Goal: Task Accomplishment & Management: Complete application form

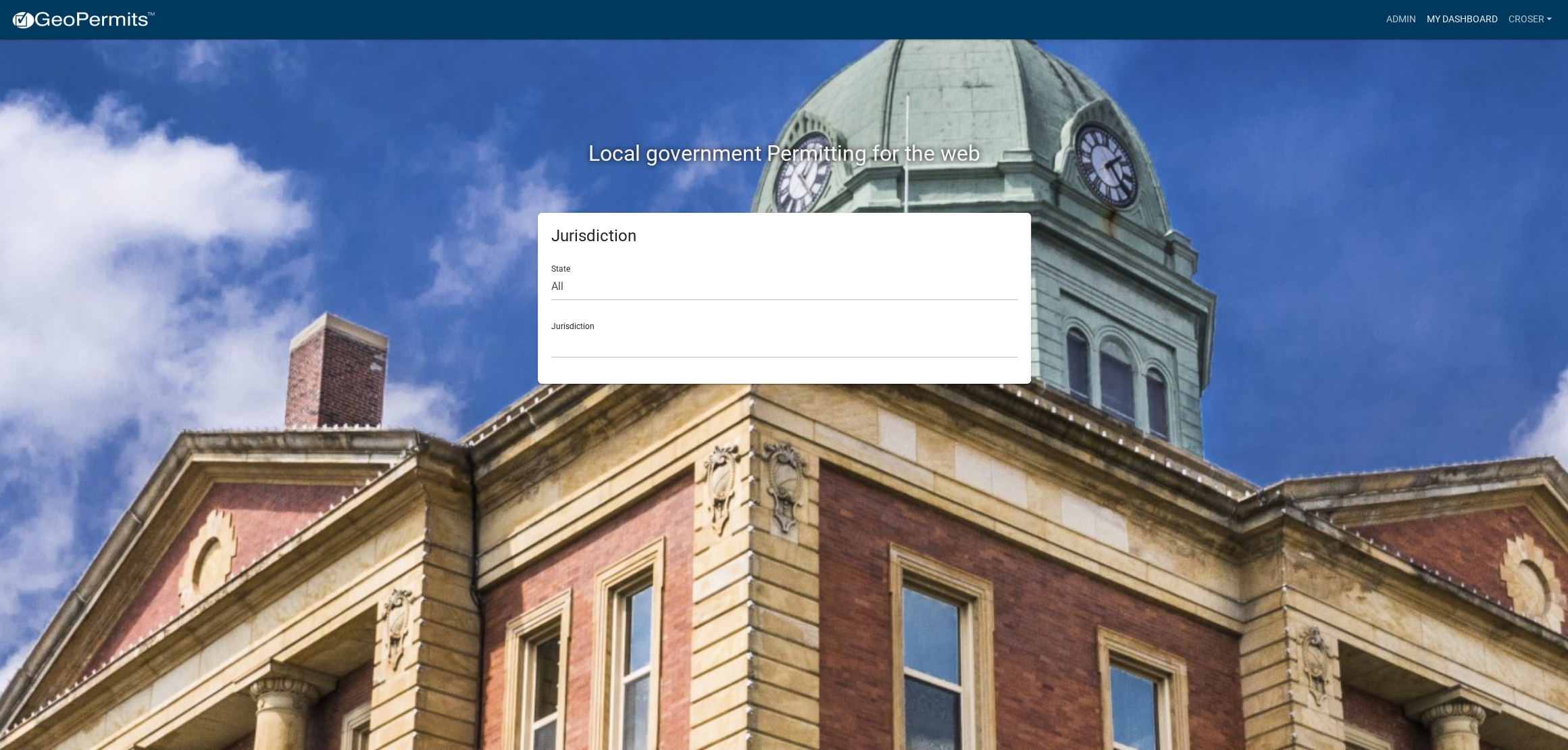
click at [1421, 25] on link "My Dashboard" at bounding box center [1461, 20] width 82 height 26
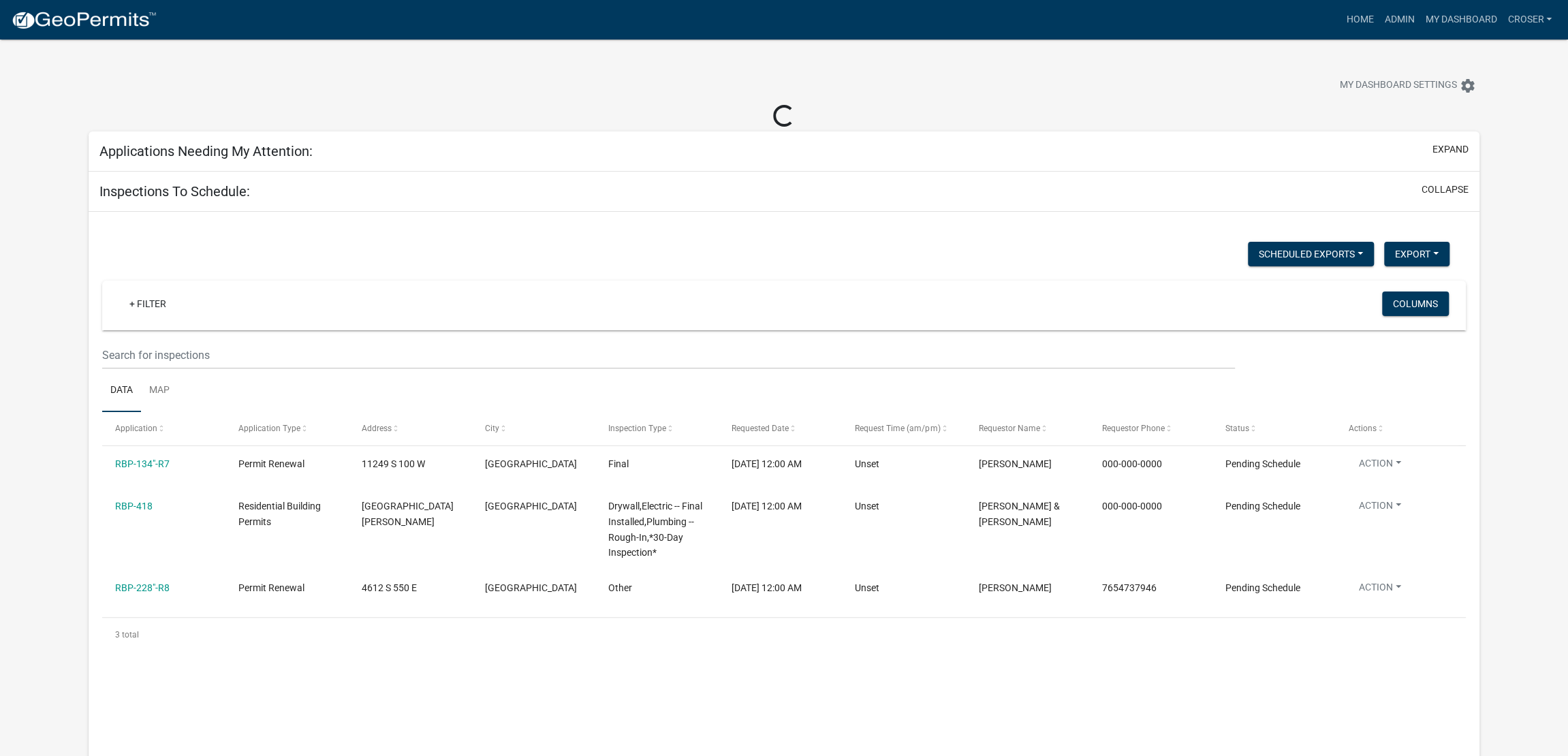
select select "3: 100"
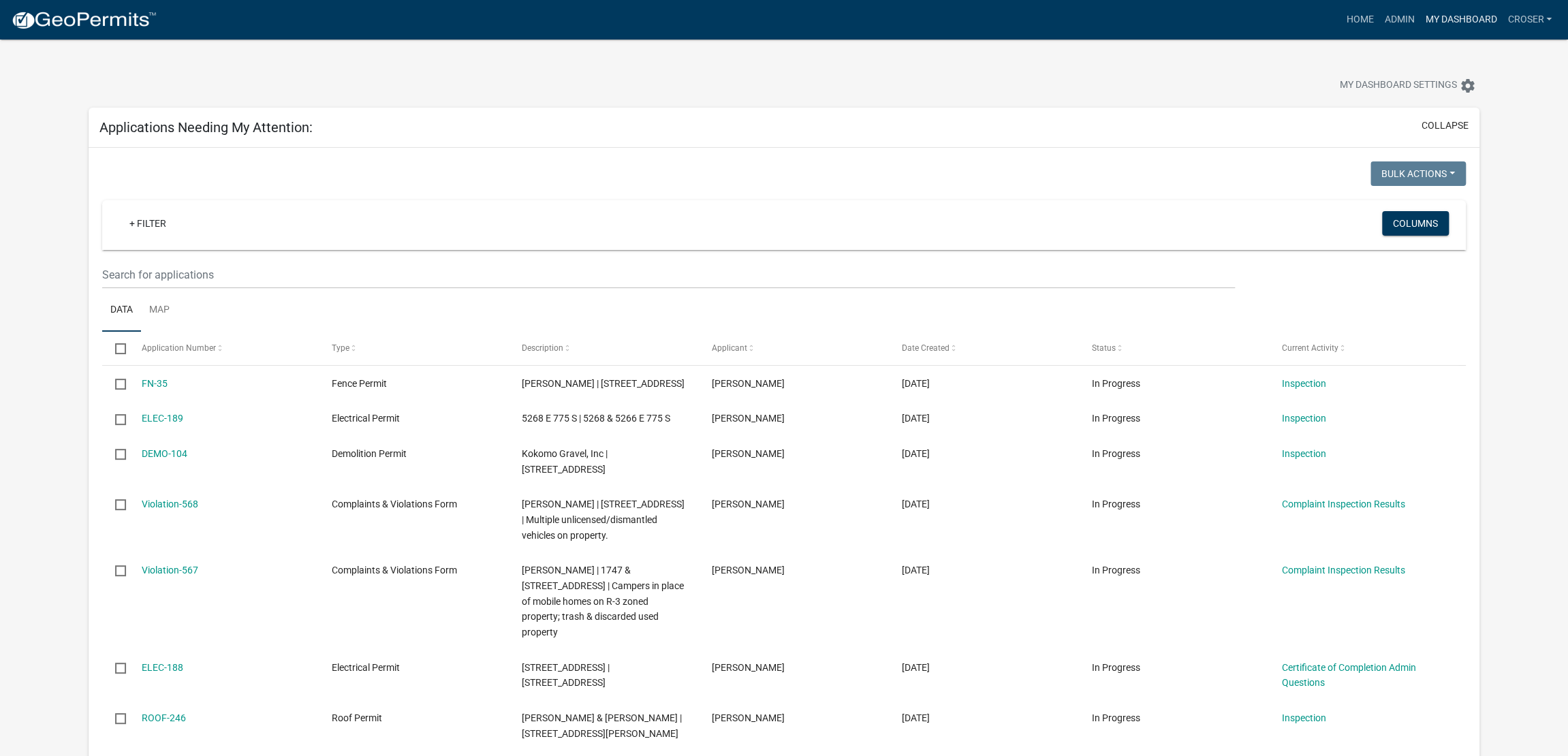
click at [1420, 24] on link "My Dashboard" at bounding box center [1460, 20] width 82 height 26
click at [1379, 22] on link "Admin" at bounding box center [1399, 20] width 41 height 26
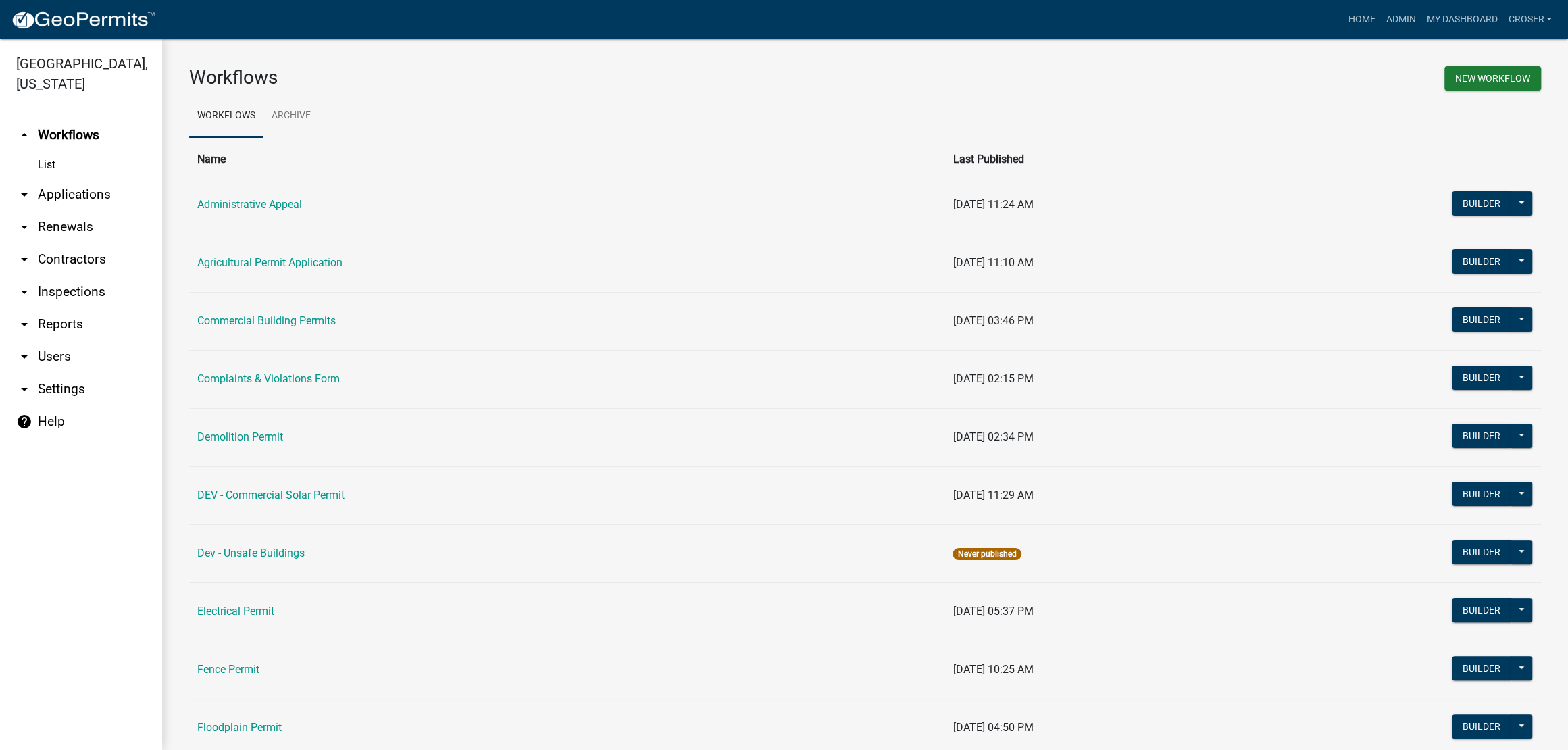
click at [110, 211] on link "arrow_drop_down Applications" at bounding box center [81, 195] width 163 height 32
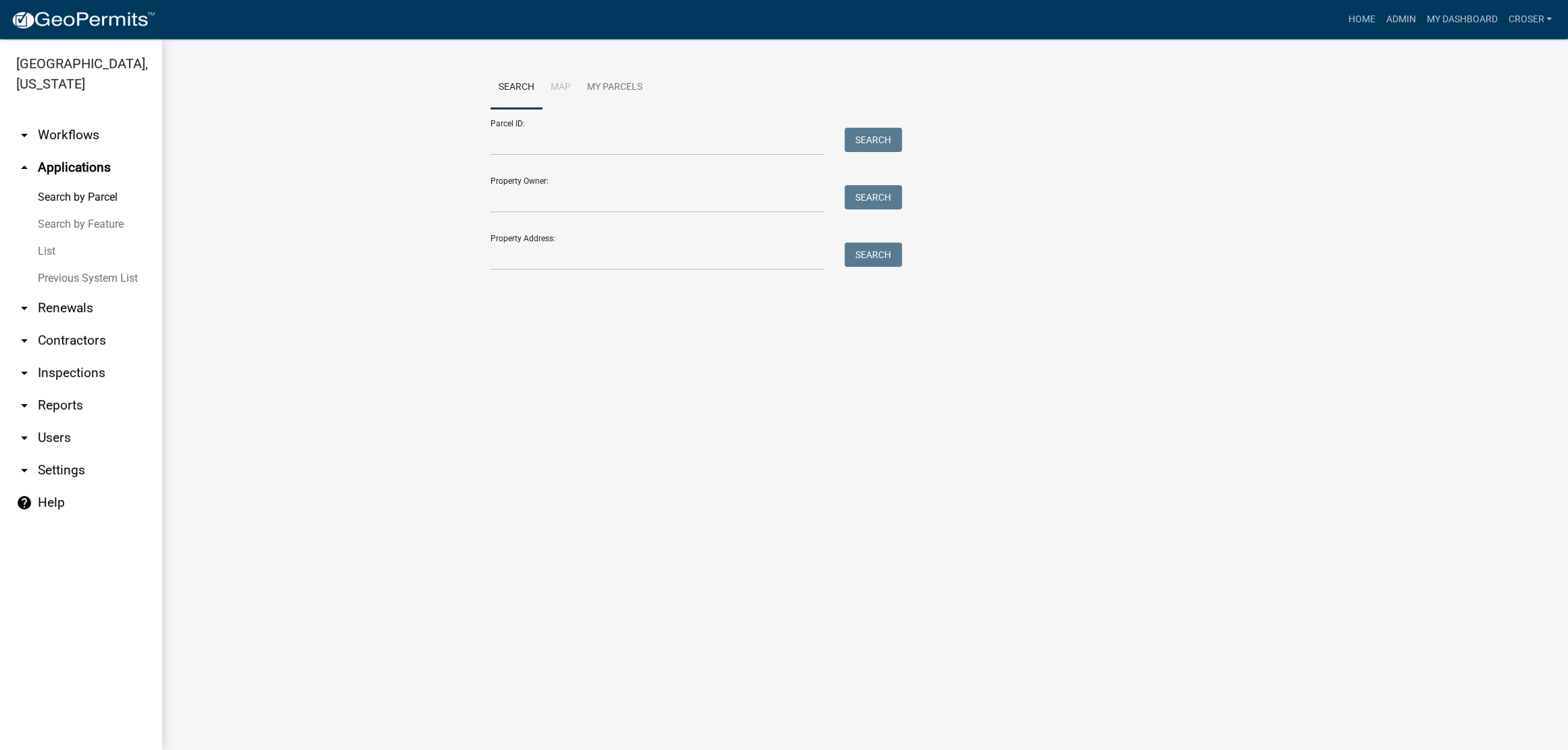
click at [69, 265] on link "List" at bounding box center [81, 251] width 163 height 27
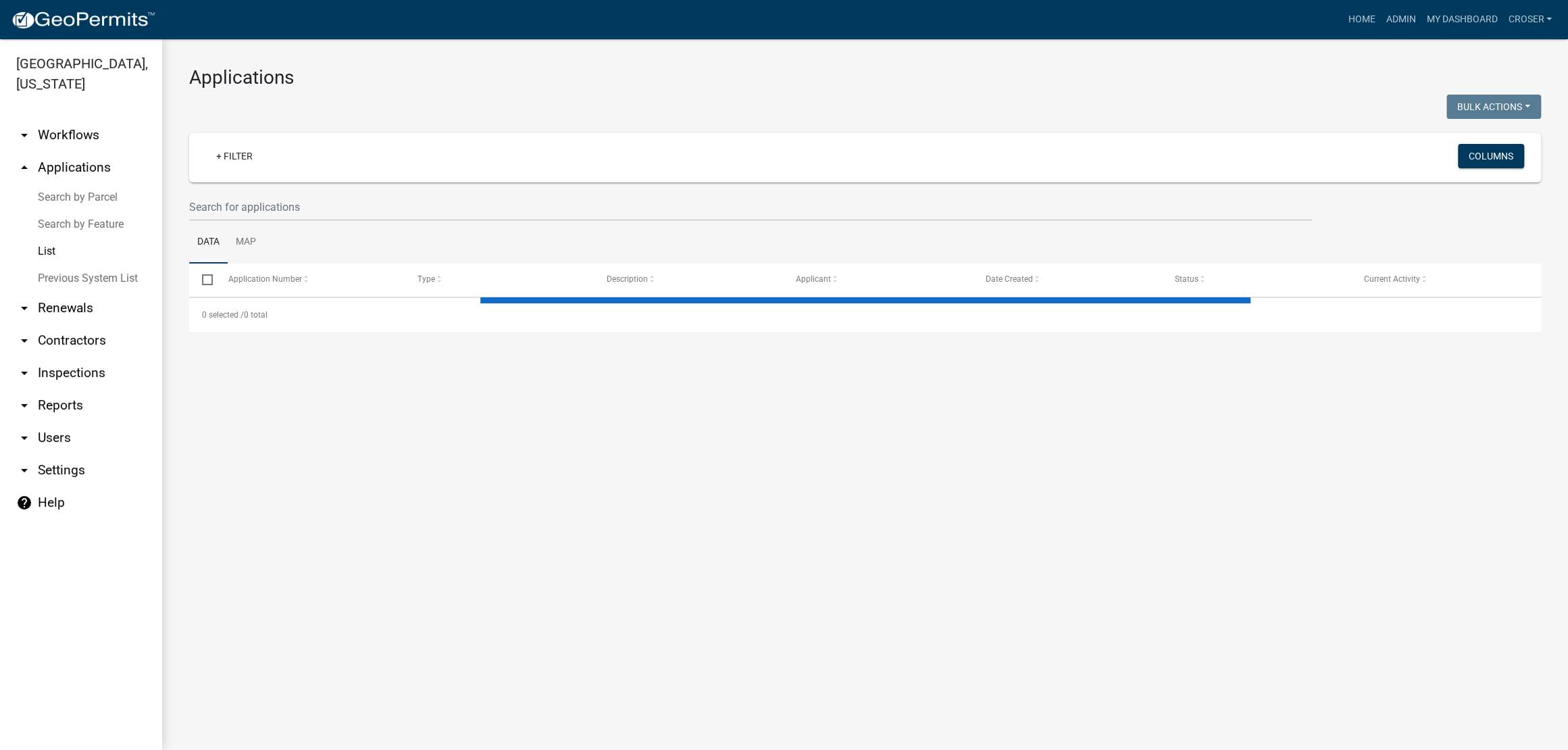
select select "3: 100"
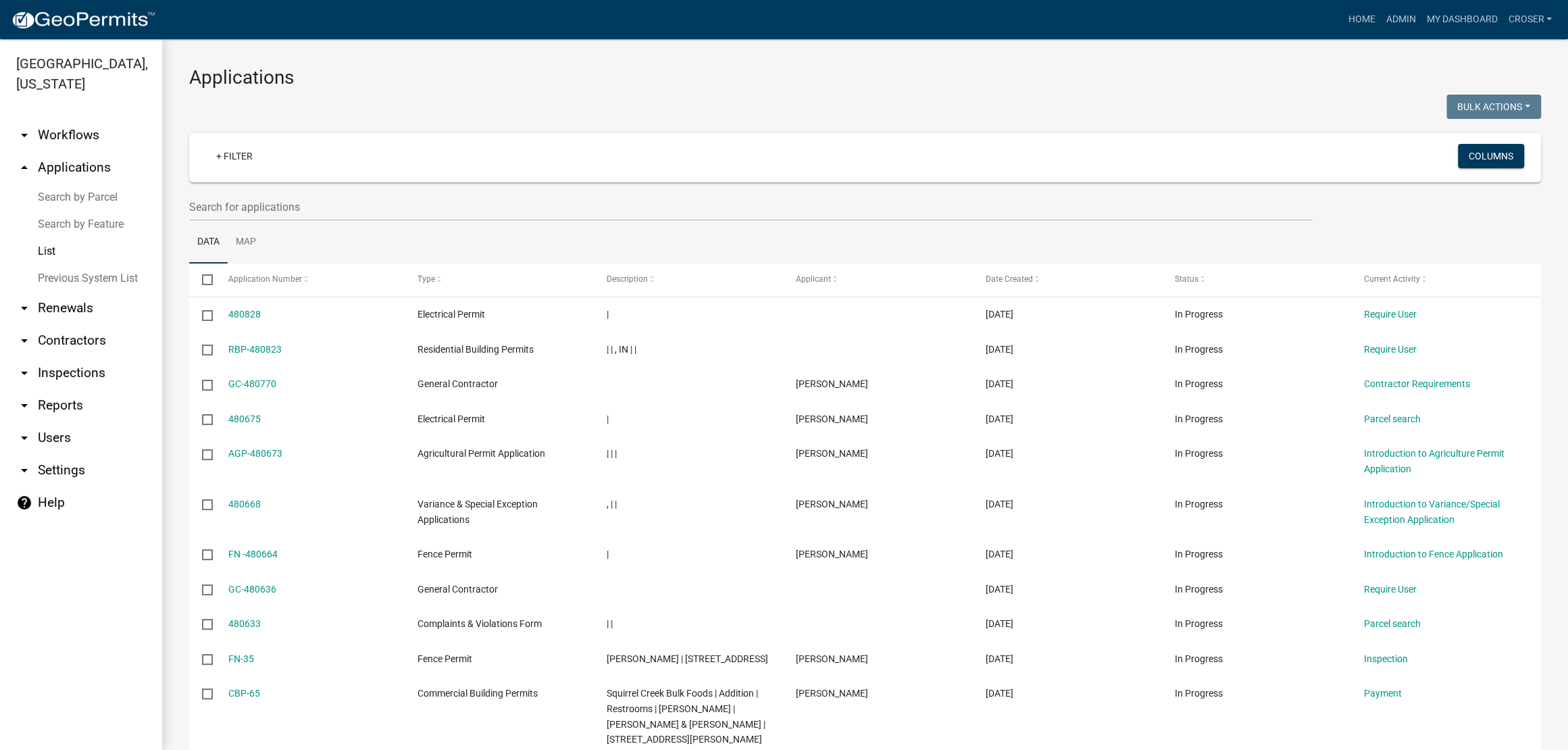
click at [1057, 116] on div "Bulk Actions Void Expire Lock Withdraw" at bounding box center [1209, 108] width 686 height 28
click at [1318, 221] on div at bounding box center [865, 207] width 1372 height 28
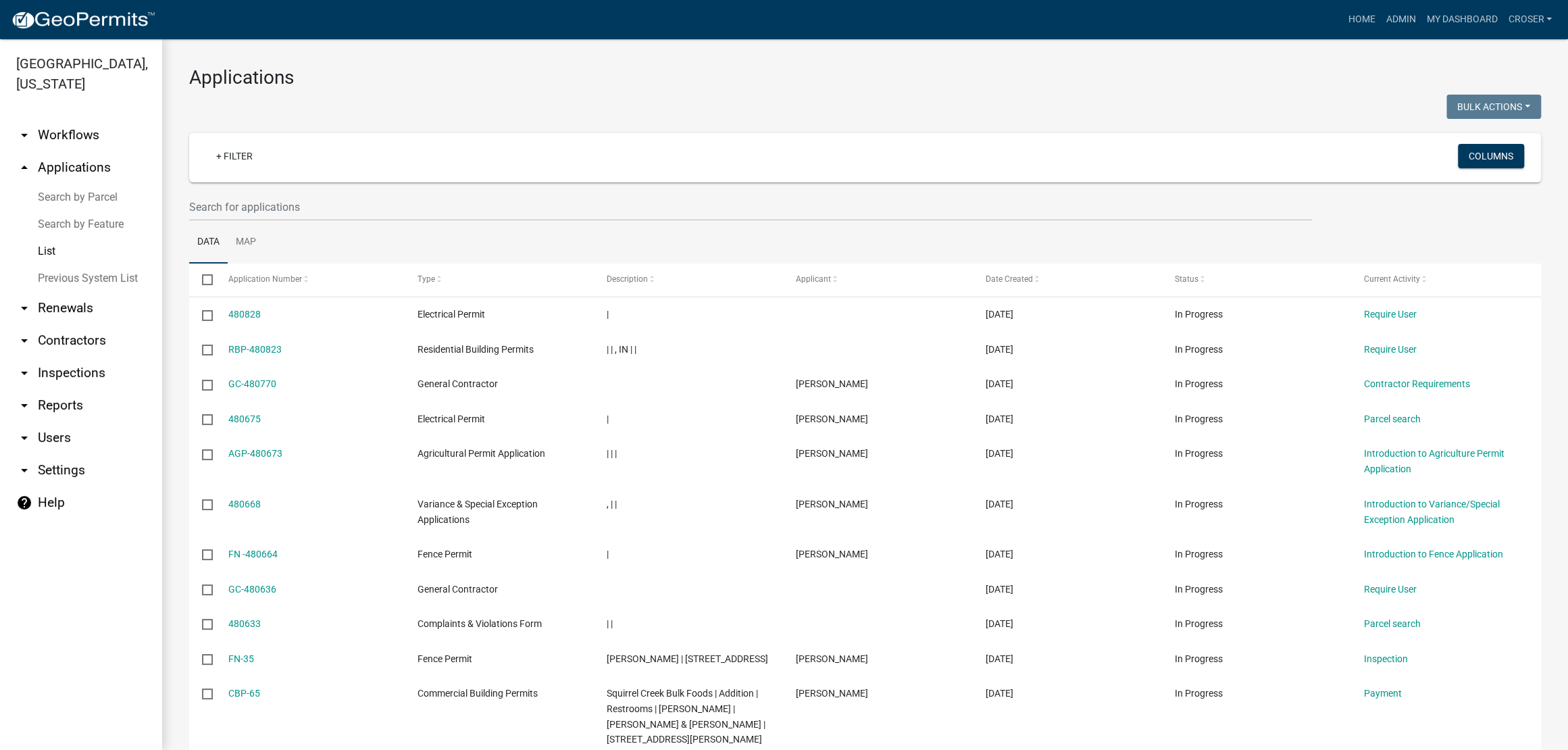
click at [923, 89] on h3 "Applications" at bounding box center [866, 78] width 1352 height 23
click at [330, 82] on h3 "Applications" at bounding box center [866, 78] width 1352 height 23
click at [1034, 81] on h3 "Applications" at bounding box center [866, 78] width 1352 height 23
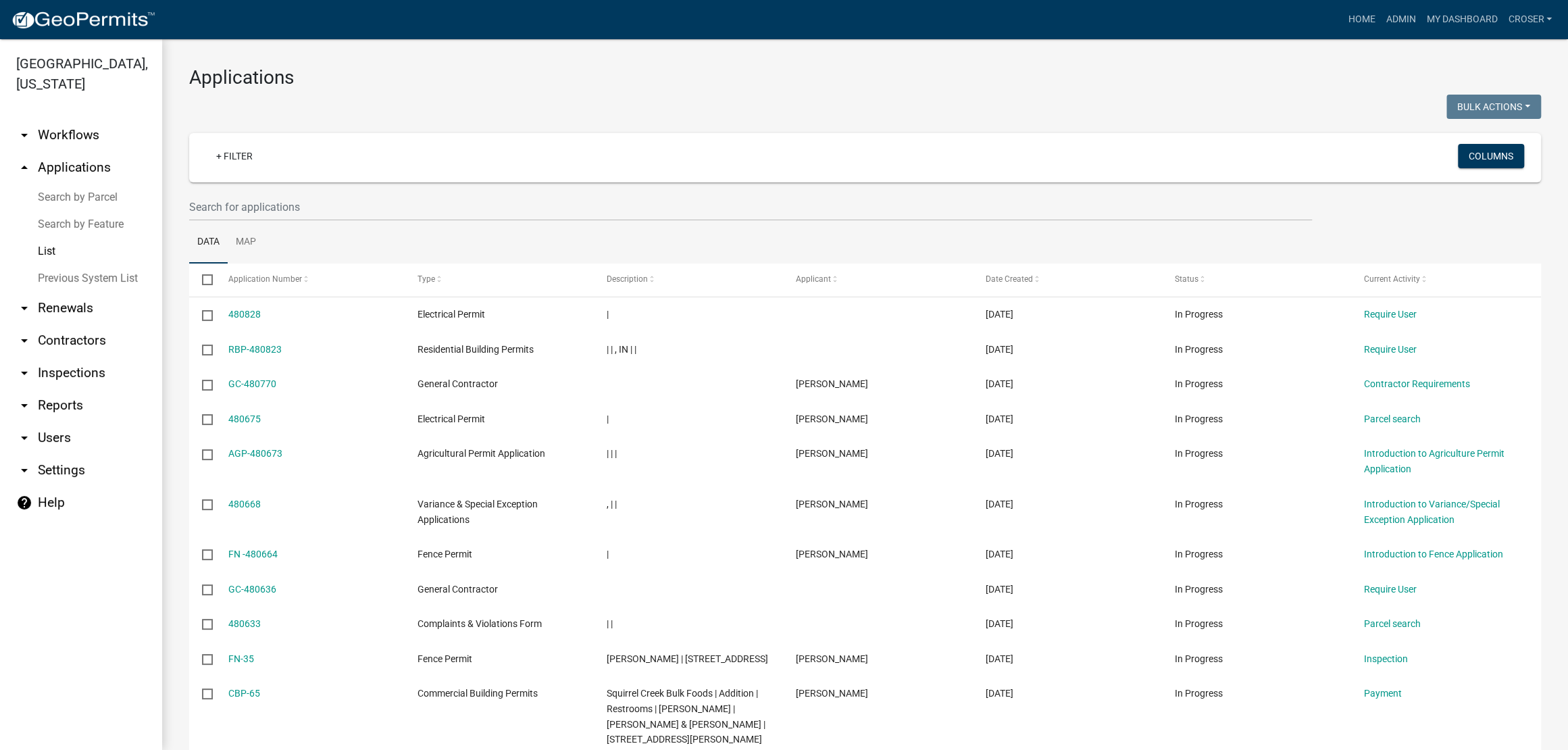
click at [700, 40] on nav "Toggle drawer menu more_horiz Home Admin My Dashboard croser Admin Account Logo…" at bounding box center [784, 20] width 1568 height 40
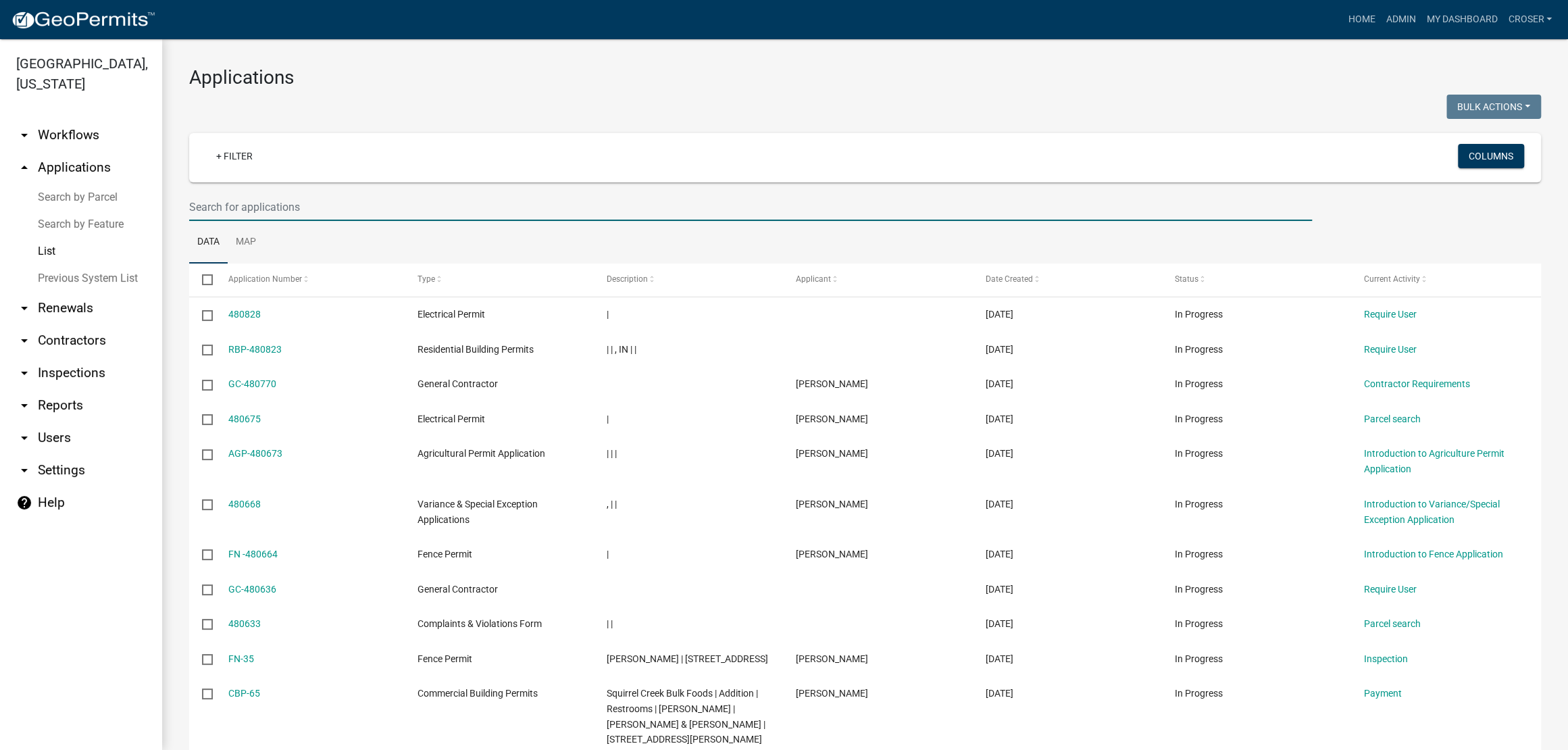
click at [291, 221] on input "text" at bounding box center [751, 207] width 1123 height 28
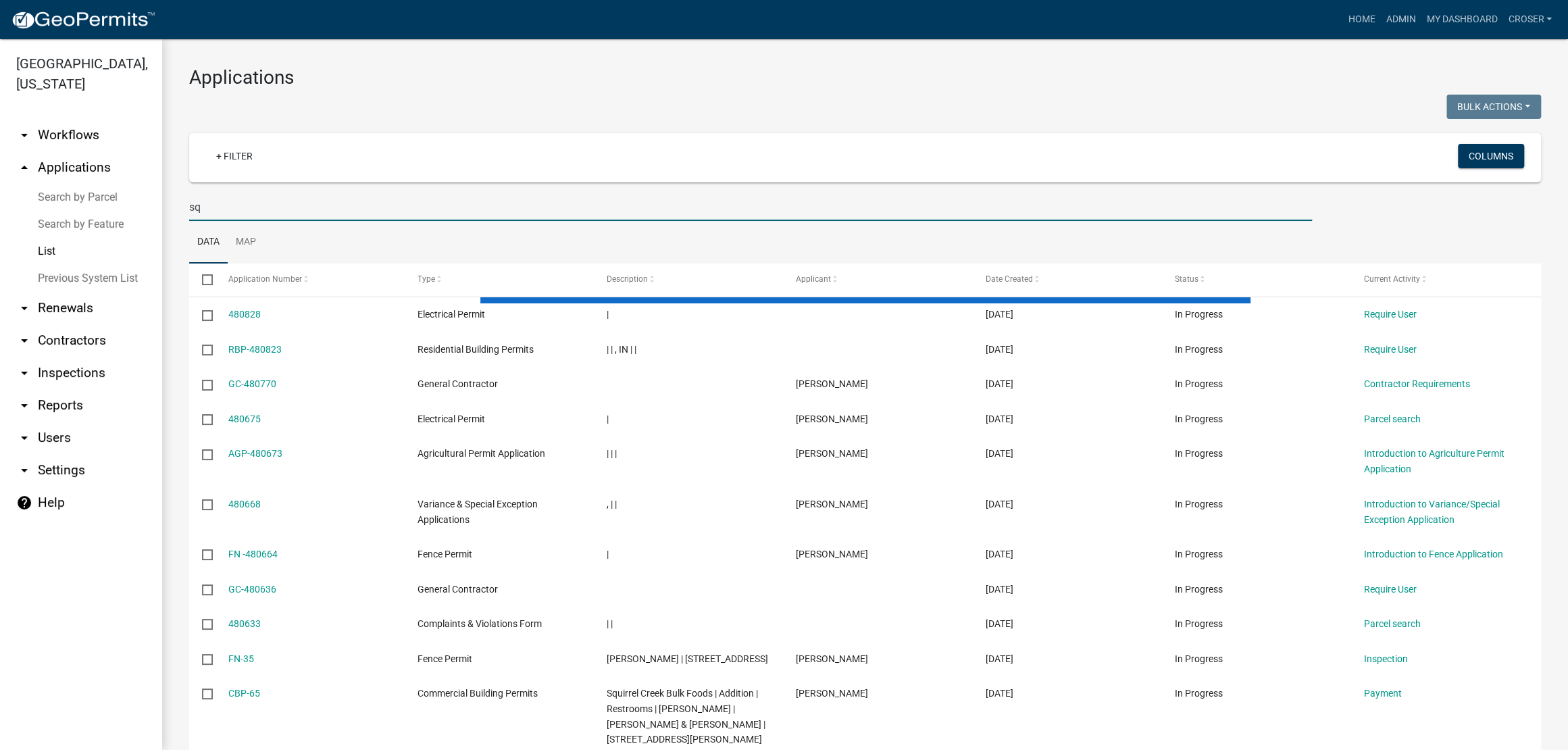
type input "s"
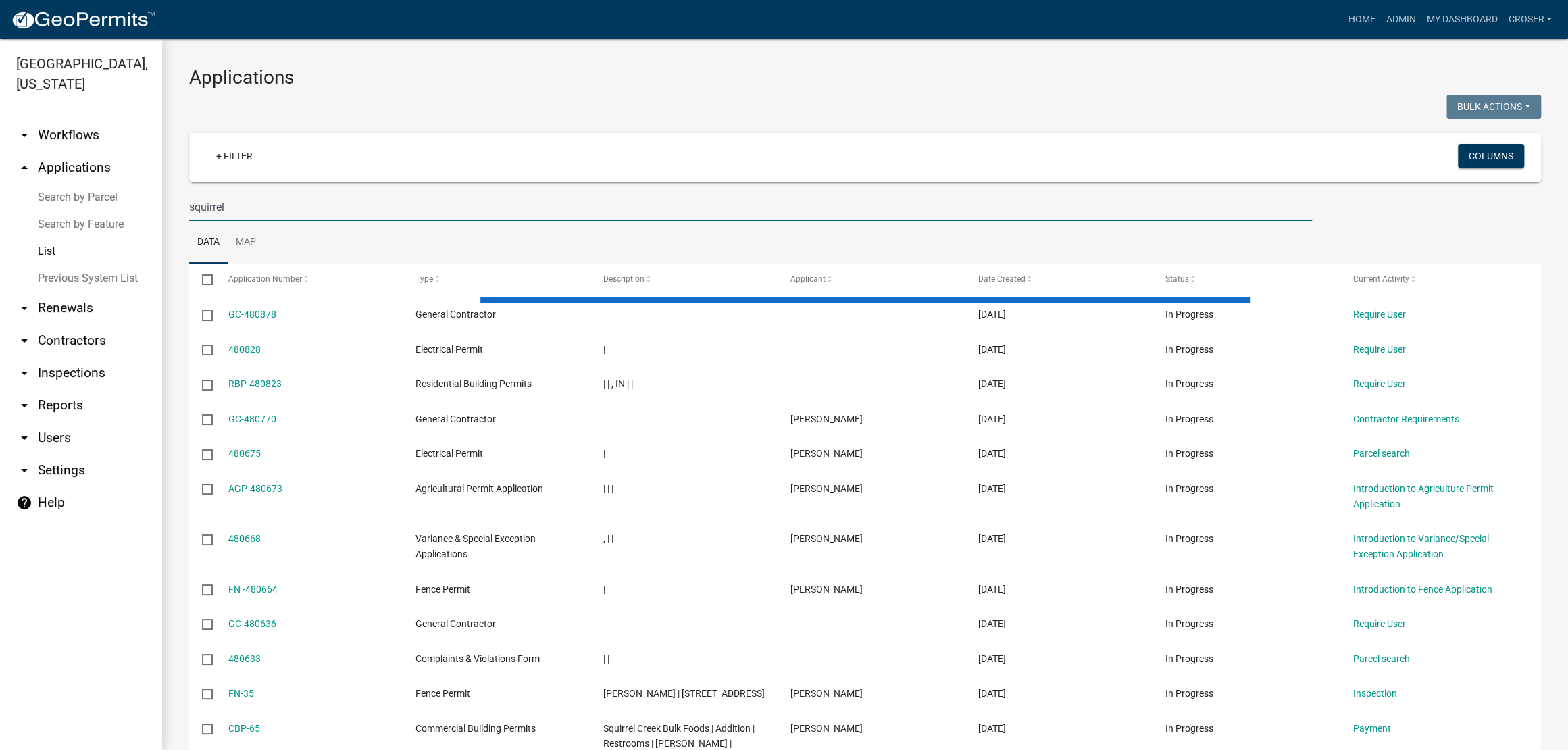
type input "squirrel"
click at [785, 119] on div at bounding box center [522, 108] width 686 height 28
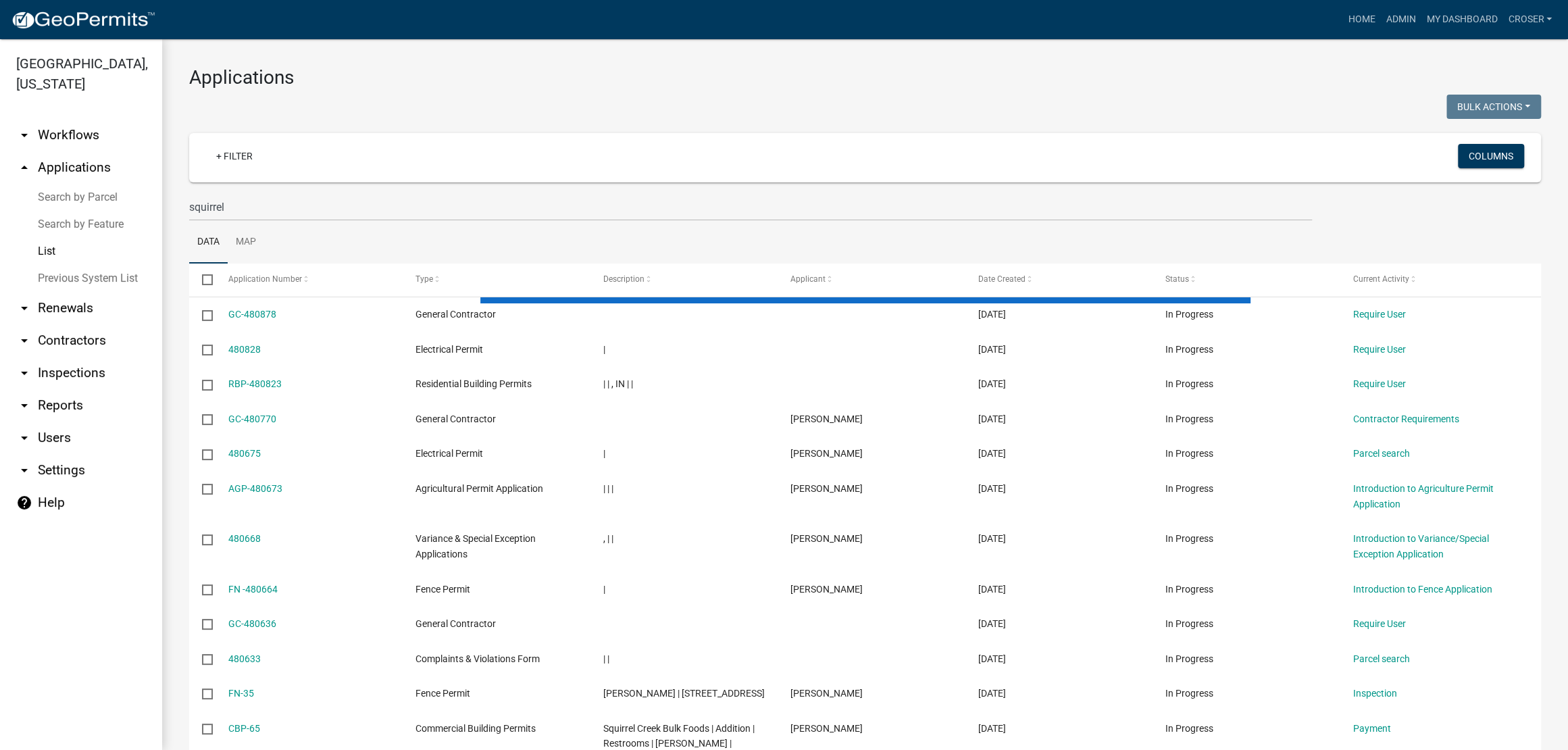
click at [785, 119] on div at bounding box center [522, 108] width 686 height 28
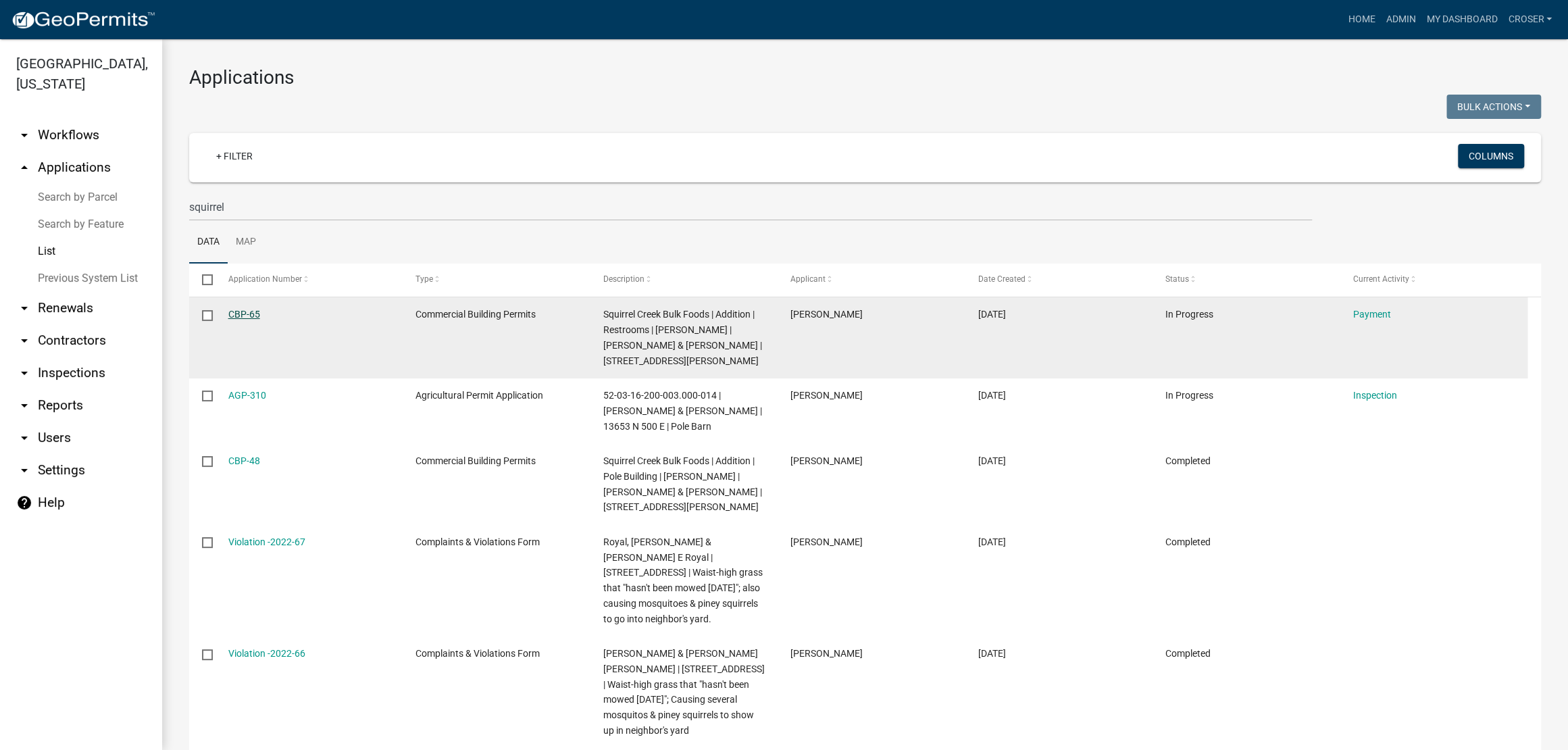
click at [260, 320] on link "CBP-65" at bounding box center [243, 314] width 31 height 11
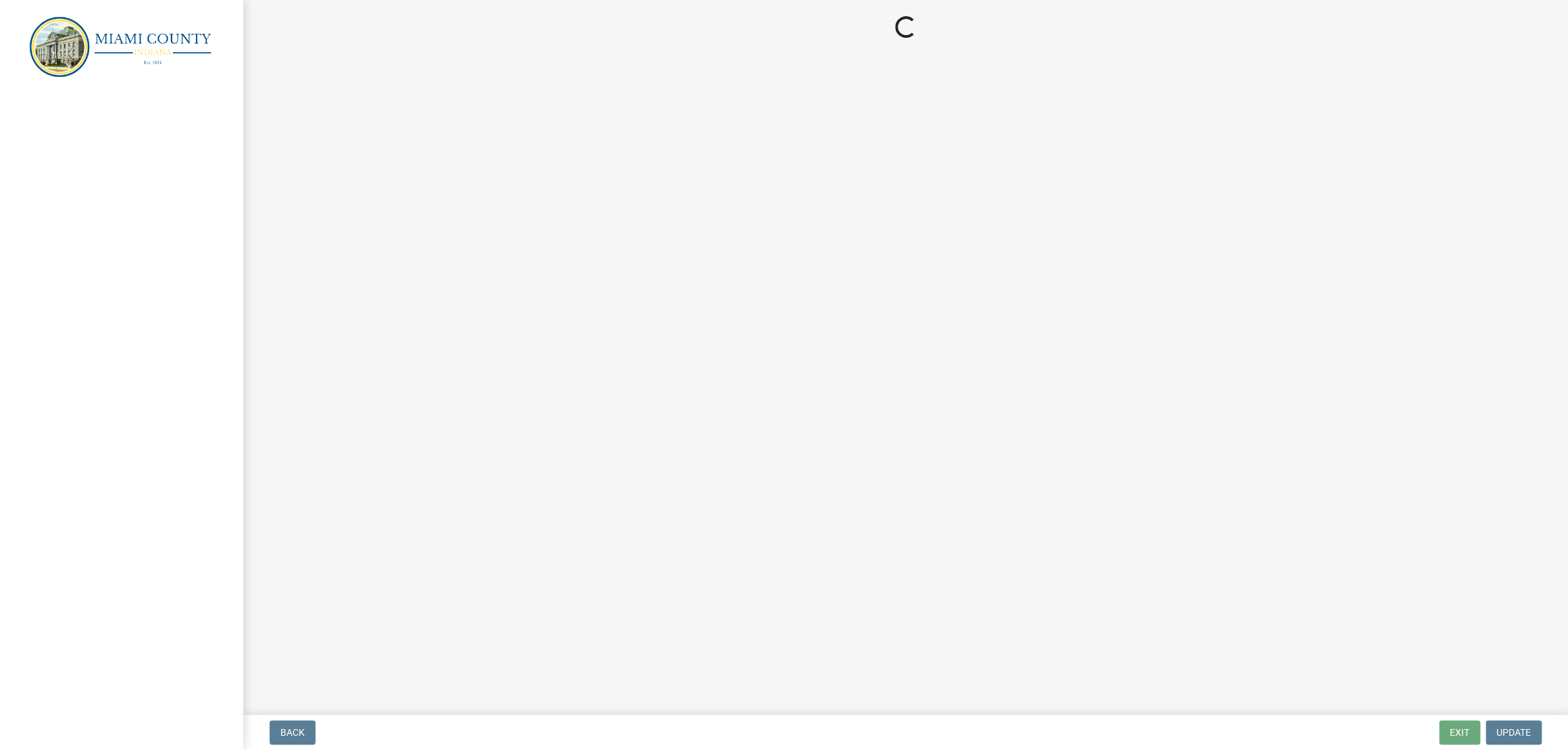
select select "1: 0"
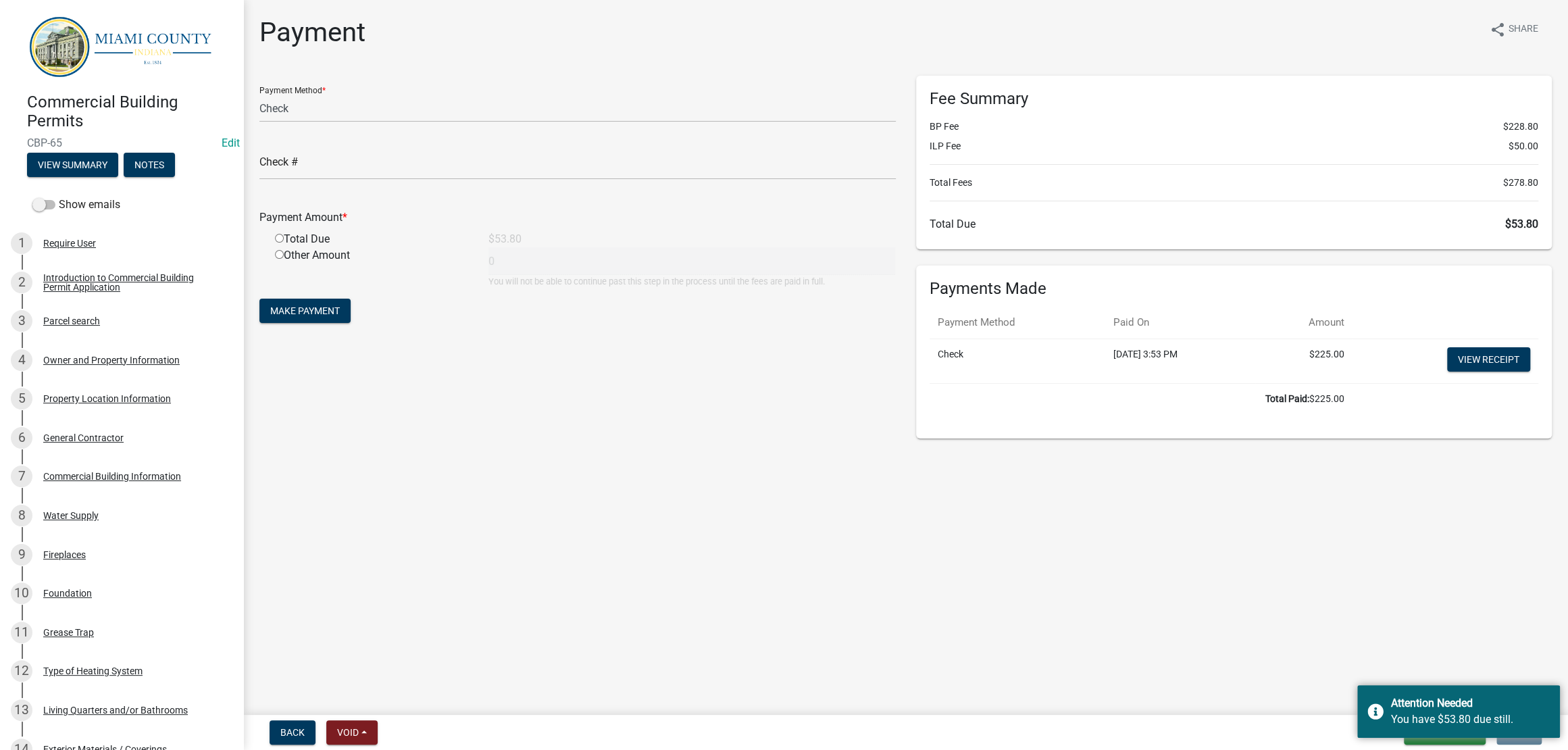
click at [1303, 586] on main "Payment share Share Payment Method * Credit Card POS Check Cash Online Check # …" at bounding box center [905, 355] width 1325 height 710
click at [284, 243] on input "radio" at bounding box center [279, 238] width 9 height 9
radio input "true"
type input "53.8"
click at [392, 180] on input "text" at bounding box center [577, 165] width 637 height 28
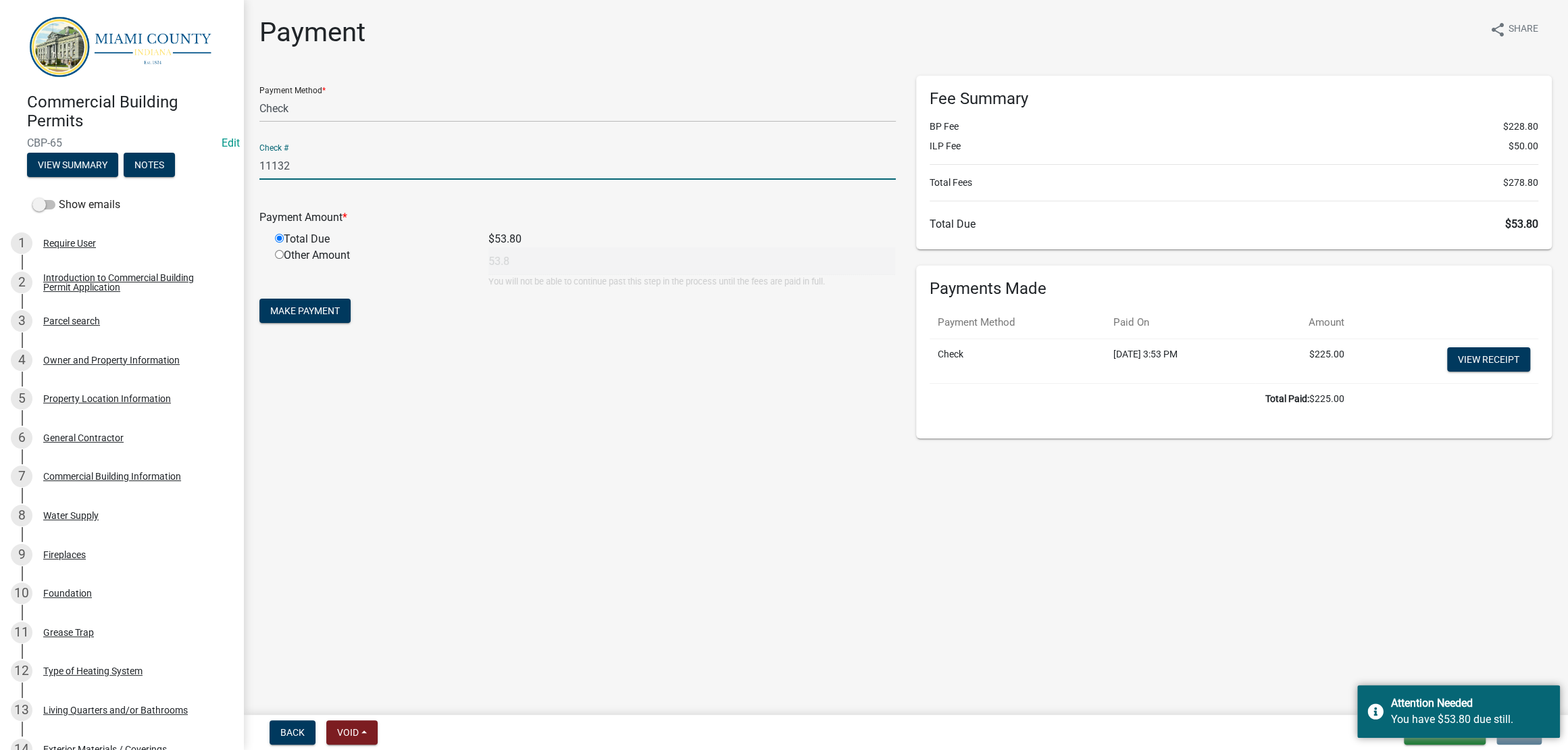
type input "11132"
click at [618, 436] on div "Payment Method * Credit Card POS Check Cash Online Check # 11132 Payment Amount…" at bounding box center [577, 257] width 656 height 363
click at [1448, 711] on div "You have $53.80 due still." at bounding box center [1470, 719] width 159 height 16
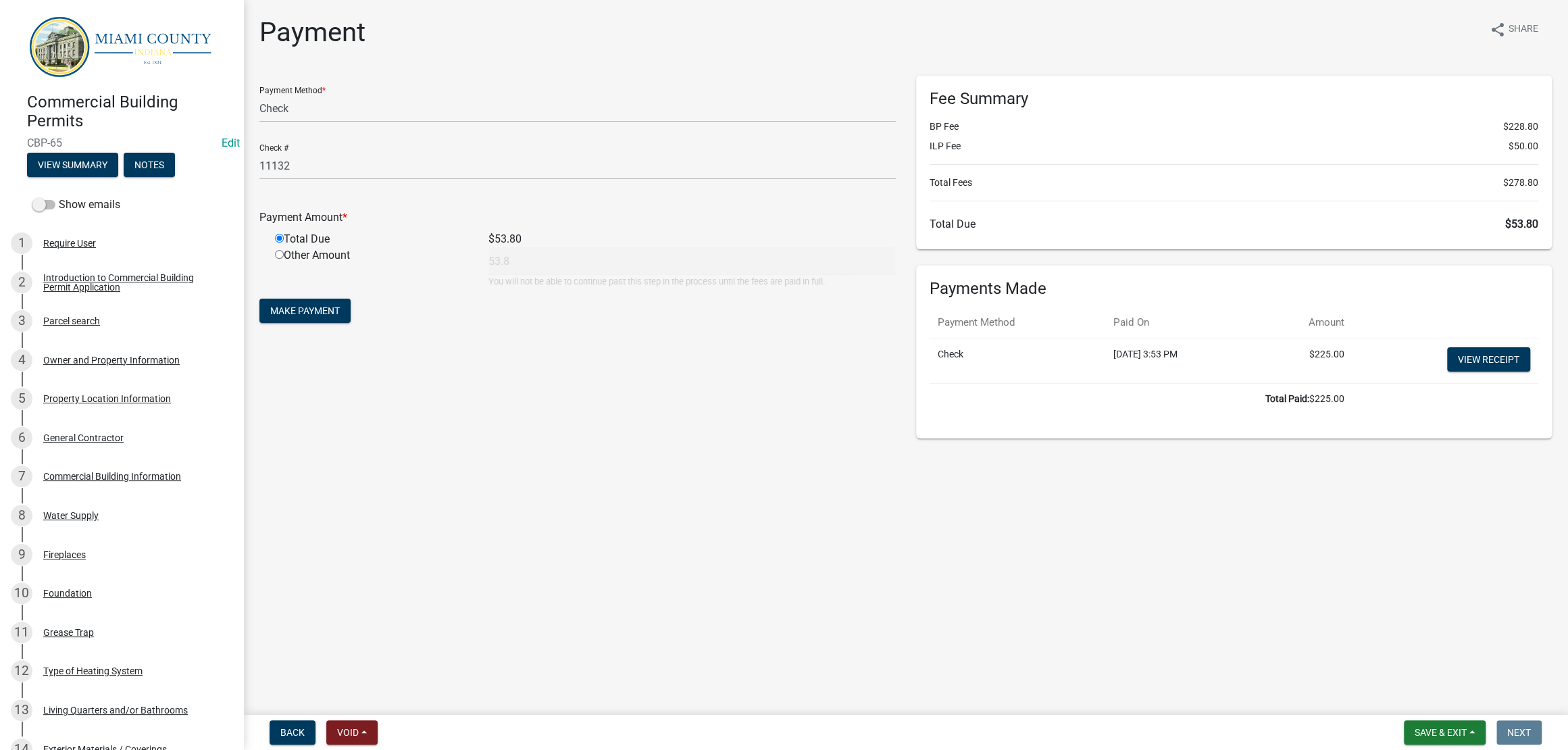
click at [1266, 617] on main "Payment share Share Payment Method * Credit Card POS Check Cash Online Check # …" at bounding box center [905, 355] width 1325 height 710
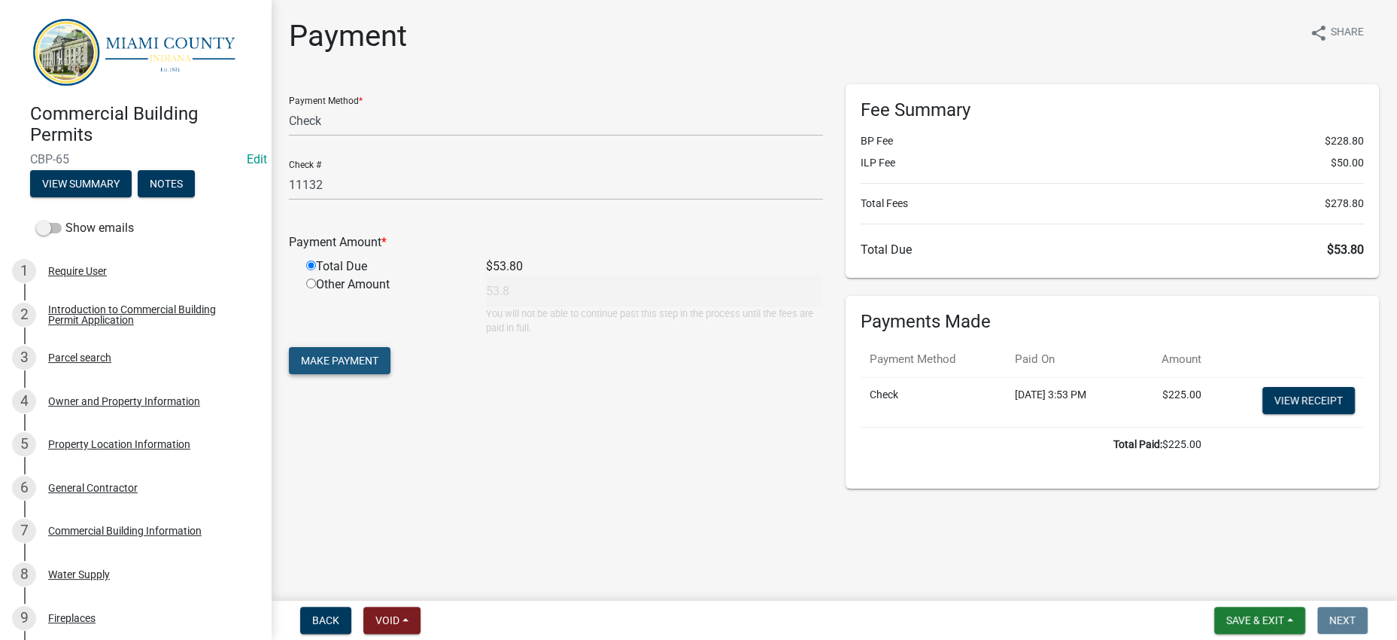
click at [333, 366] on span "Make Payment" at bounding box center [339, 360] width 77 height 12
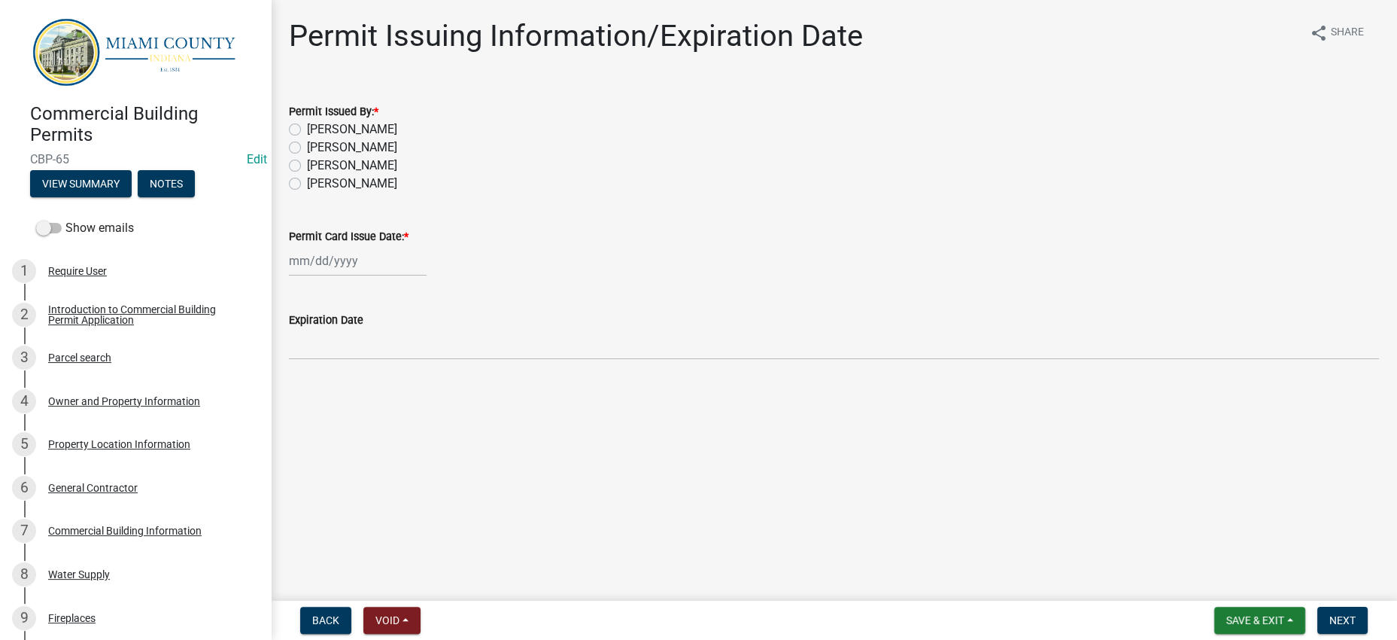
click at [307, 138] on label "[PERSON_NAME]" at bounding box center [352, 129] width 90 height 18
click at [307, 130] on input "[PERSON_NAME]" at bounding box center [312, 125] width 10 height 10
radio input "true"
select select "9"
select select "2025"
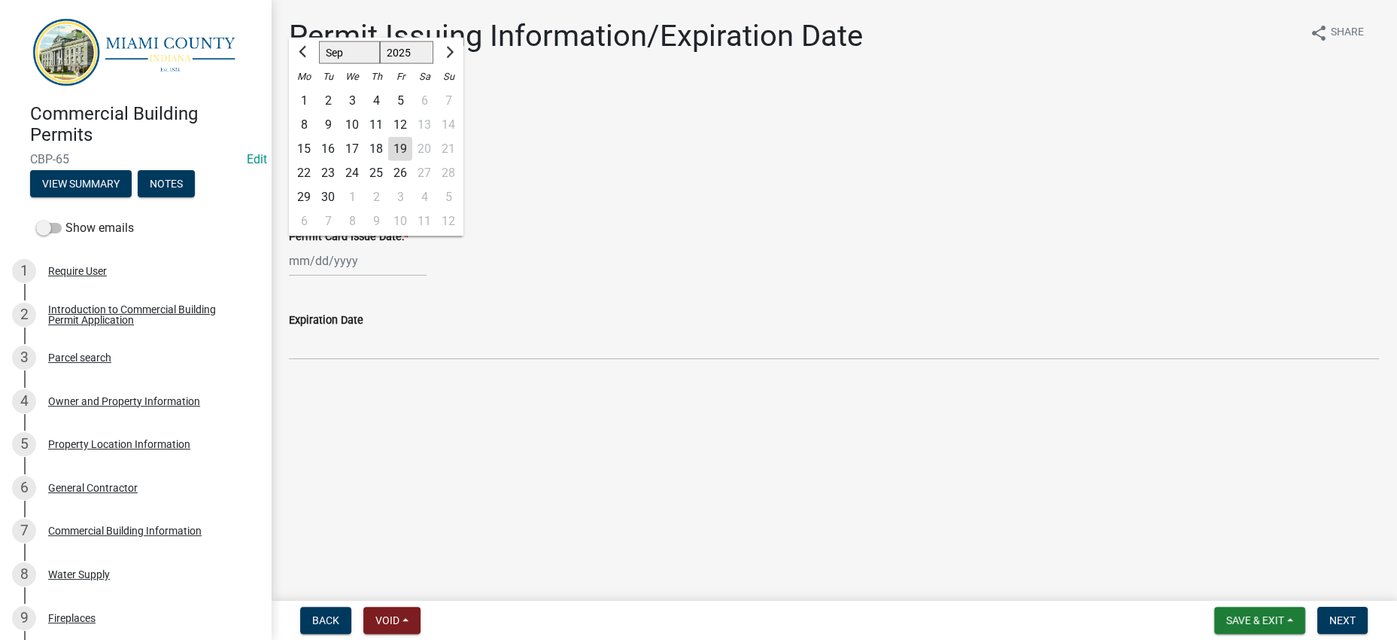
click at [333, 276] on div "[PERSON_NAME] Feb Mar Apr [PERSON_NAME][DATE] Oct Nov [DATE] 1526 1527 1528 152…" at bounding box center [358, 260] width 138 height 31
click at [412, 161] on div "19" at bounding box center [400, 149] width 24 height 24
type input "[DATE]"
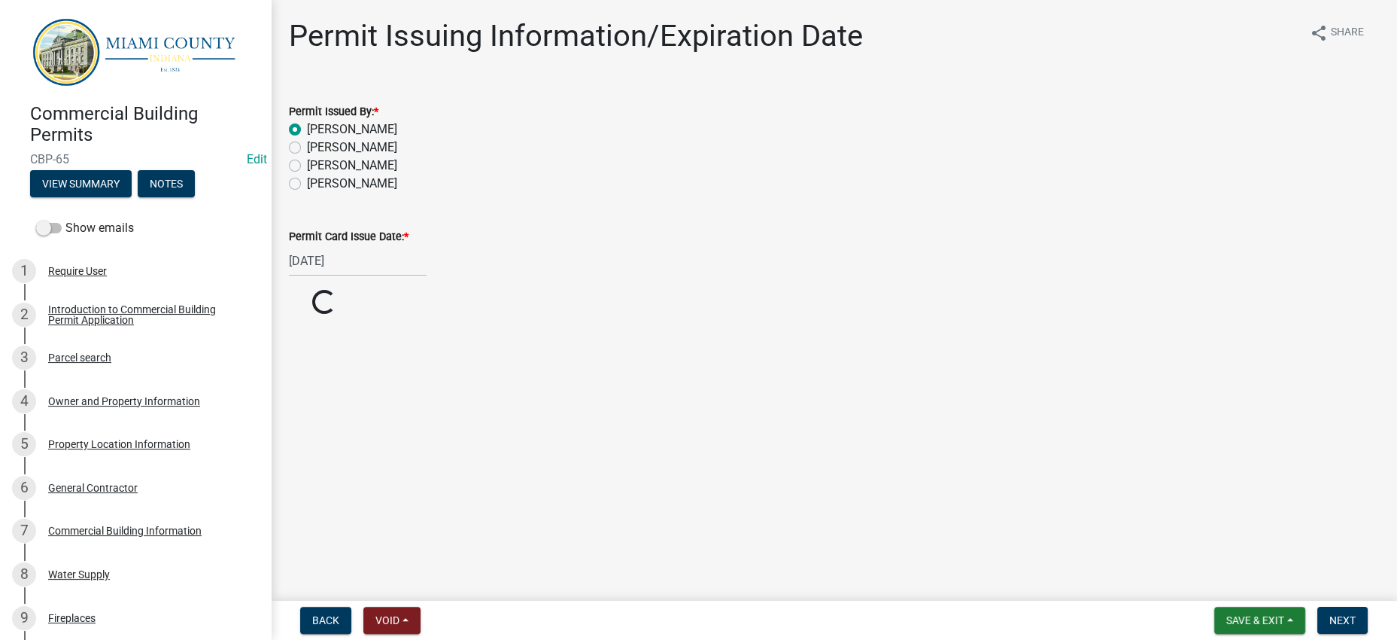
click at [866, 245] on div "Permit Card Issue Date: *" at bounding box center [834, 236] width 1090 height 18
click at [1333, 614] on span "Next" at bounding box center [1342, 620] width 26 height 12
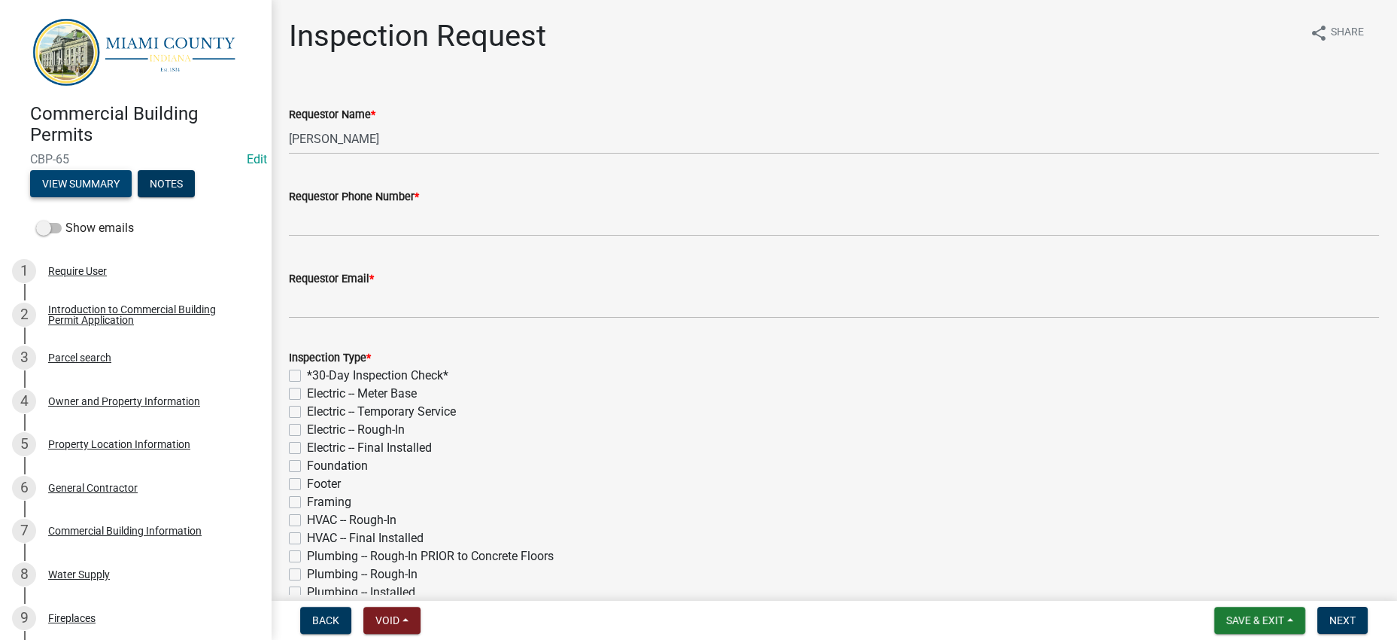
click at [132, 193] on button "View Summary" at bounding box center [81, 183] width 102 height 27
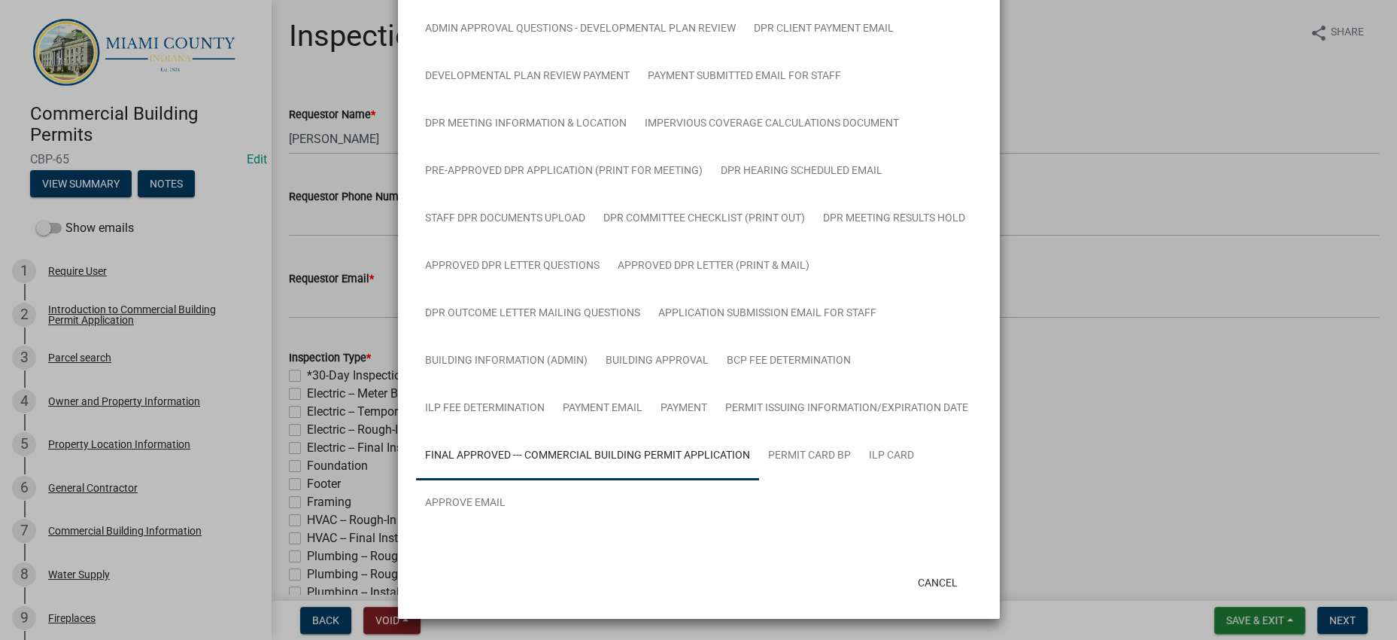
scroll to position [1589, 0]
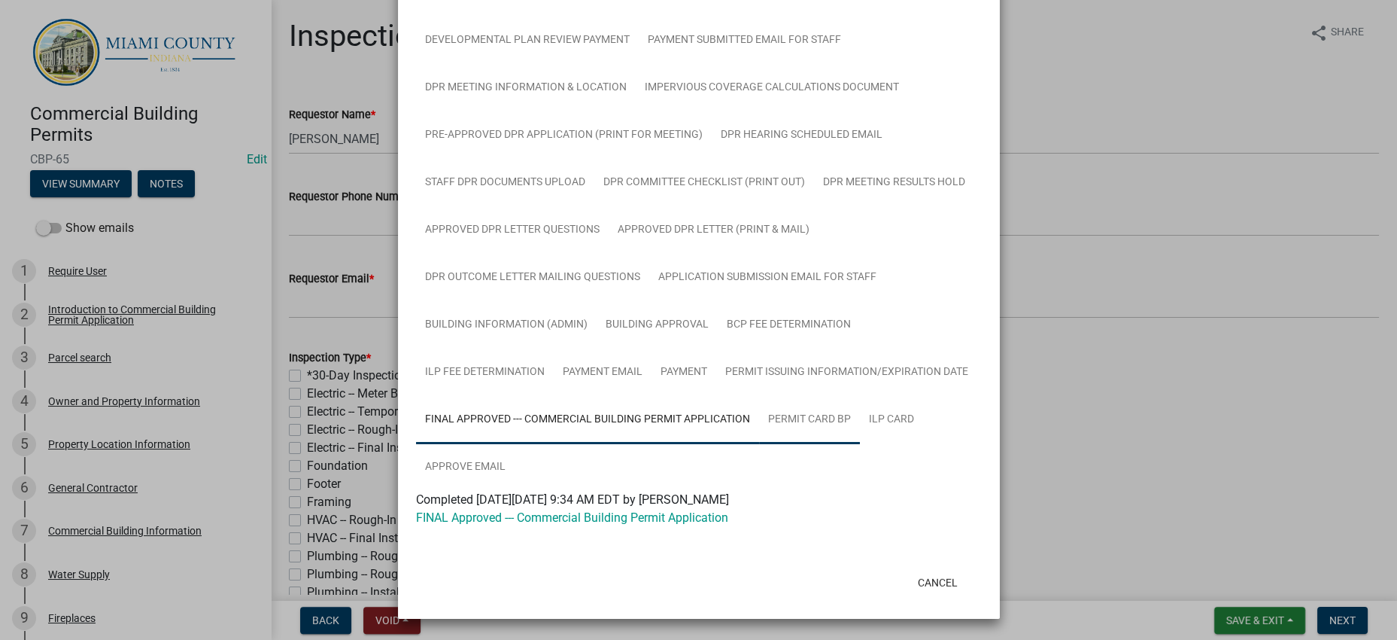
click at [860, 396] on link "Permit Card BP" at bounding box center [809, 420] width 101 height 48
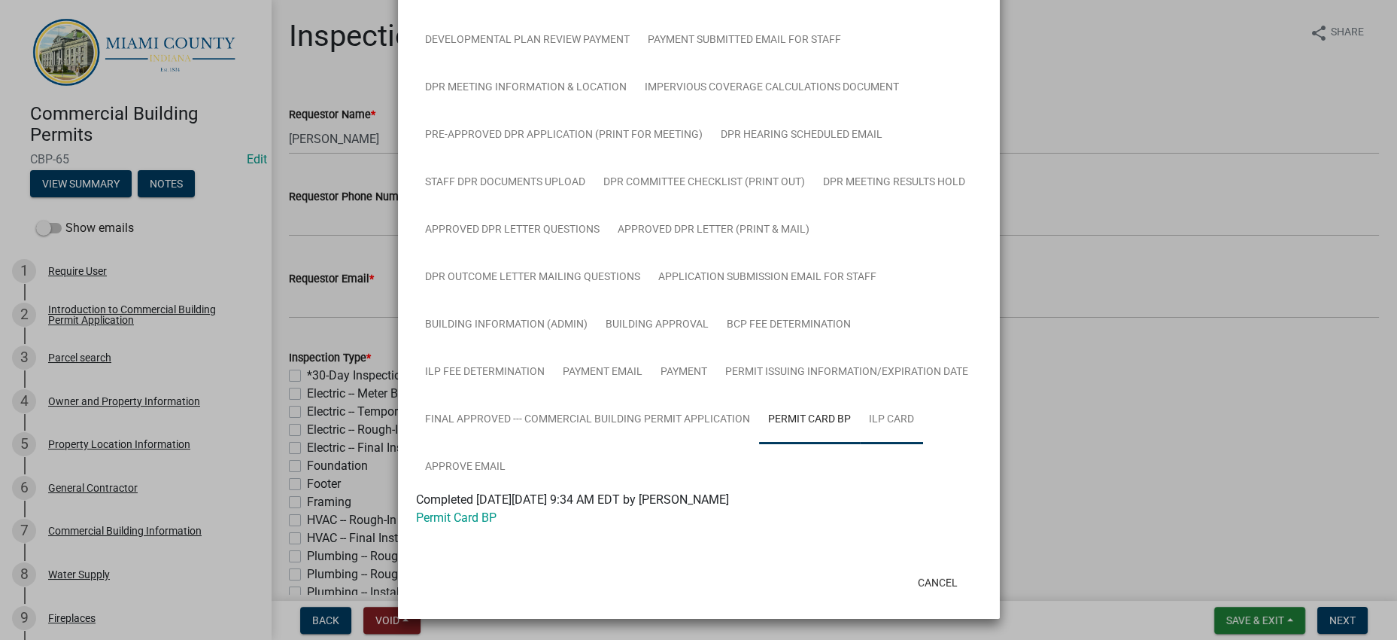
click at [860, 444] on link "ILP Card" at bounding box center [891, 420] width 63 height 48
click at [652, 348] on link "Payment" at bounding box center [684, 372] width 65 height 48
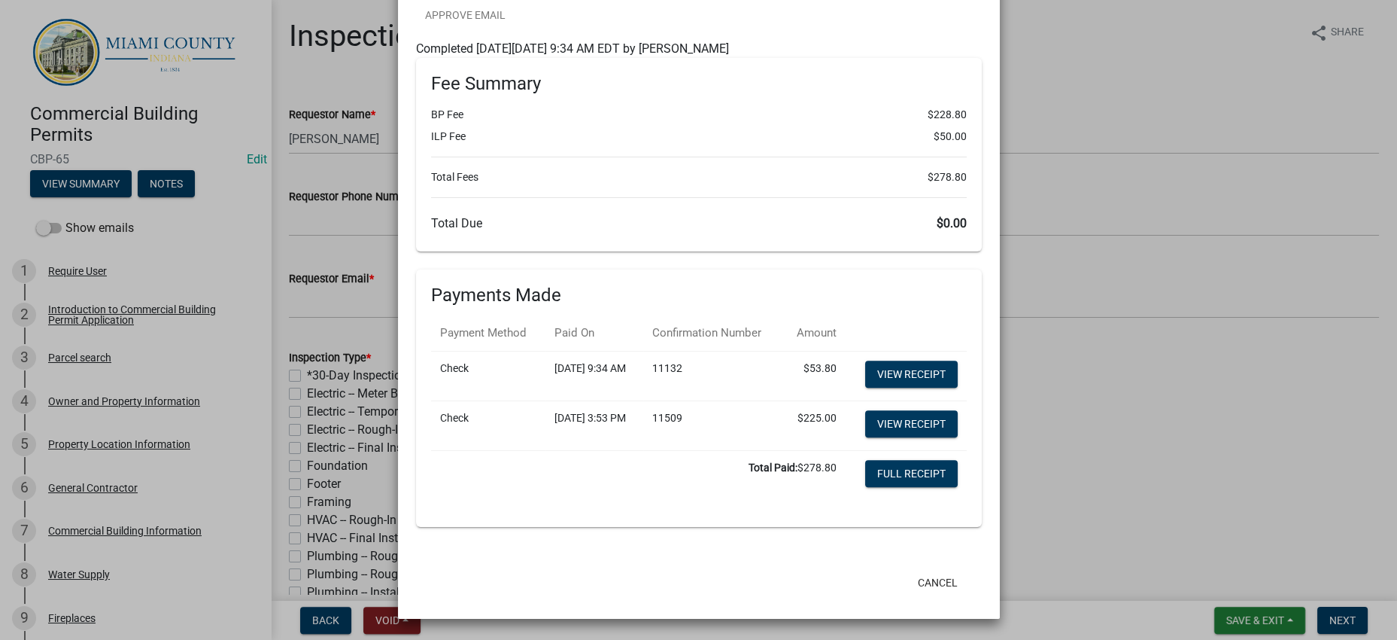
scroll to position [2092, 0]
click at [913, 487] on link "Full Receipt" at bounding box center [911, 473] width 93 height 27
click at [894, 387] on link "View receipt" at bounding box center [911, 373] width 93 height 27
click at [1176, 492] on ngb-modal-window "Summary × Printer Friendly Introduction to Commercial Building Permit Applicati…" at bounding box center [698, 320] width 1397 height 640
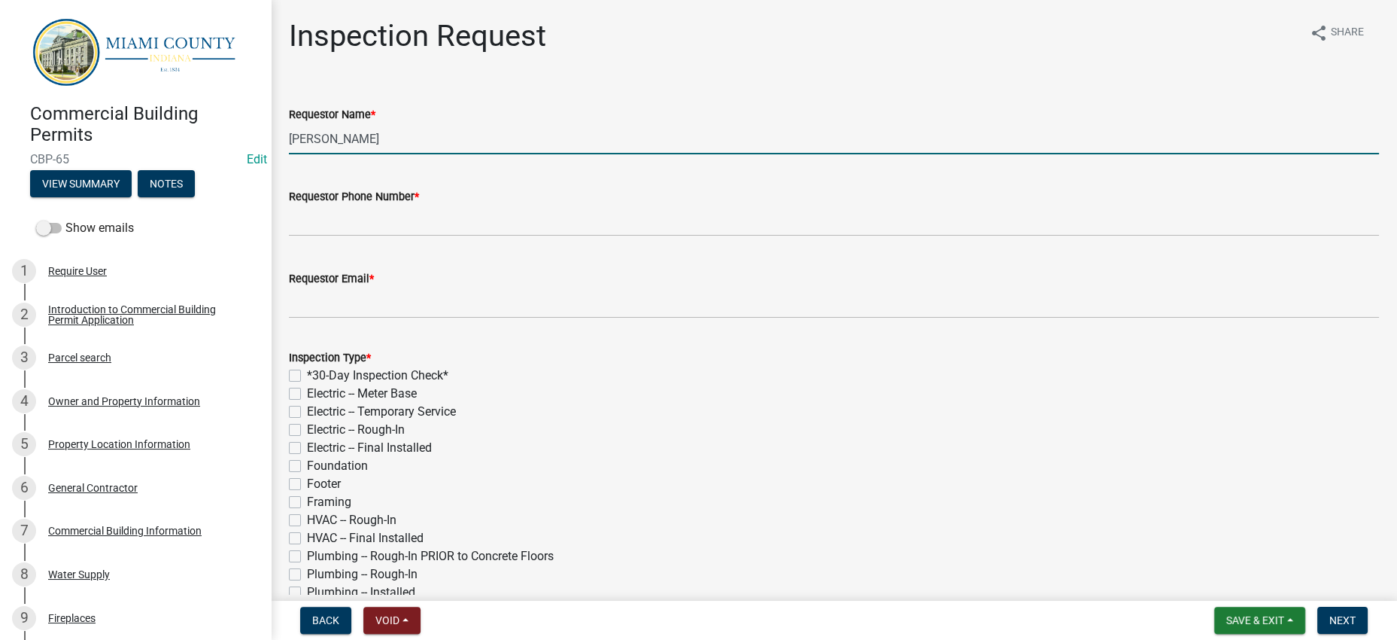
drag, startPoint x: 420, startPoint y: 180, endPoint x: 269, endPoint y: 181, distance: 150.5
click at [263, 181] on div "Commercial Building Permits CBP-65 Edit View Summary Notes Show emails 1 Requir…" at bounding box center [698, 320] width 1397 height 640
type input "Squirrel Creek Bulk Foods"
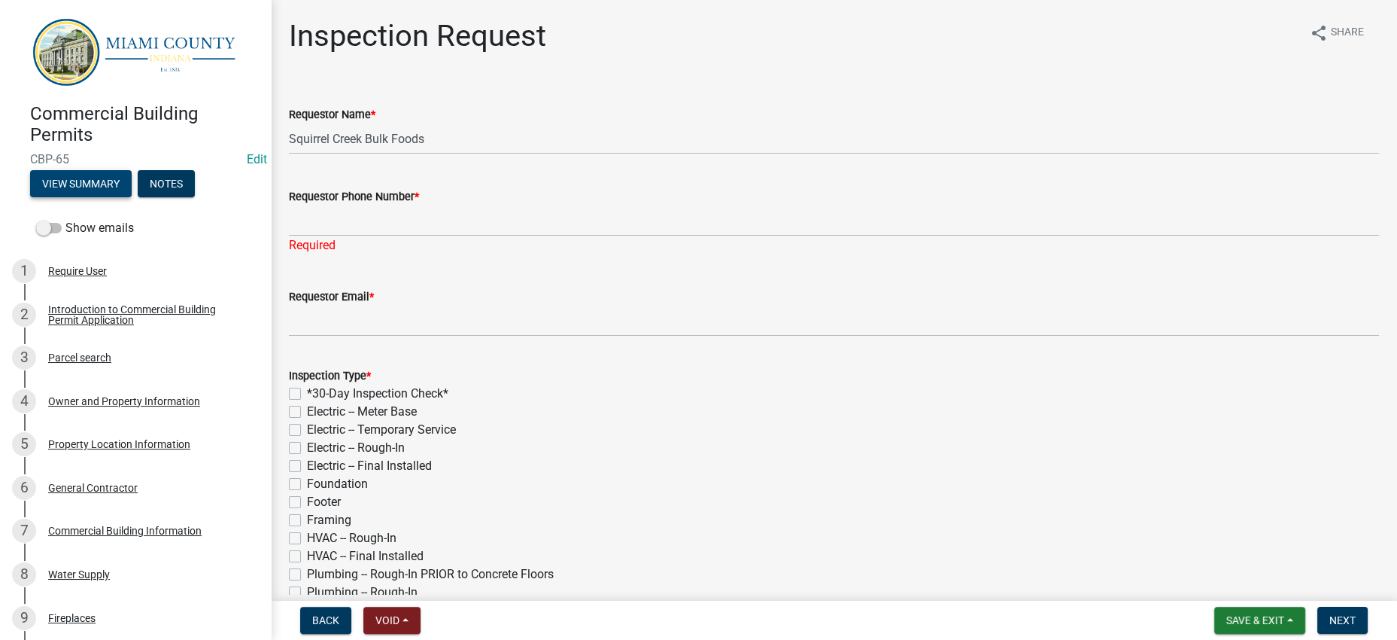
click at [132, 197] on button "View Summary" at bounding box center [81, 183] width 102 height 27
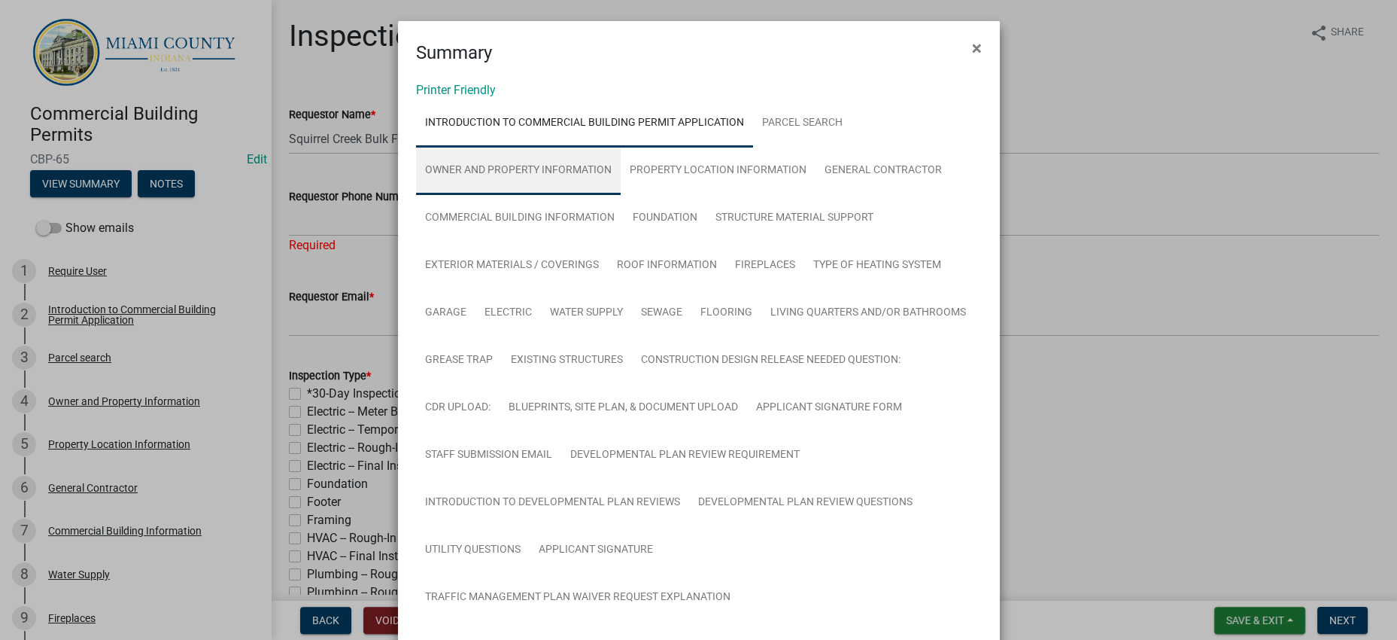
click at [595, 195] on link "Owner and Property Information" at bounding box center [518, 171] width 205 height 48
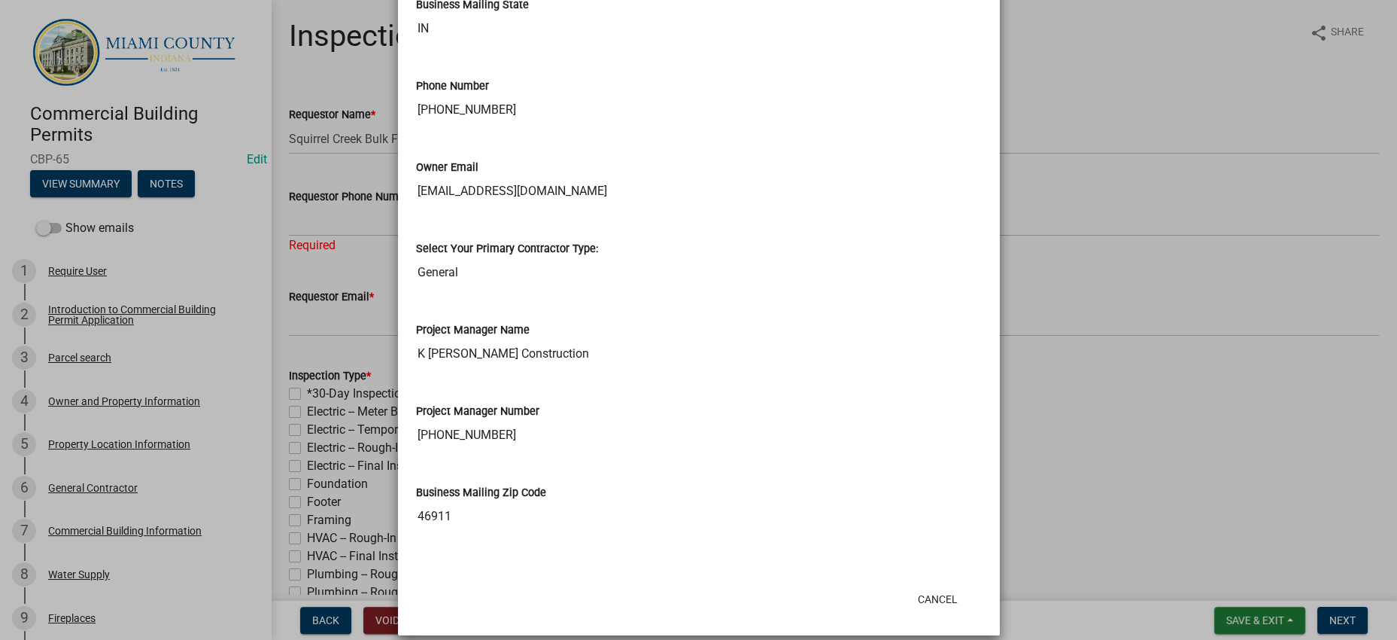
scroll to position [3197, 0]
drag, startPoint x: 521, startPoint y: 263, endPoint x: 405, endPoint y: 262, distance: 115.9
click at [1152, 470] on ngb-modal-window "Summary × Printer Friendly Introduction to Commercial Building Permit Applicati…" at bounding box center [698, 320] width 1397 height 640
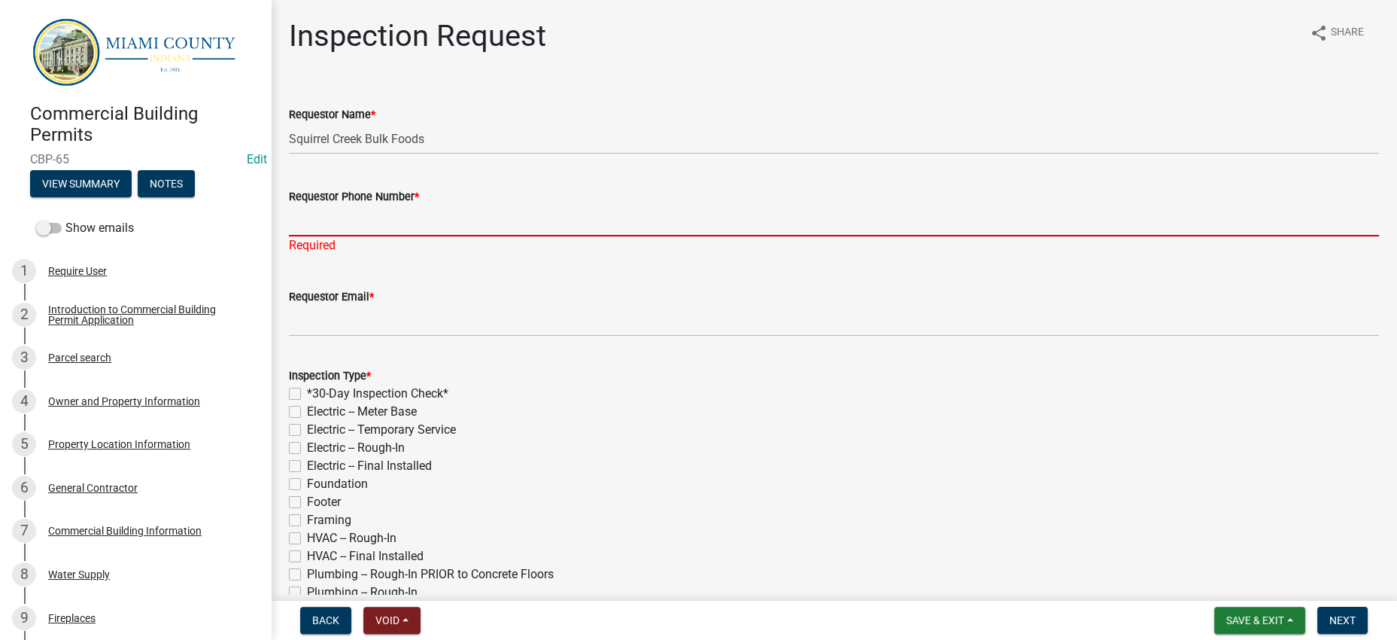
click at [397, 236] on input "Requestor Phone Number *" at bounding box center [834, 220] width 1090 height 31
paste input "[PHONE_NUMBER]"
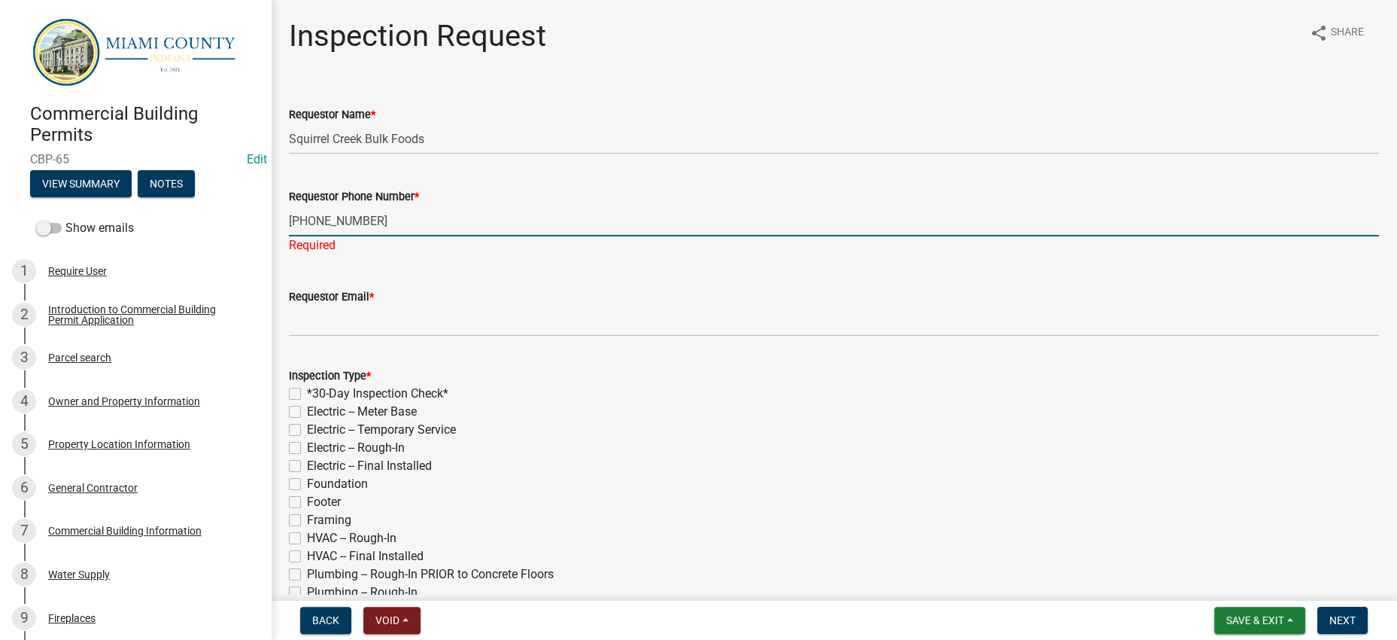
type input "[PHONE_NUMBER]"
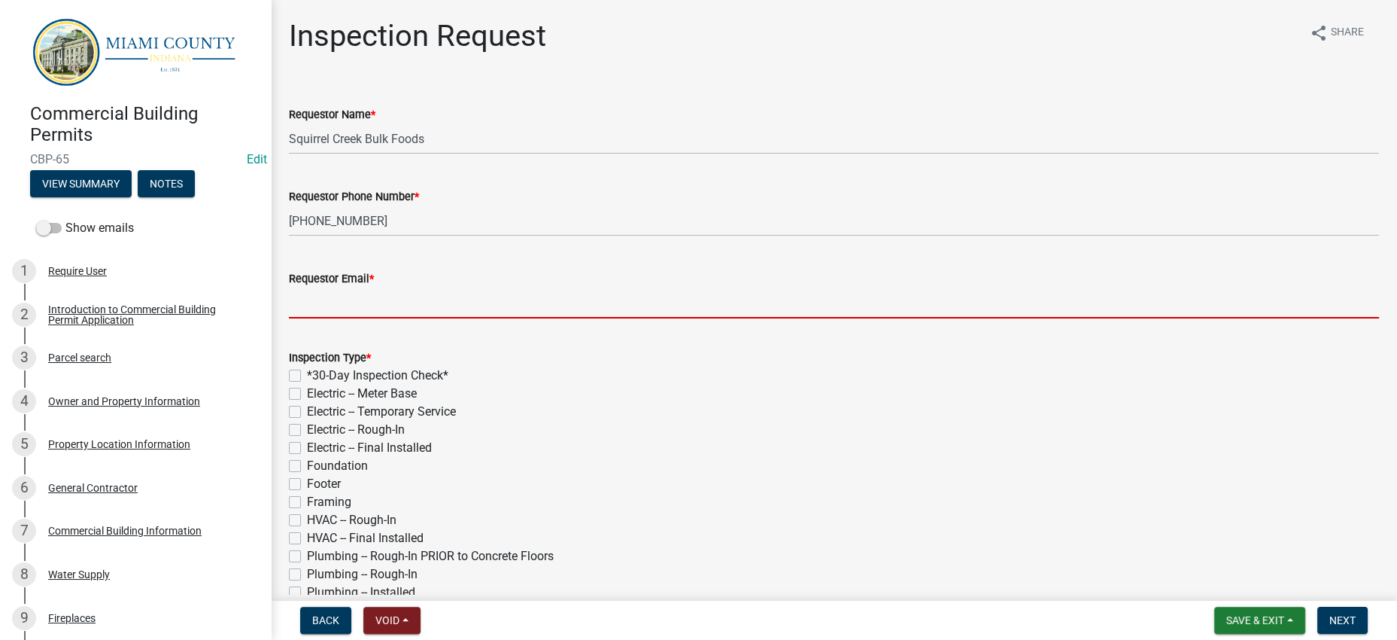
click at [345, 318] on input "Requestor Email *" at bounding box center [834, 302] width 1090 height 31
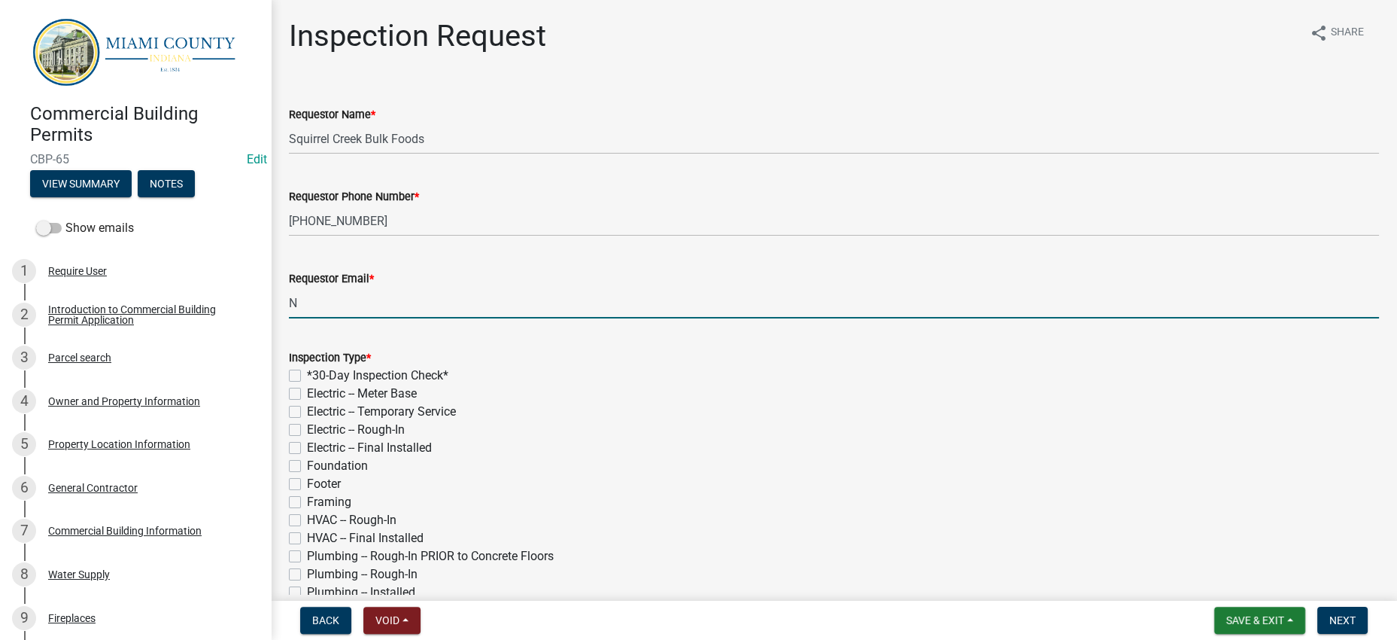
type input "[EMAIL_ADDRESS][DOMAIN_NAME]"
click at [426, 384] on label "*30-Day Inspection Check*" at bounding box center [377, 375] width 141 height 18
click at [317, 376] on input "*30-Day Inspection Check*" at bounding box center [312, 371] width 10 height 10
checkbox input "true"
checkbox input "false"
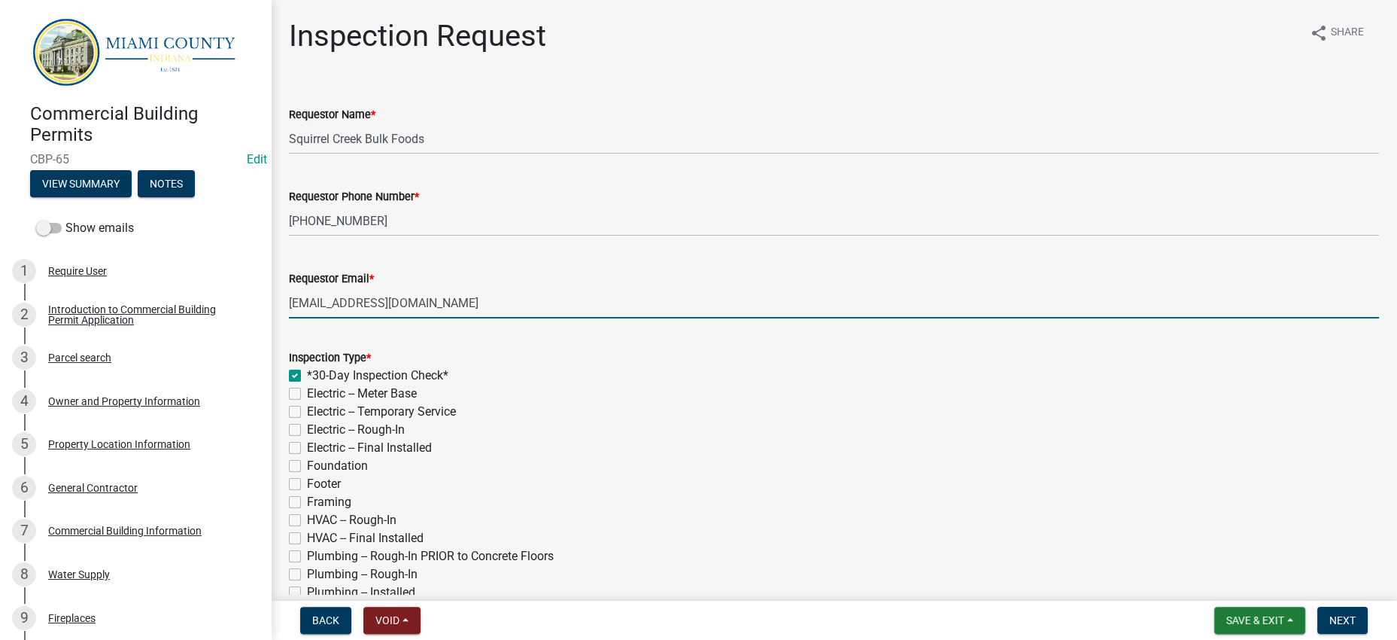
checkbox input "false"
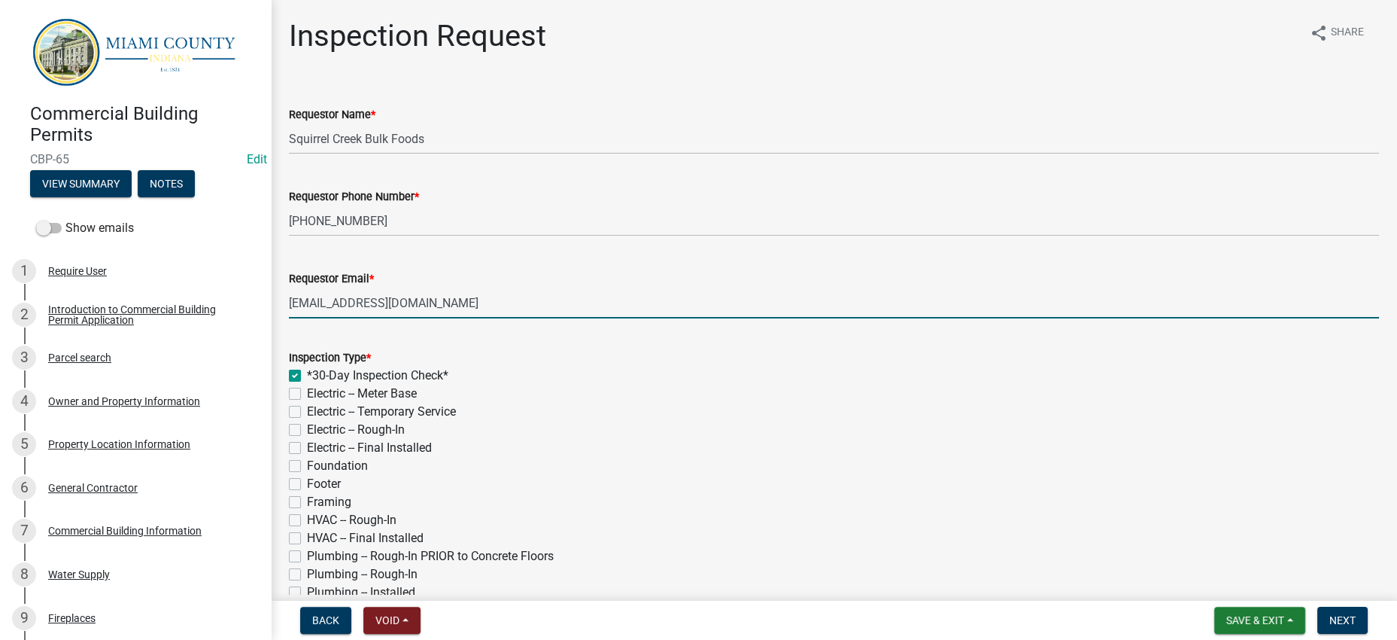
checkbox input "false"
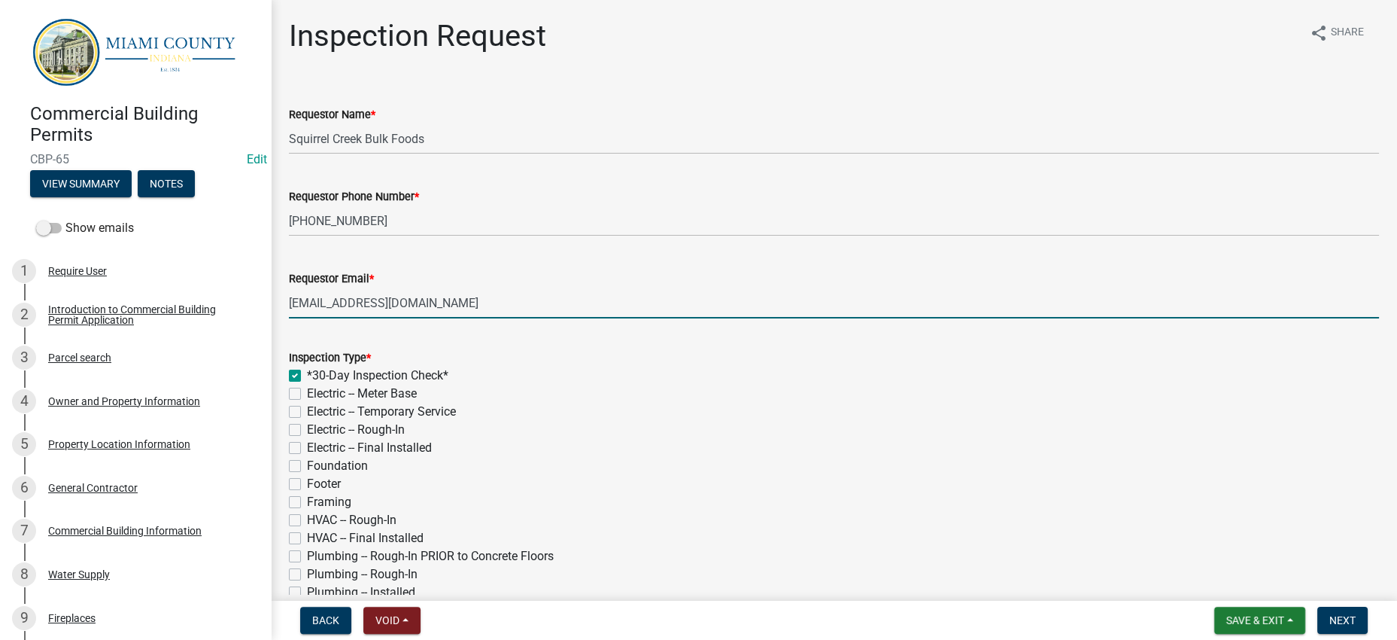
checkbox input "false"
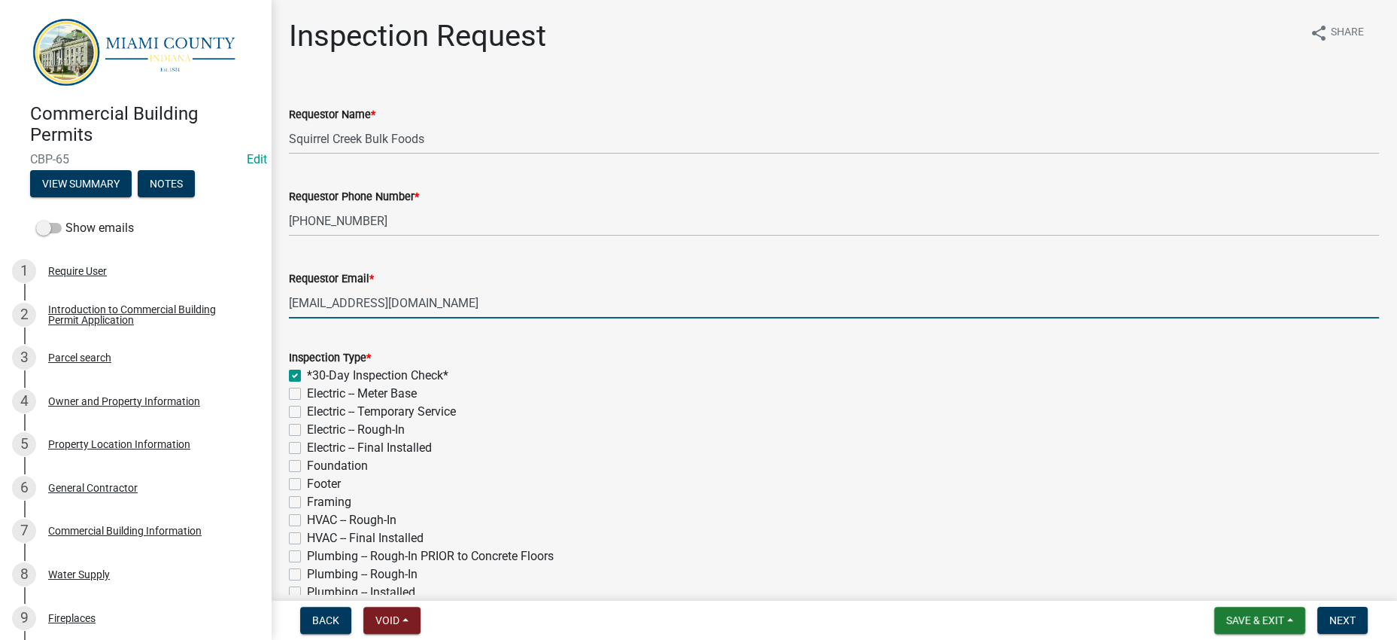
checkbox input "false"
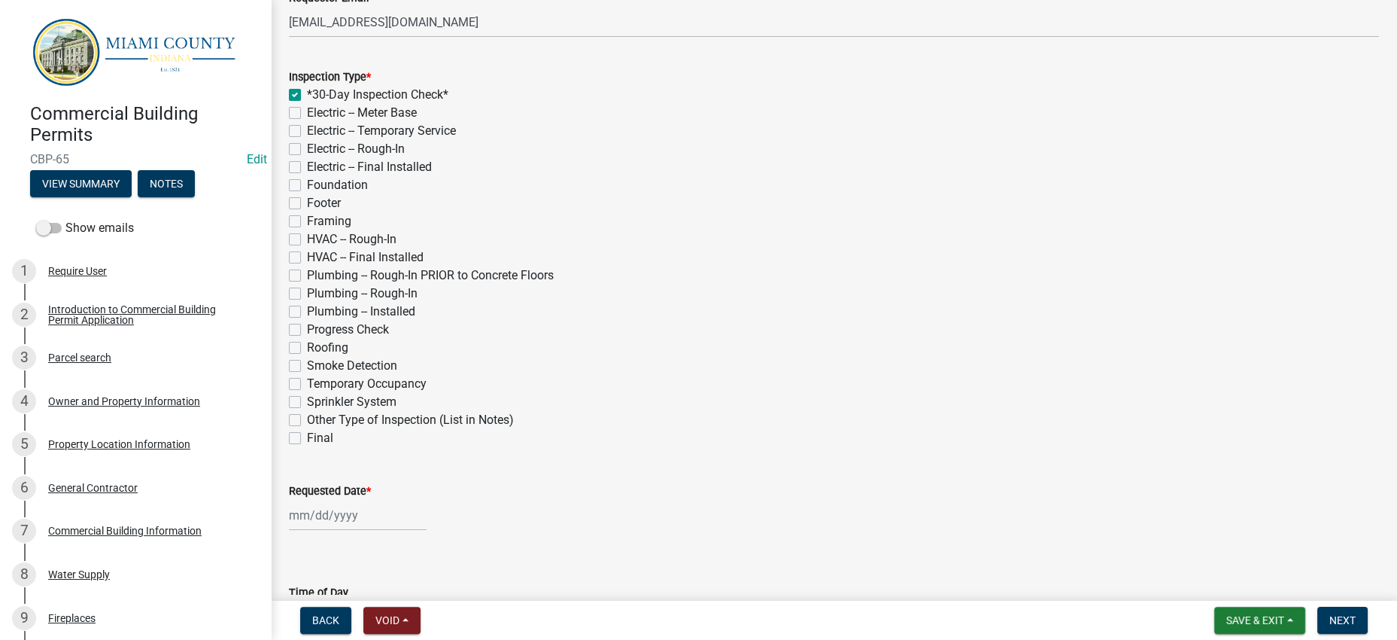
scroll to position [282, 0]
click at [310, 211] on div "Footer" at bounding box center [834, 202] width 1090 height 18
click at [307, 211] on label "Footer" at bounding box center [324, 202] width 34 height 18
click at [307, 202] on input "Footer" at bounding box center [312, 198] width 10 height 10
checkbox input "true"
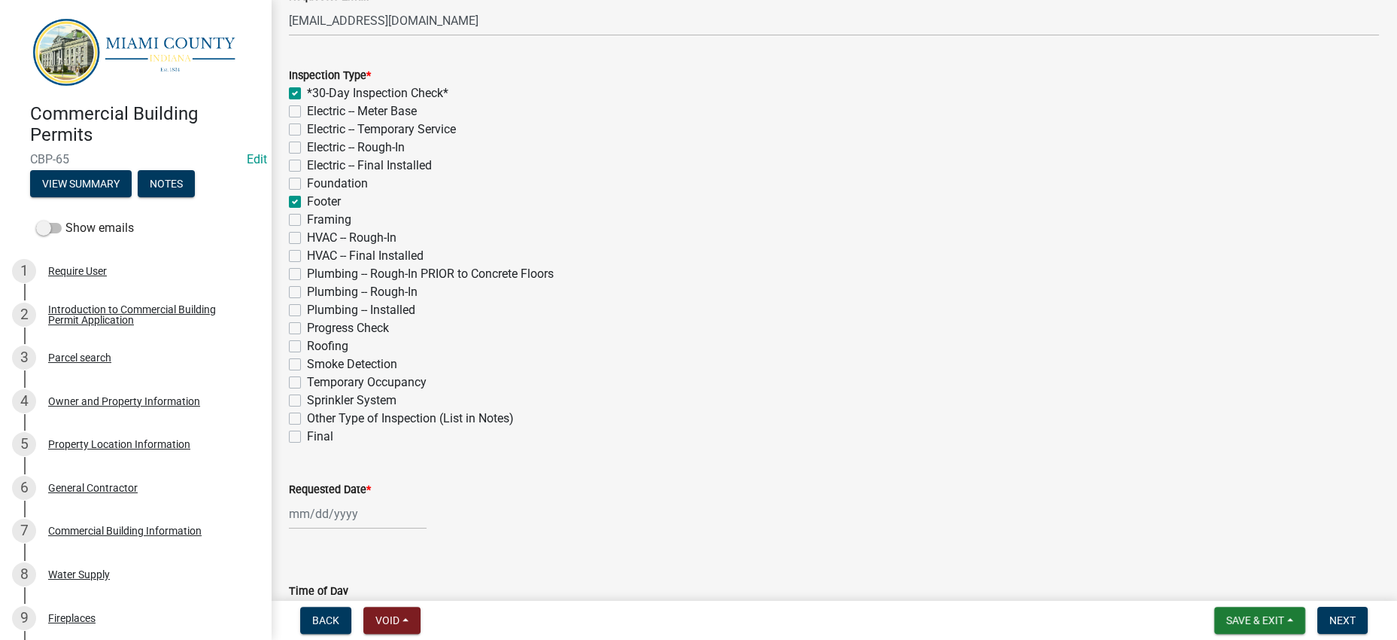
checkbox input "true"
checkbox input "false"
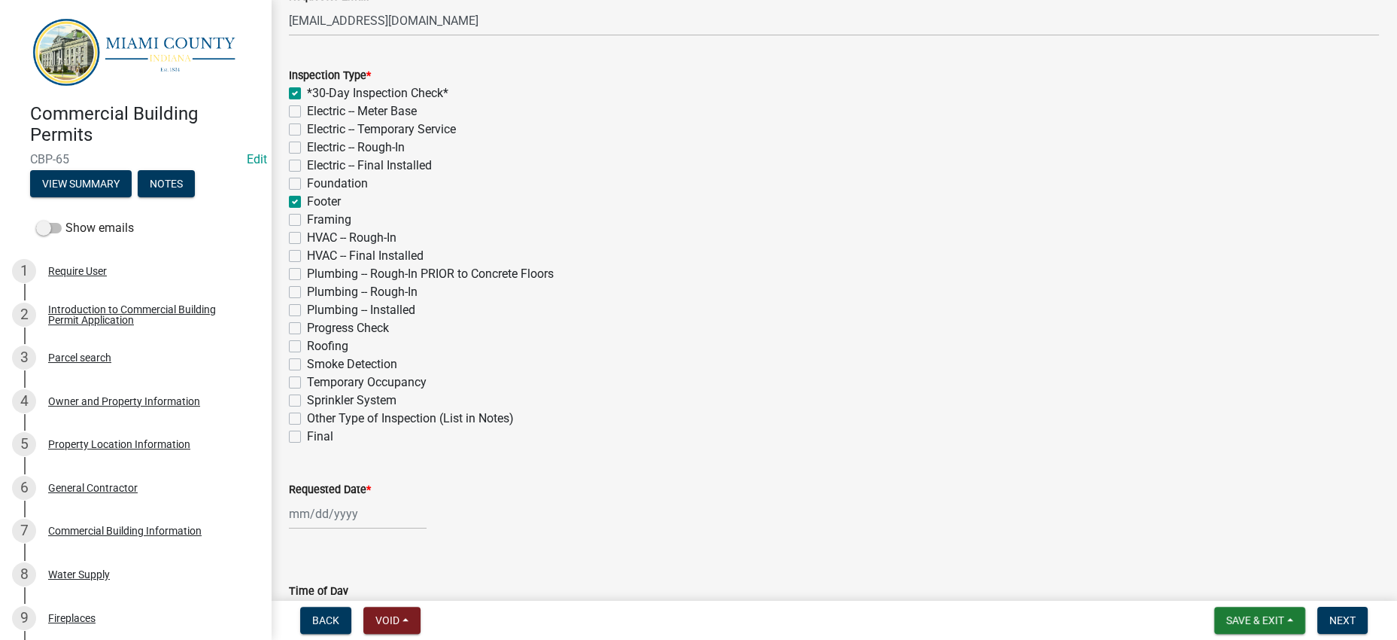
checkbox input "false"
checkbox input "true"
checkbox input "false"
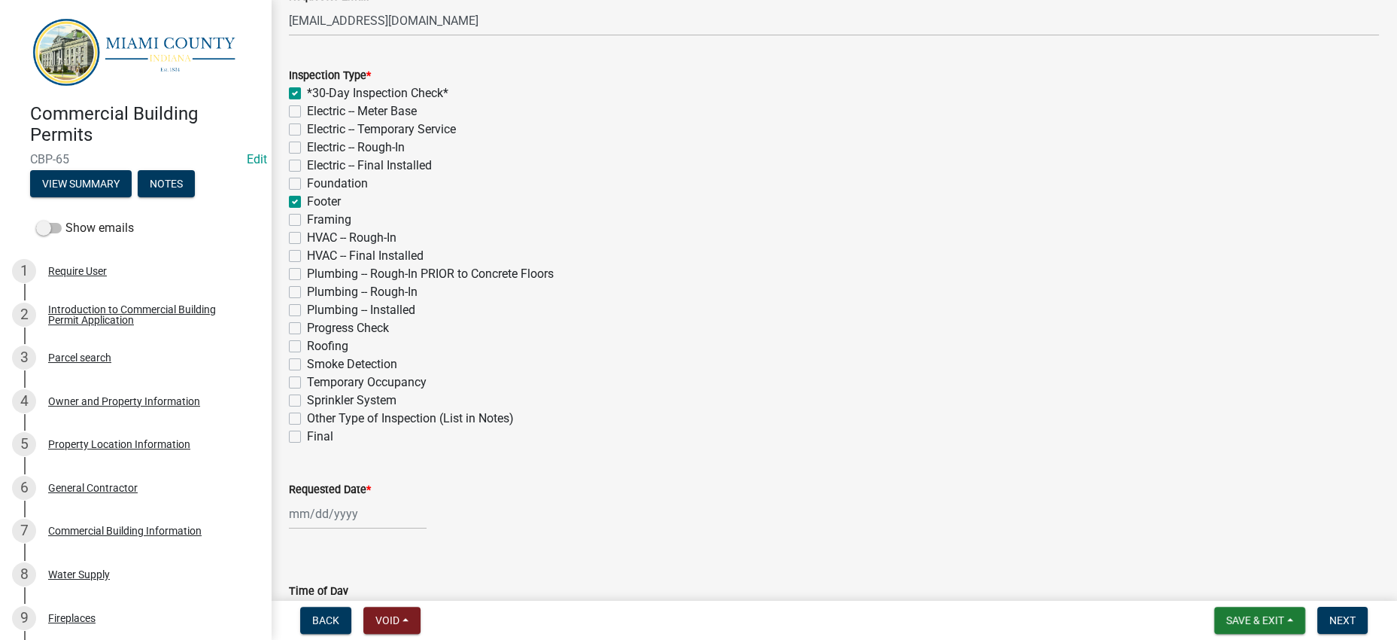
checkbox input "false"
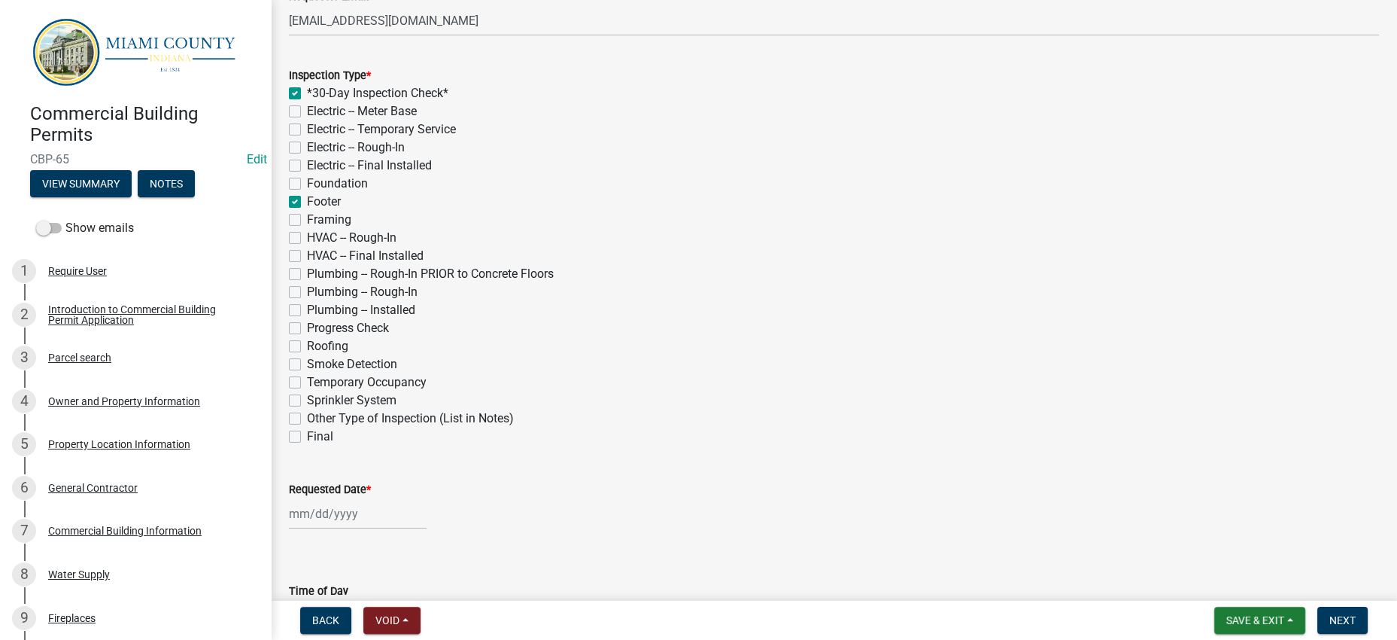
checkbox input "false"
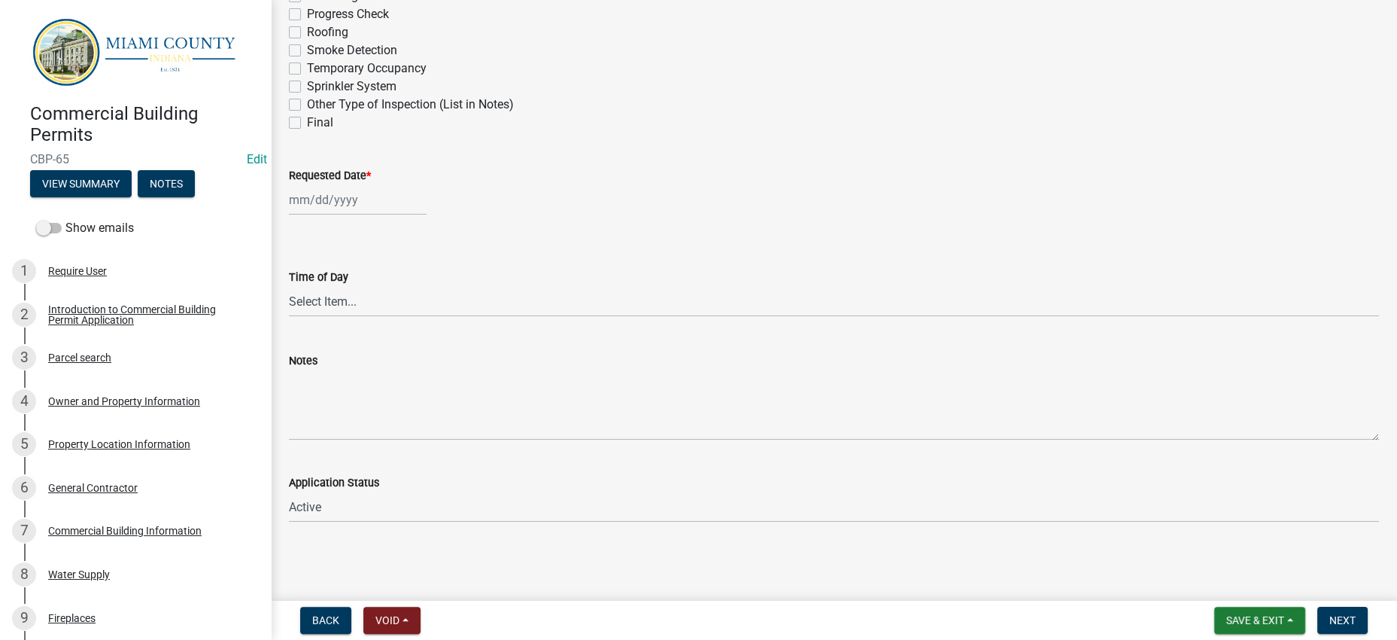
scroll to position [752, 0]
select select "9"
select select "2025"
click at [317, 215] on div "[PERSON_NAME] Feb Mar Apr [PERSON_NAME][DATE] Oct Nov [DATE] 1526 1527 1528 152…" at bounding box center [358, 199] width 138 height 31
click at [454, 254] on span "Next month" at bounding box center [447, 248] width 11 height 11
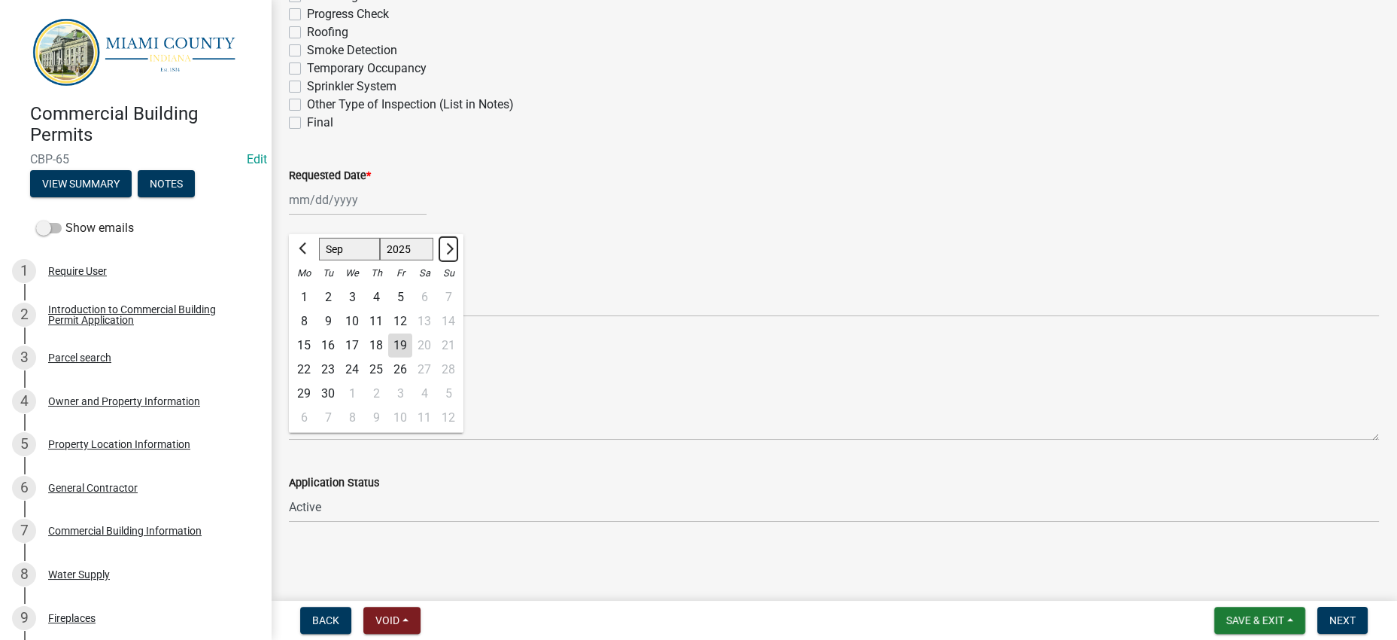
select select "10"
click at [311, 381] on div "20" at bounding box center [304, 369] width 24 height 24
type input "[DATE]"
click at [1336, 614] on span "Next" at bounding box center [1342, 620] width 26 height 12
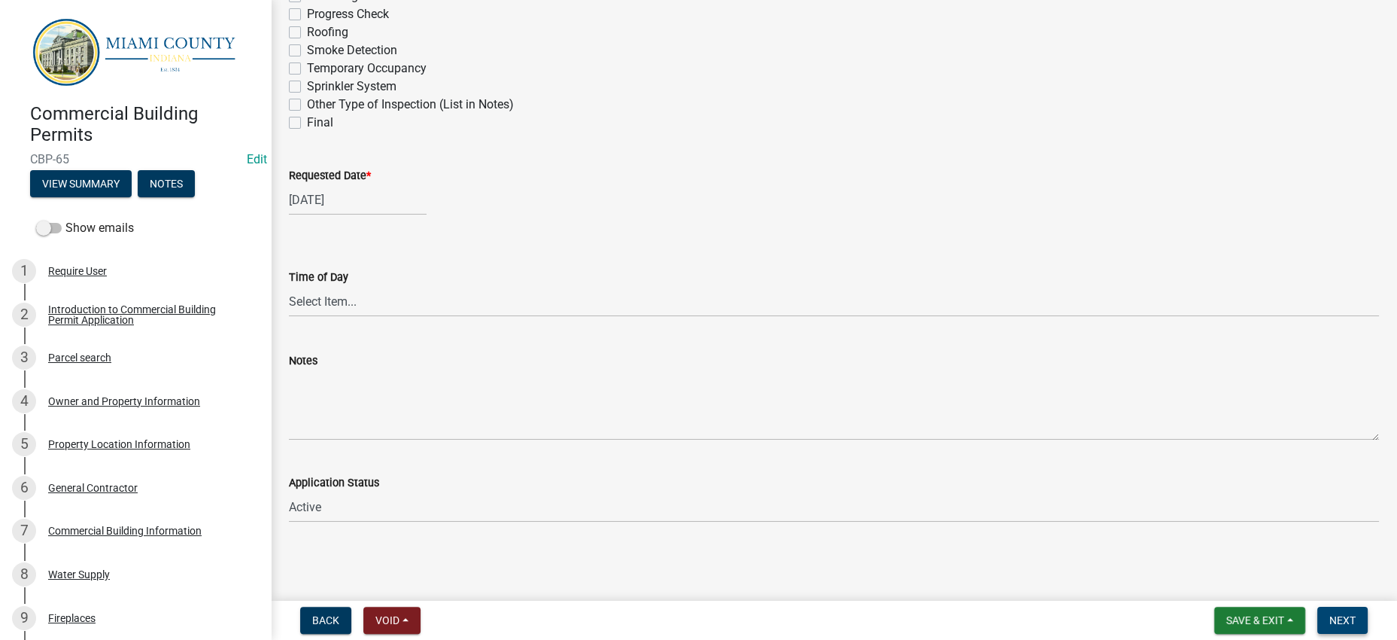
scroll to position [0, 0]
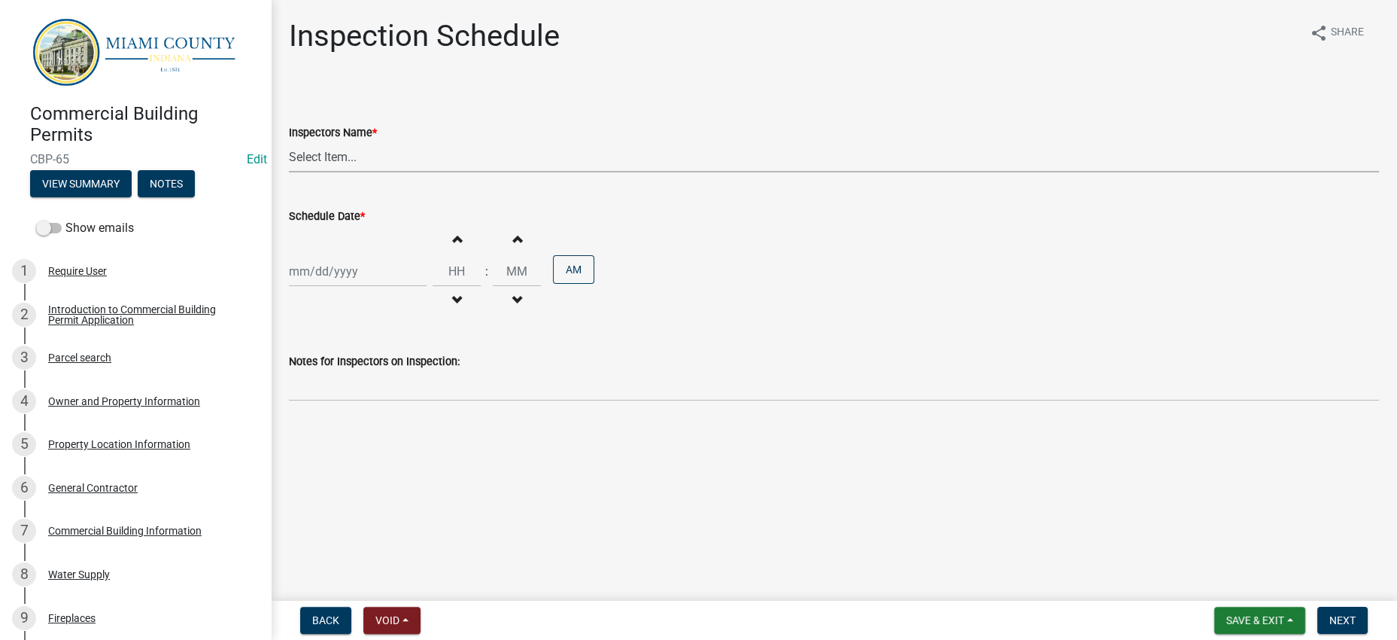
click at [527, 172] on select "Select Item... bmthomas ([PERSON_NAME]) croser ([PERSON_NAME]) [PERSON_NAME] ([…" at bounding box center [834, 156] width 1090 height 31
select select "25b75ae6-03c7-4280-9b34-fcf63005d5e5"
click at [293, 172] on select "Select Item... bmthomas ([PERSON_NAME]) croser ([PERSON_NAME]) [PERSON_NAME] ([…" at bounding box center [834, 156] width 1090 height 31
select select "9"
select select "2025"
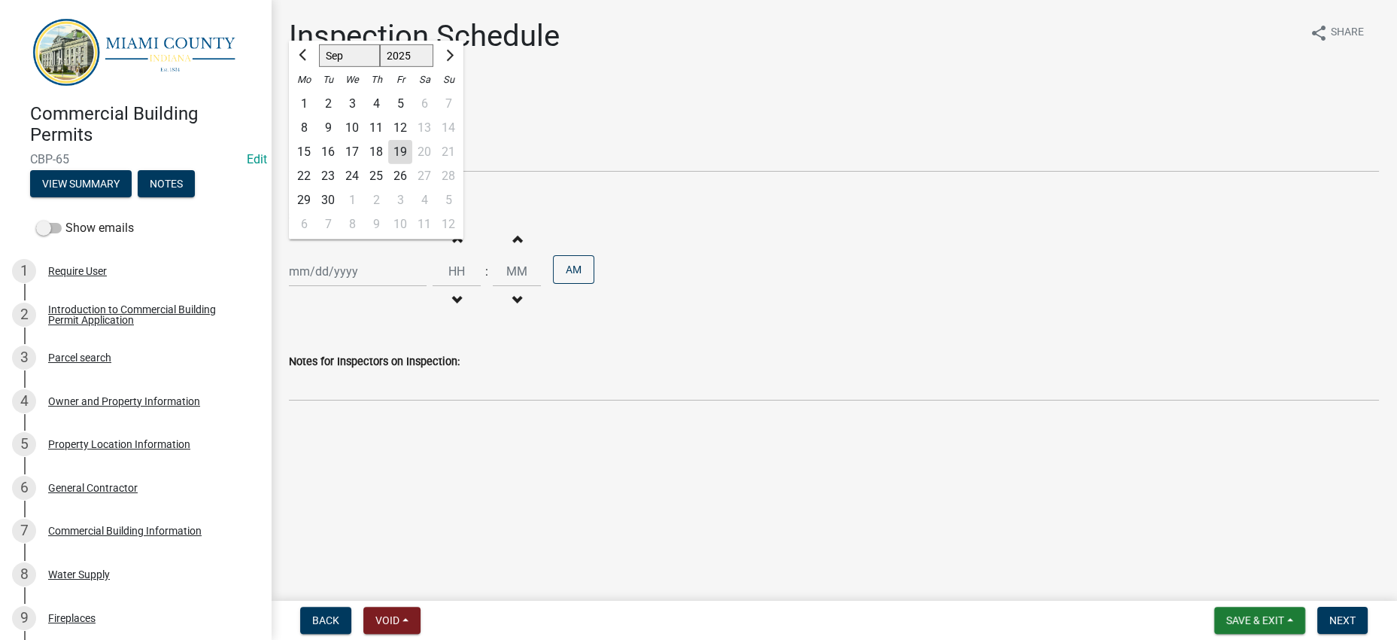
click at [400, 287] on div "[PERSON_NAME] Feb Mar Apr [PERSON_NAME][DATE] Oct Nov [DATE] 1526 1527 1528 152…" at bounding box center [358, 271] width 138 height 31
click at [457, 68] on button "Next month" at bounding box center [448, 56] width 18 height 24
select select "10"
click at [305, 188] on div "20" at bounding box center [304, 176] width 24 height 24
type input "[DATE]"
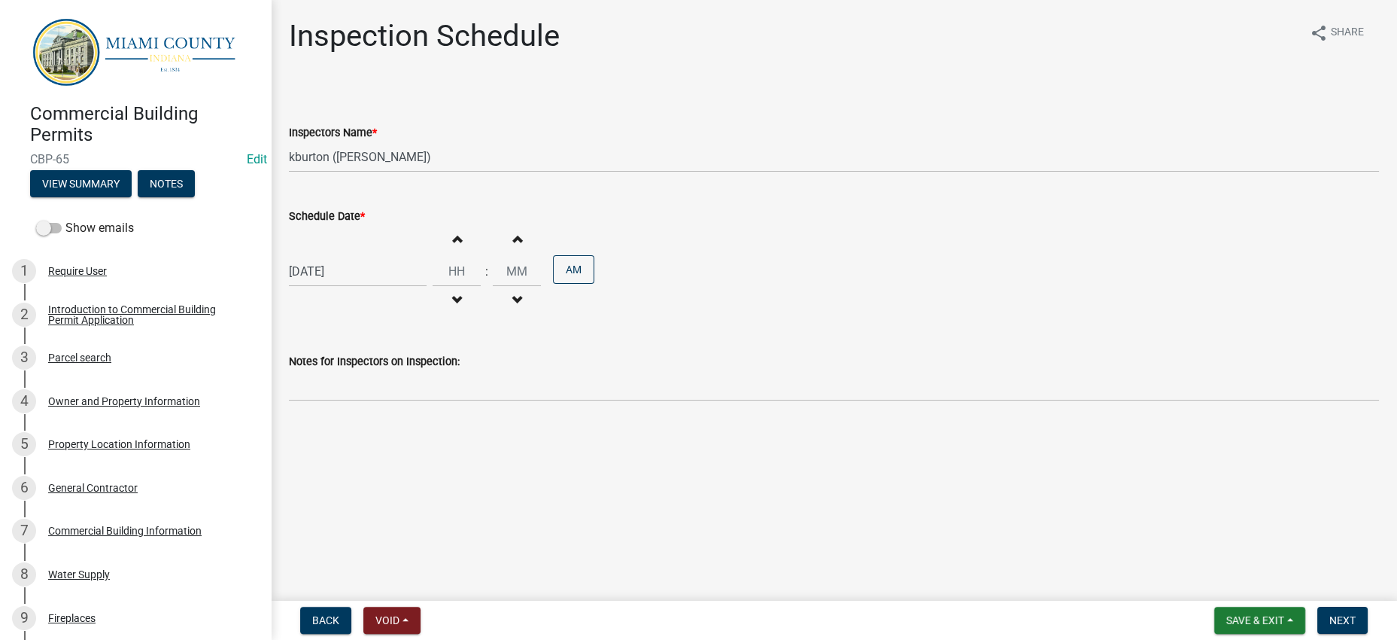
click at [897, 318] on div "[DATE] Increment hours Decrement hours : Increment minutes Decrement minutes AM" at bounding box center [834, 271] width 1090 height 93
click at [1329, 621] on span "Next" at bounding box center [1342, 620] width 26 height 12
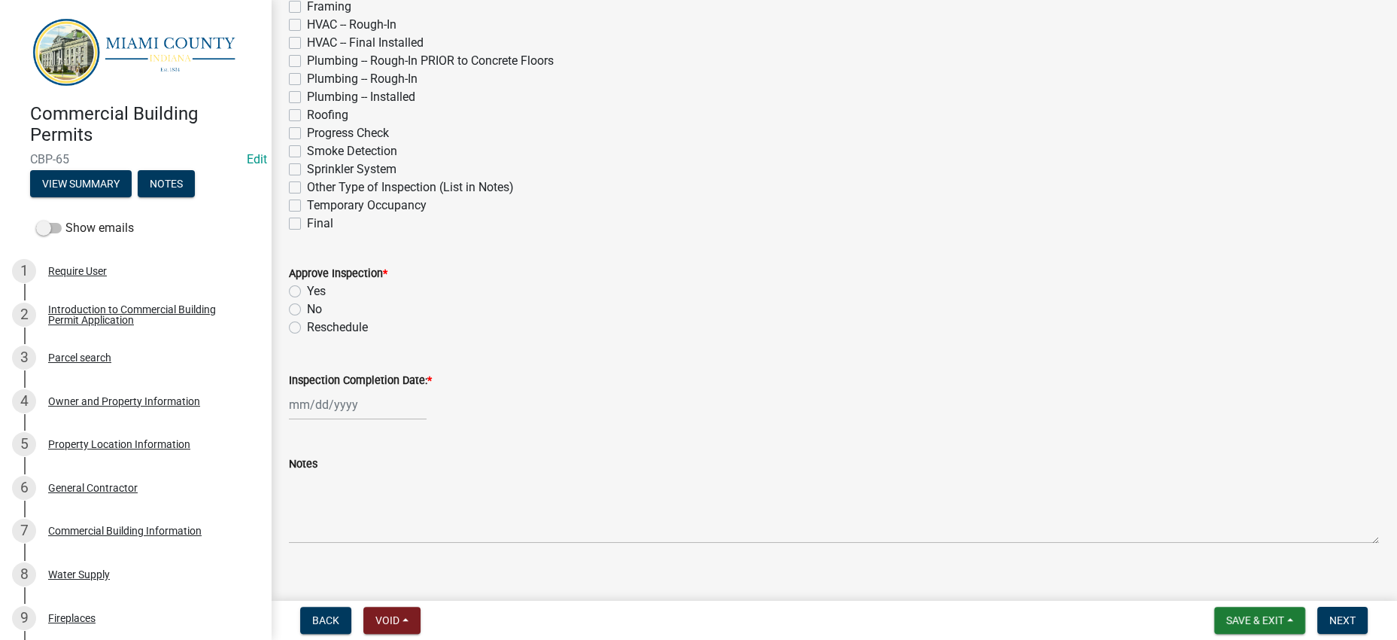
scroll to position [472, 0]
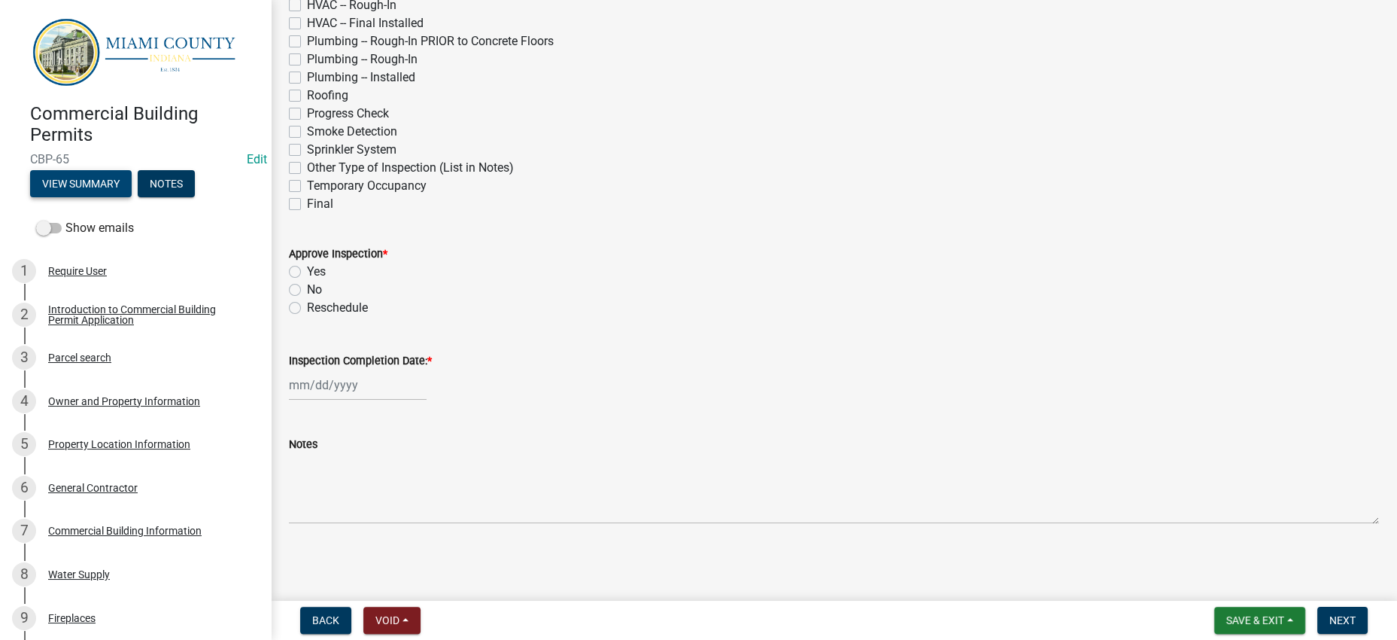
click at [132, 197] on button "View Summary" at bounding box center [81, 183] width 102 height 27
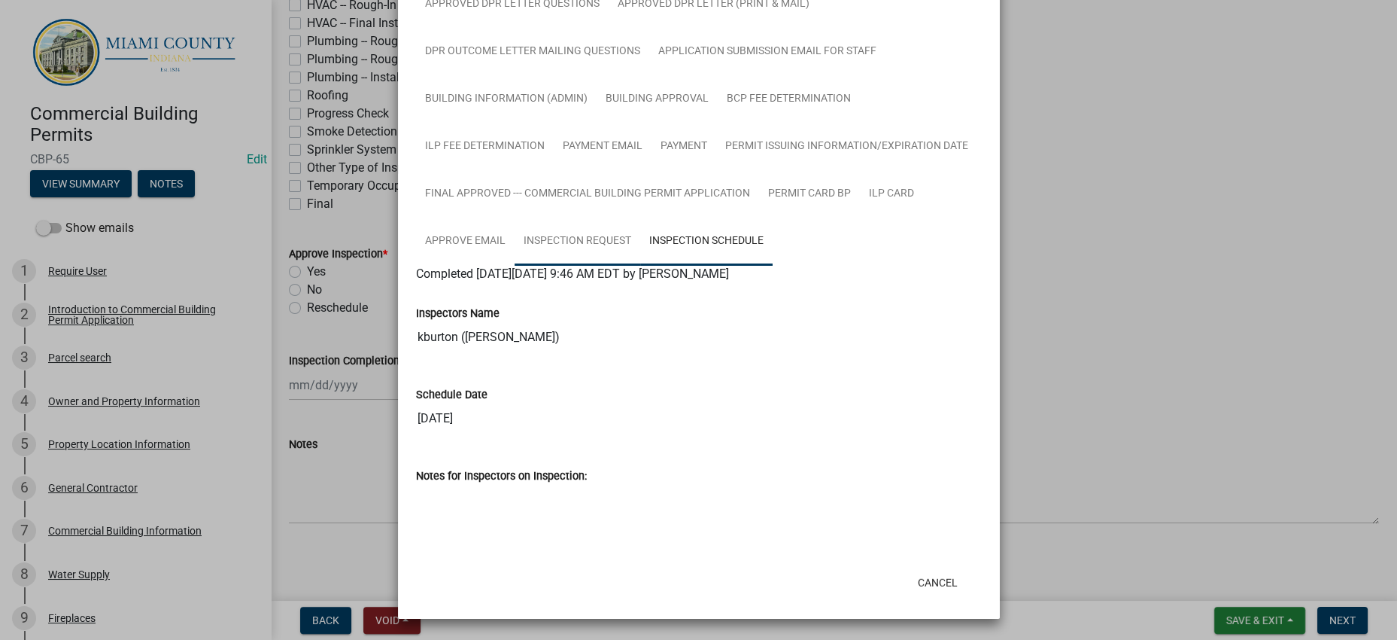
scroll to position [1707, 0]
click at [1102, 263] on ngb-modal-window "Summary × Printer Friendly Introduction to Commercial Building Permit Applicati…" at bounding box center [698, 320] width 1397 height 640
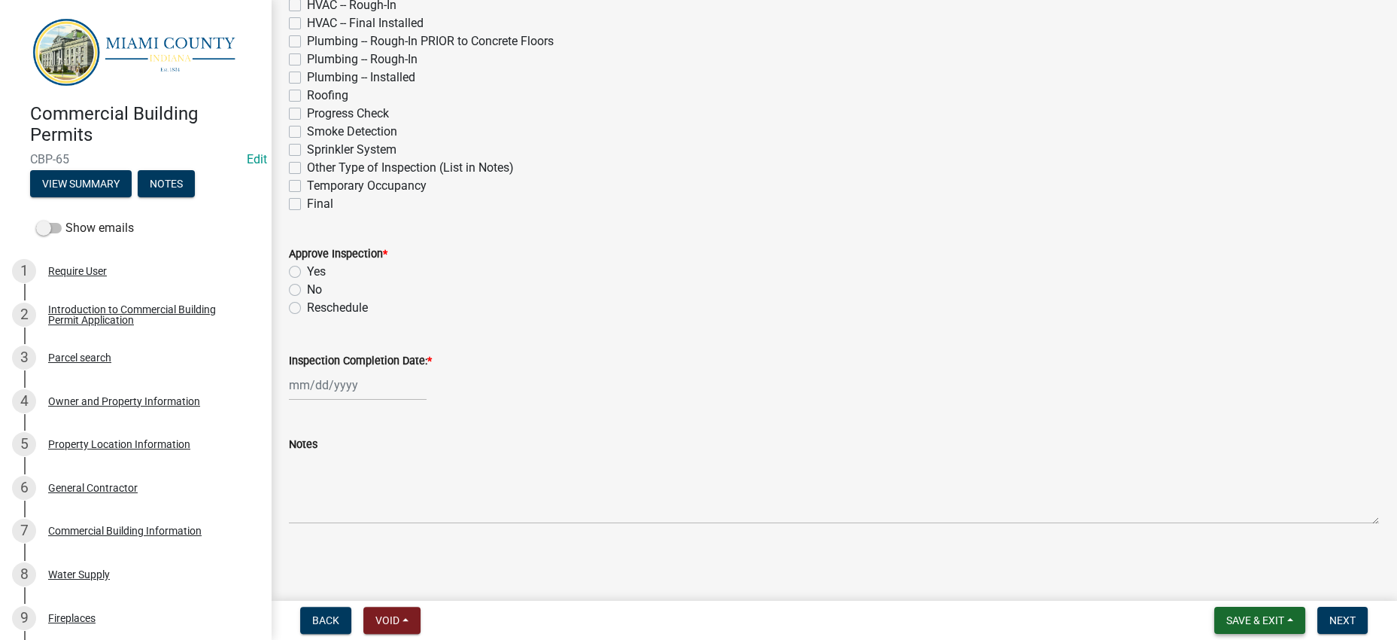
click at [1232, 614] on span "Save & Exit" at bounding box center [1255, 620] width 58 height 12
click at [1229, 561] on button "Save & Exit" at bounding box center [1245, 574] width 120 height 36
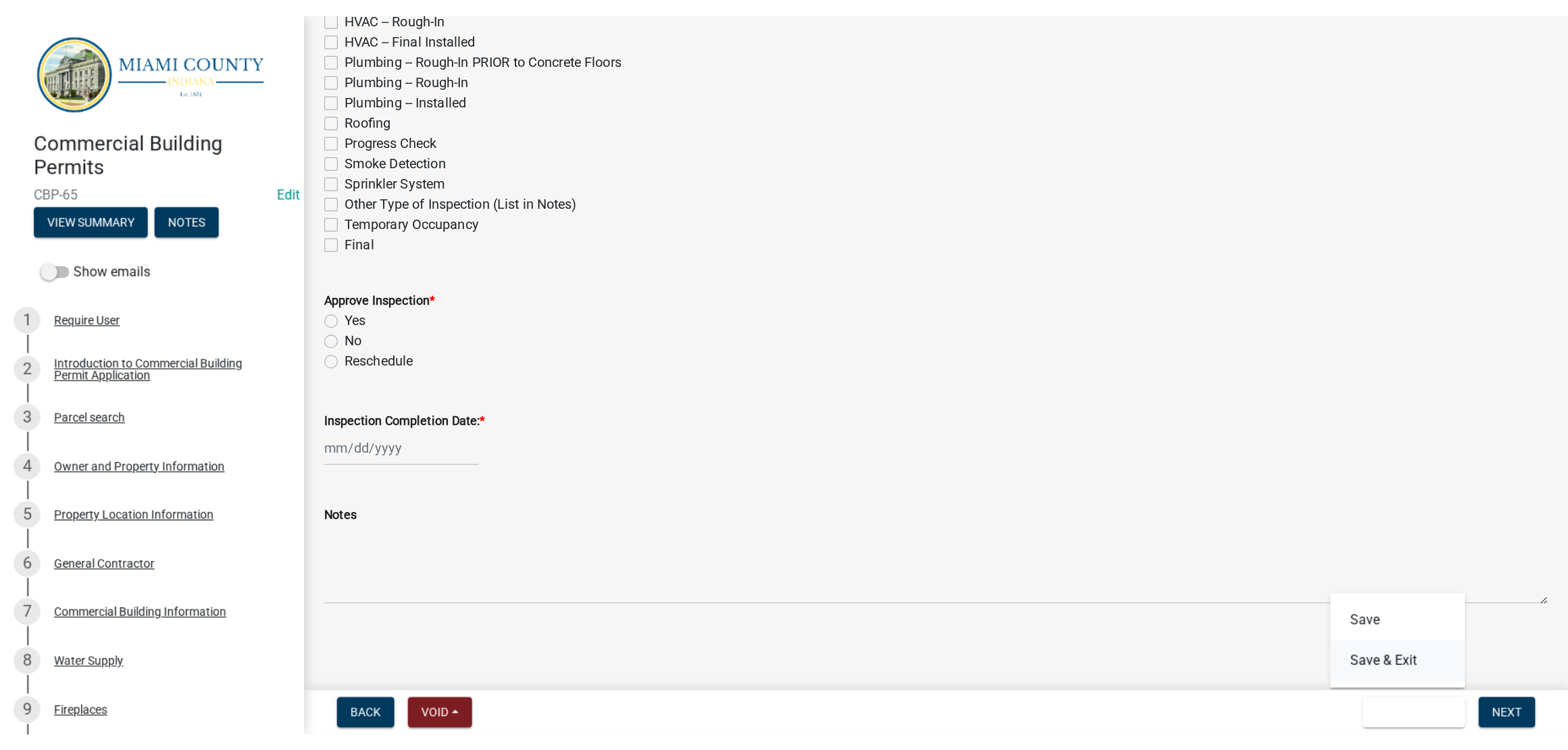
scroll to position [0, 0]
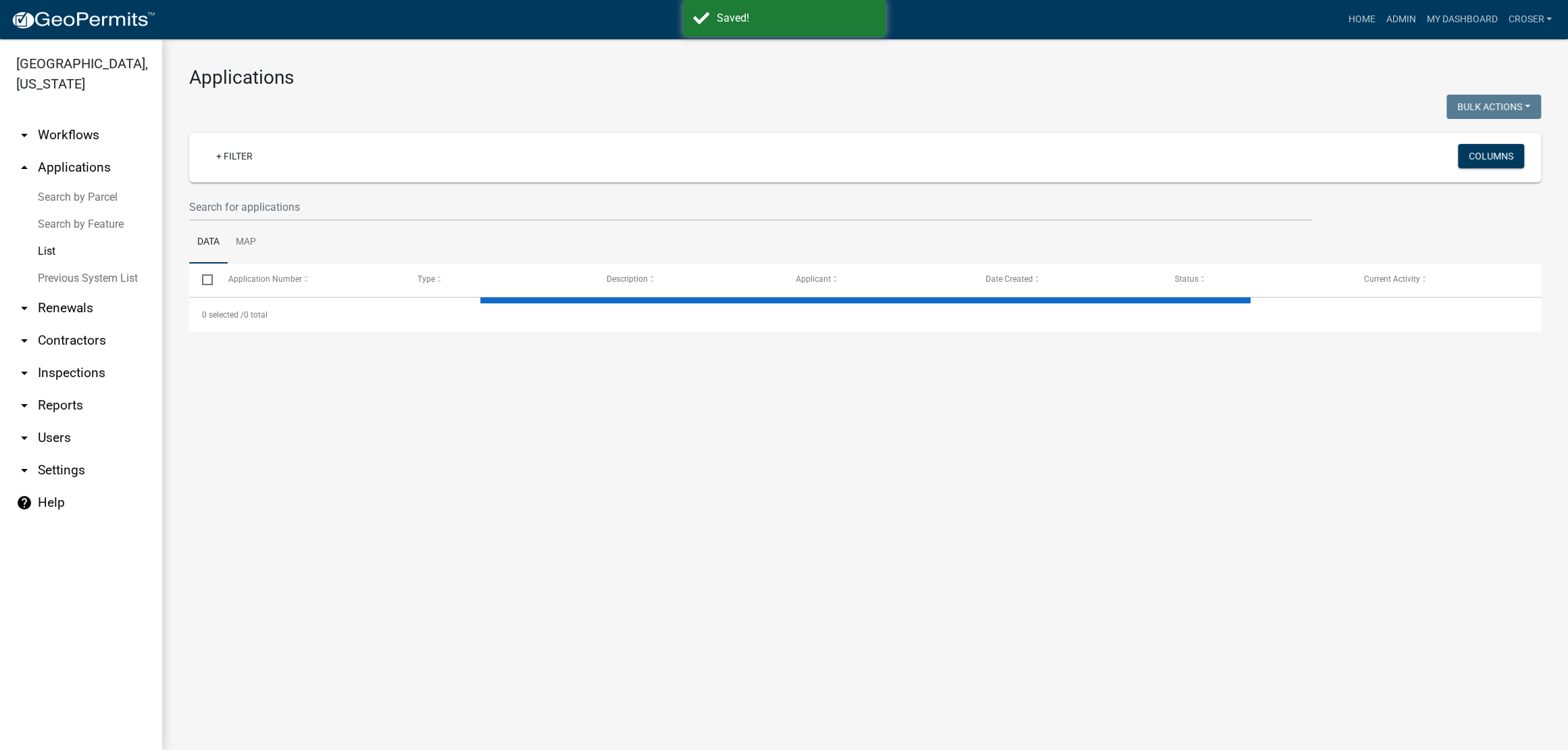
select select "3: 100"
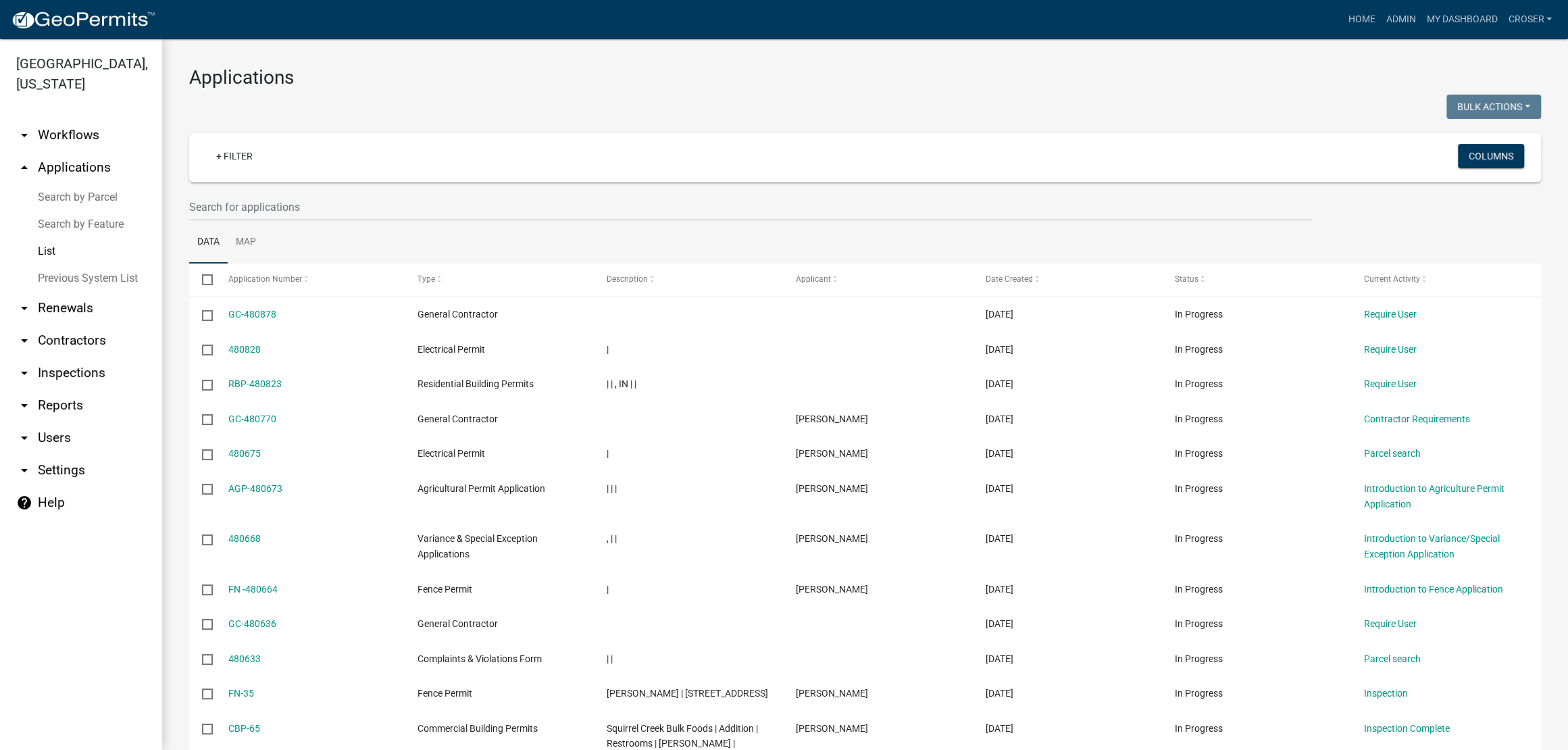
click at [97, 389] on link "arrow_drop_down Inspections" at bounding box center [81, 373] width 163 height 32
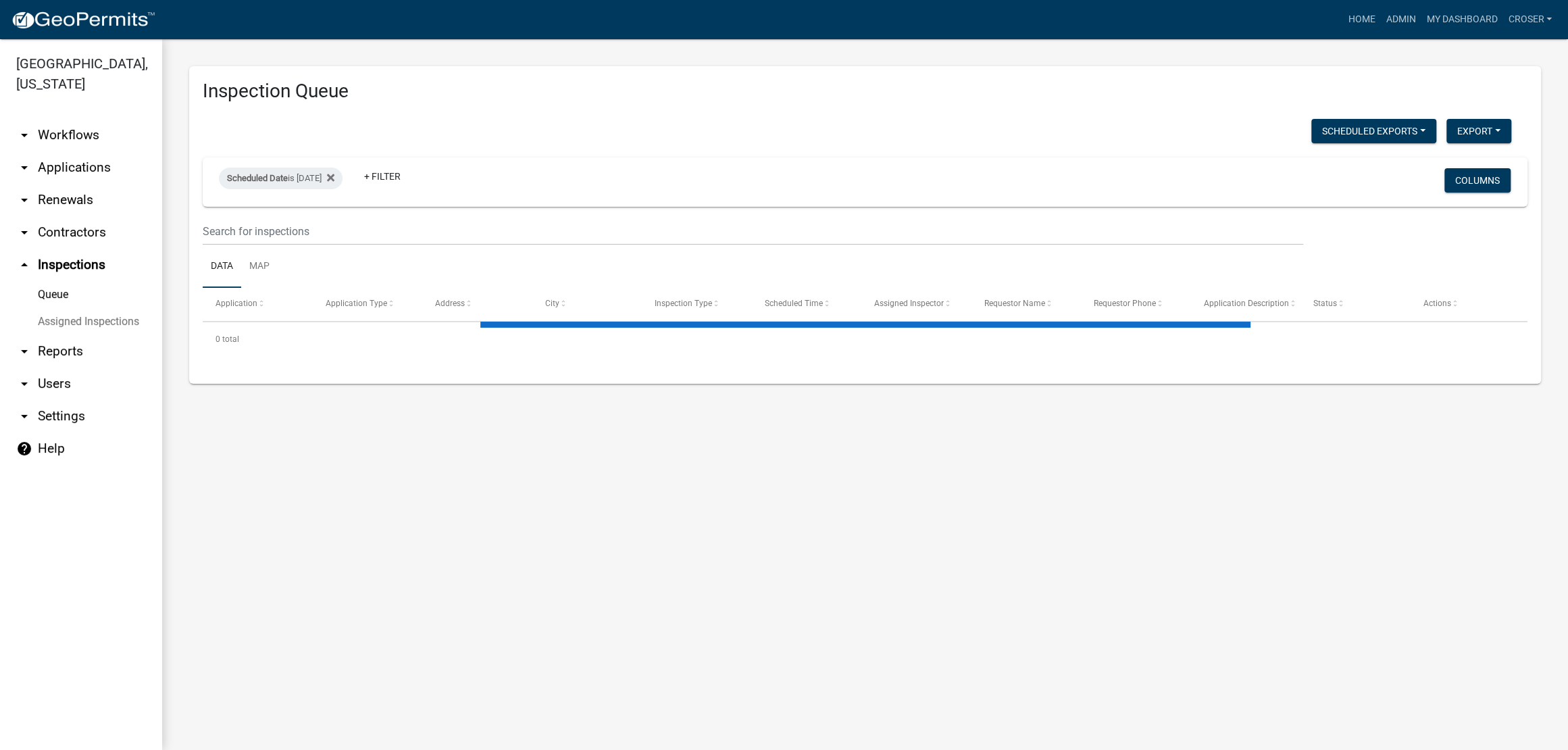
select select "3: 100"
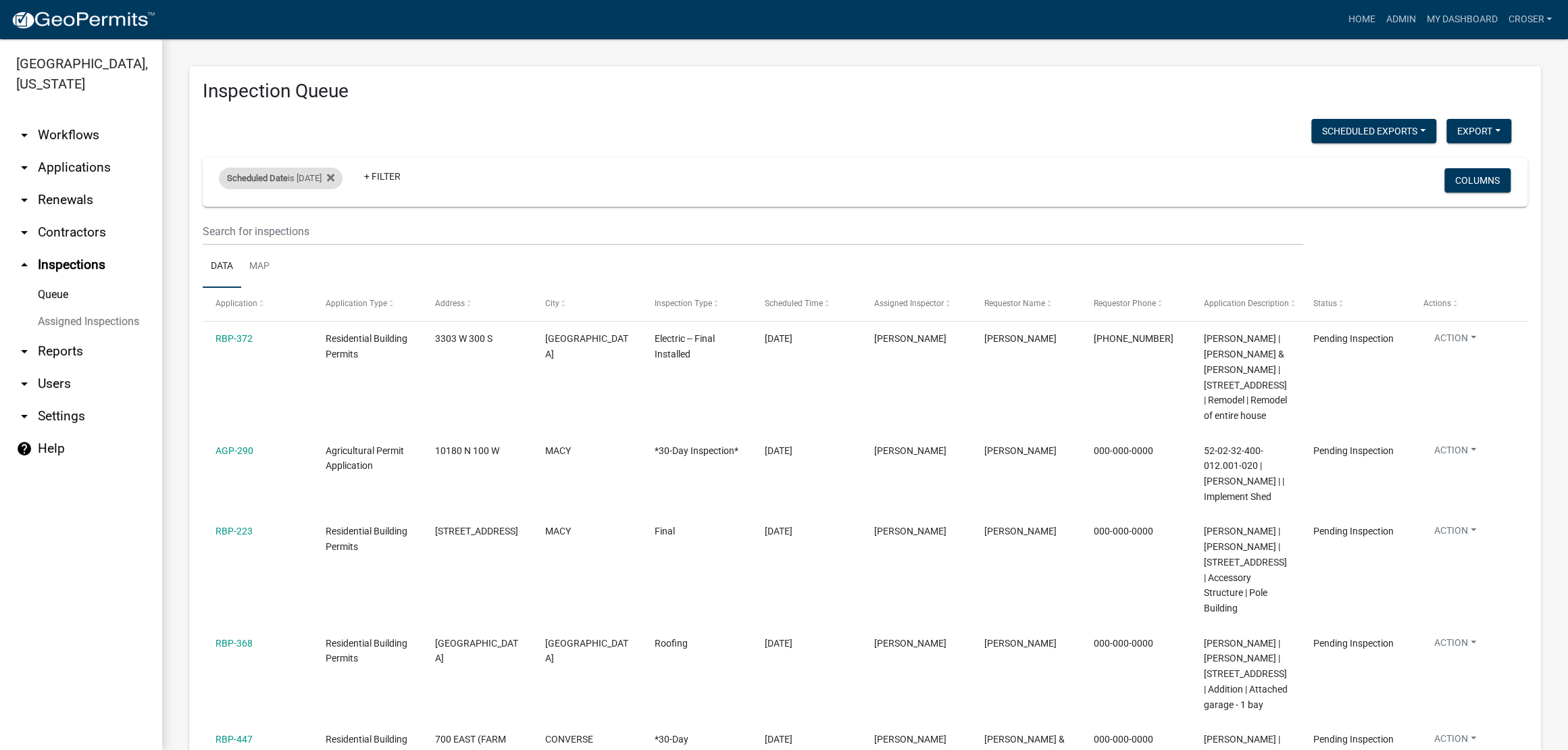
click at [327, 190] on div "Scheduled Date is [DATE]" at bounding box center [281, 179] width 124 height 22
click at [334, 266] on input "[DATE]" at bounding box center [286, 258] width 94 height 28
type input "[DATE]"
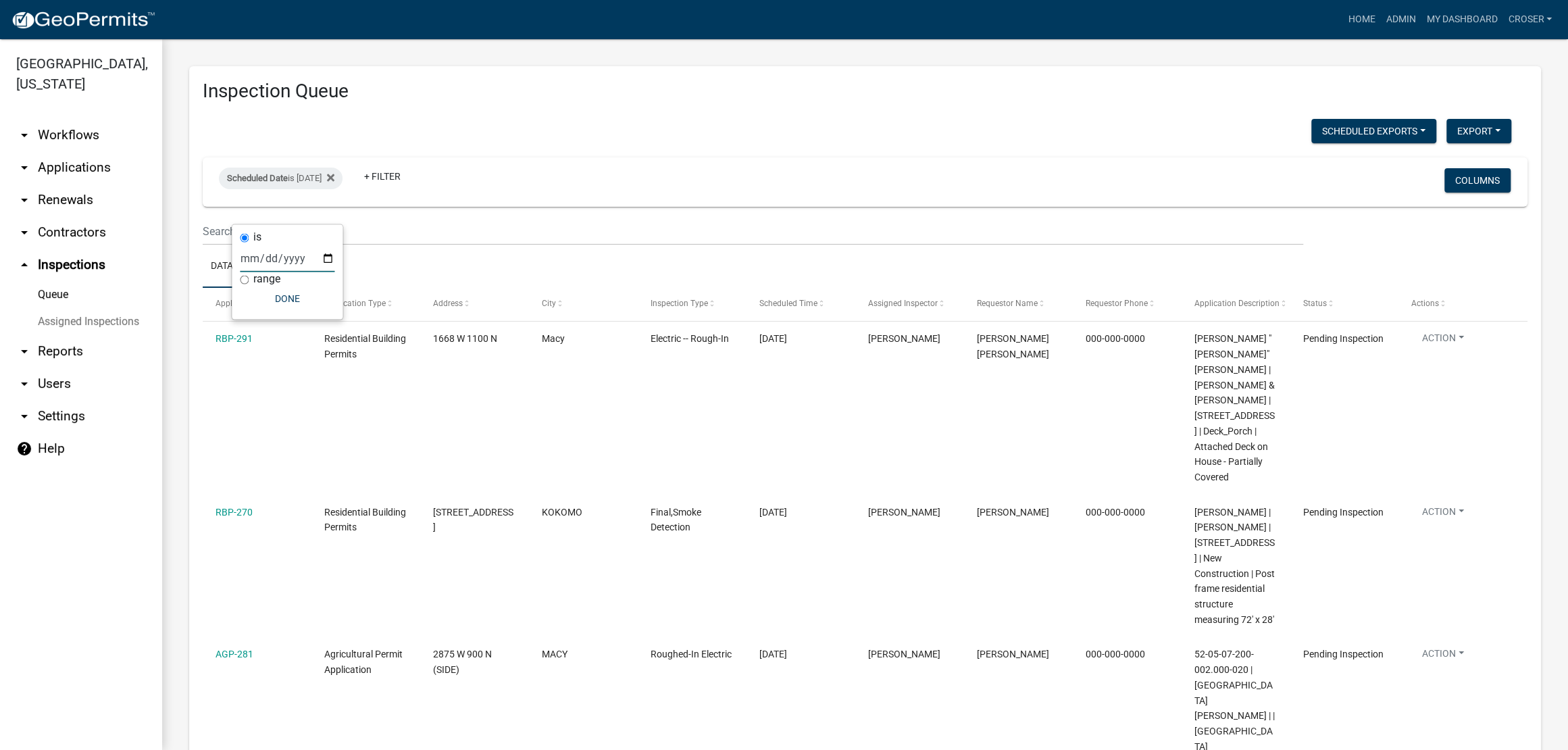
click at [633, 146] on div "Scheduled Exports + Create New [PERSON_NAME]'s Daily Scheduled Inspections Expo…" at bounding box center [857, 132] width 1329 height 28
click at [319, 190] on div "Scheduled Date is [DATE]" at bounding box center [281, 179] width 124 height 22
click at [321, 269] on input "[DATE]" at bounding box center [286, 258] width 94 height 28
click at [334, 266] on input "[DATE]" at bounding box center [286, 258] width 94 height 28
type input "[DATE]"
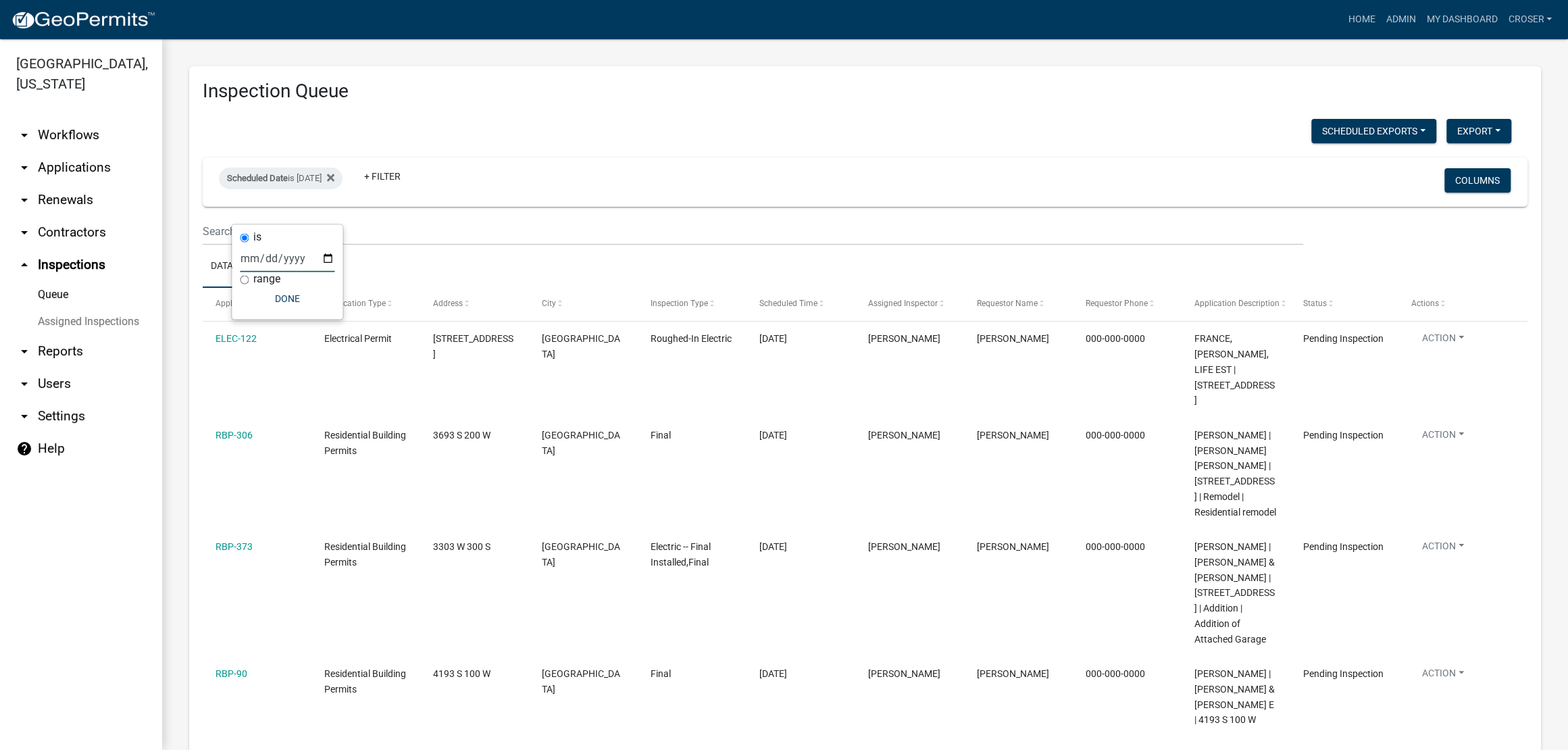
click at [604, 137] on div "Scheduled Exports + Create New [PERSON_NAME]'s Daily Scheduled Inspections Expo…" at bounding box center [857, 132] width 1329 height 28
click at [337, 190] on div "Scheduled Date is [DATE]" at bounding box center [281, 179] width 124 height 22
click at [334, 267] on input "[DATE]" at bounding box center [286, 258] width 94 height 28
type input "[DATE]"
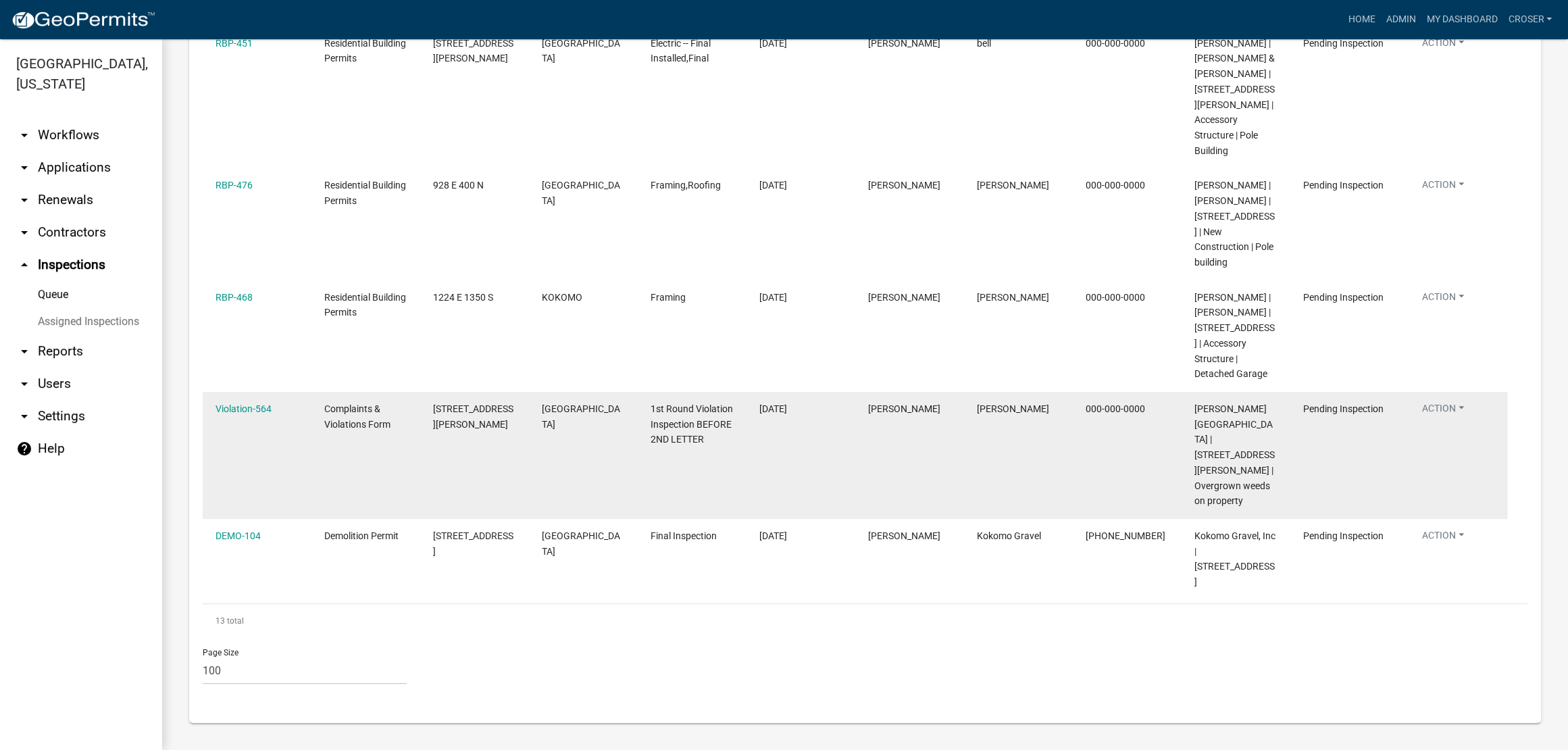
scroll to position [1529, 0]
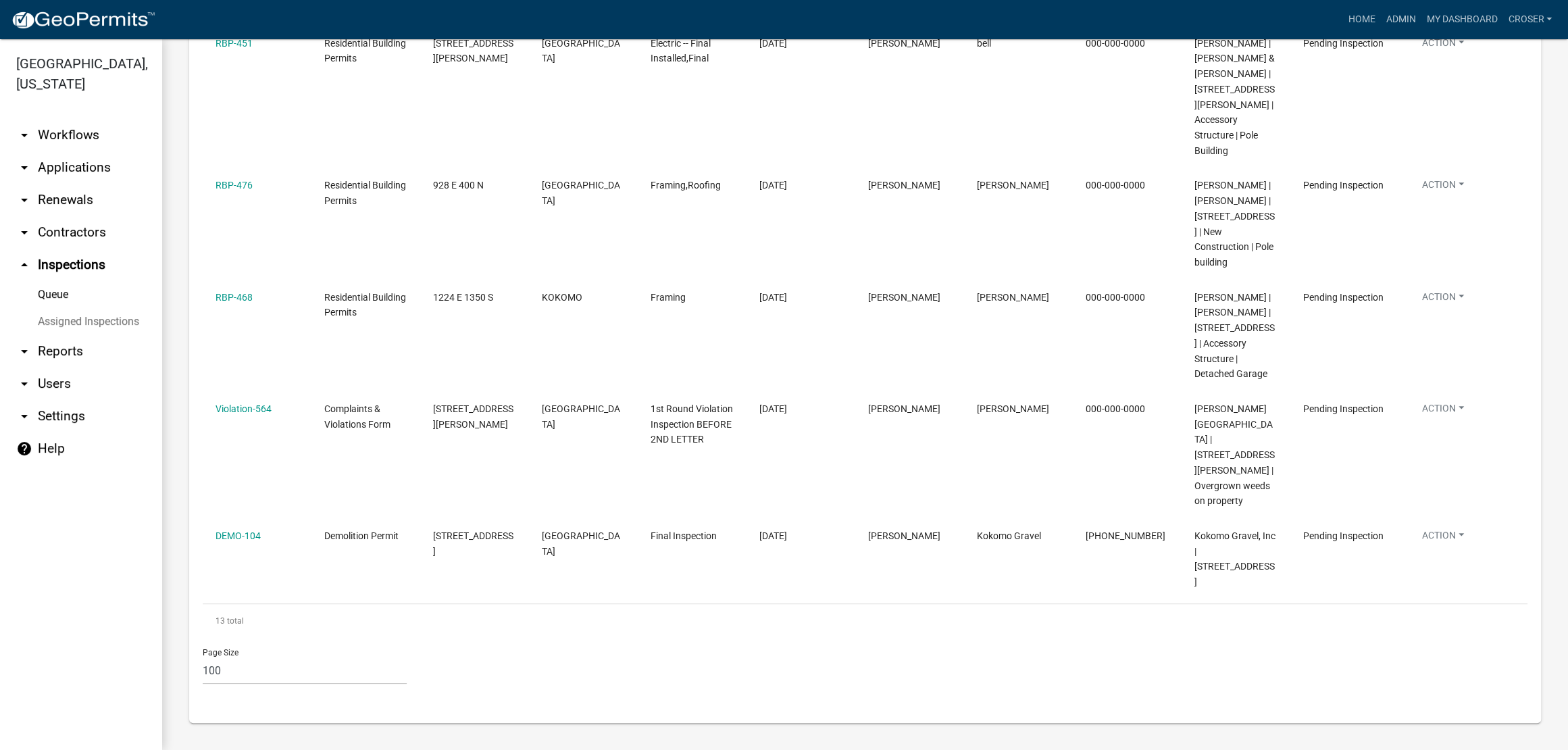
click at [99, 184] on link "arrow_drop_down Applications" at bounding box center [81, 168] width 163 height 32
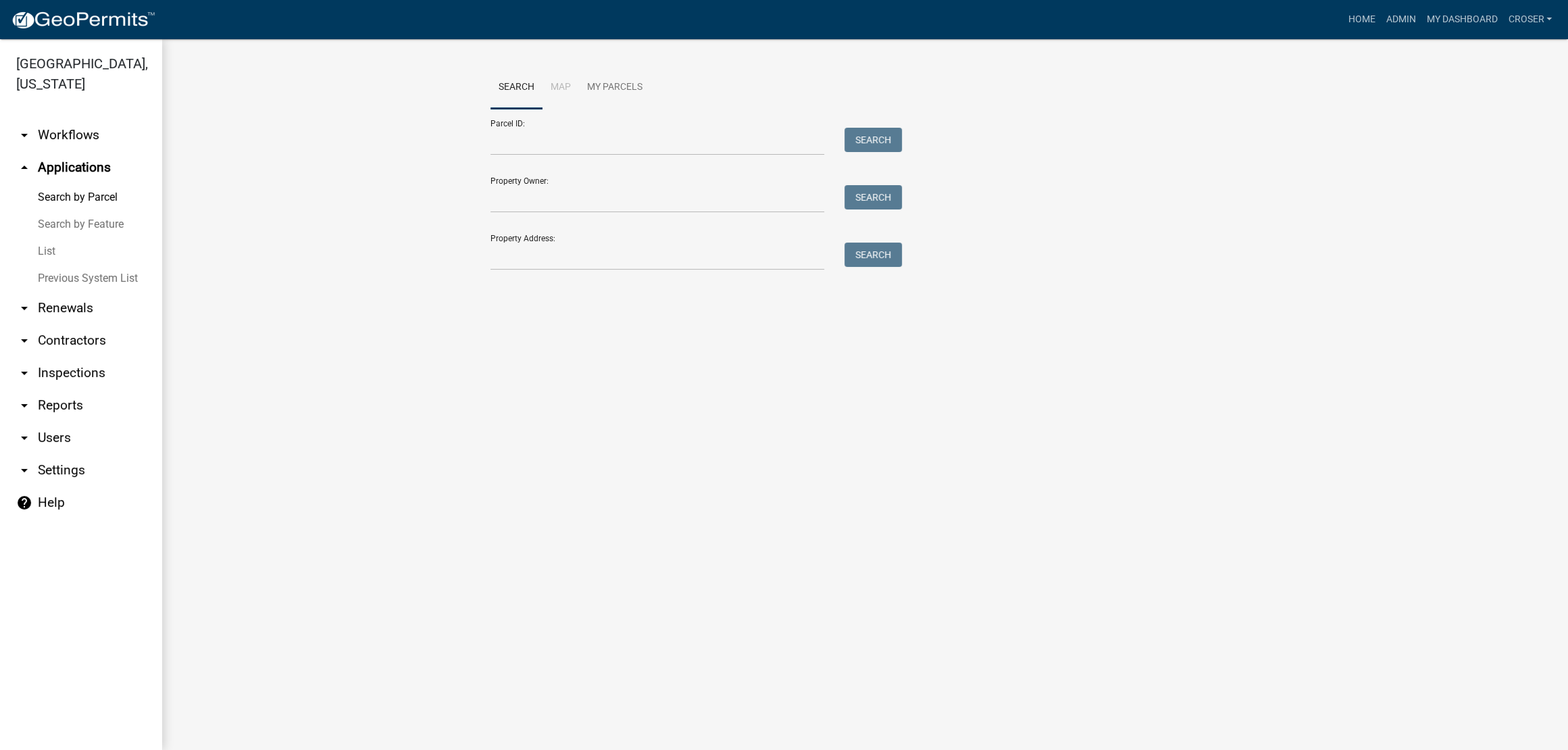
click at [51, 265] on link "List" at bounding box center [81, 251] width 163 height 27
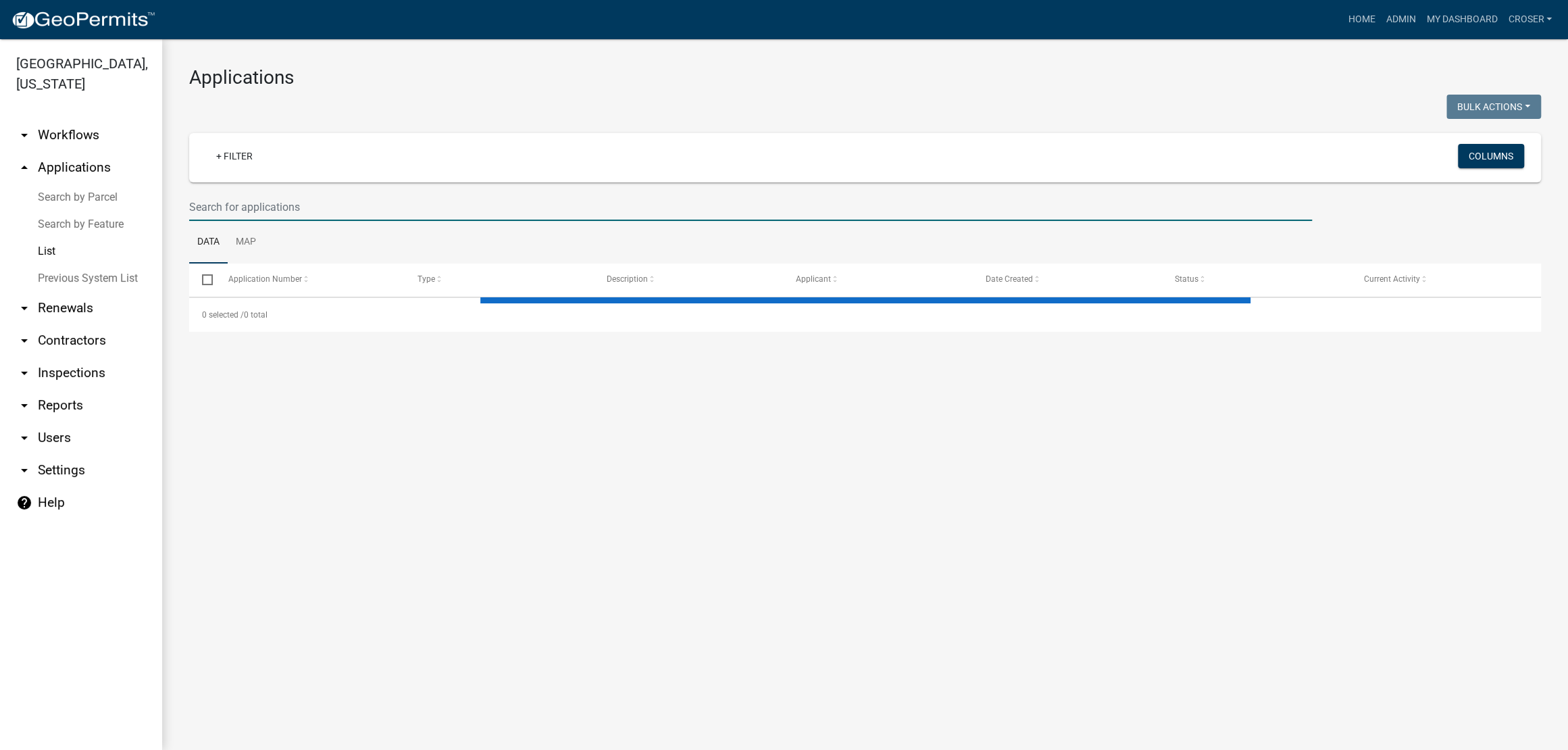
click at [331, 221] on input "text" at bounding box center [751, 207] width 1123 height 28
select select "3: 100"
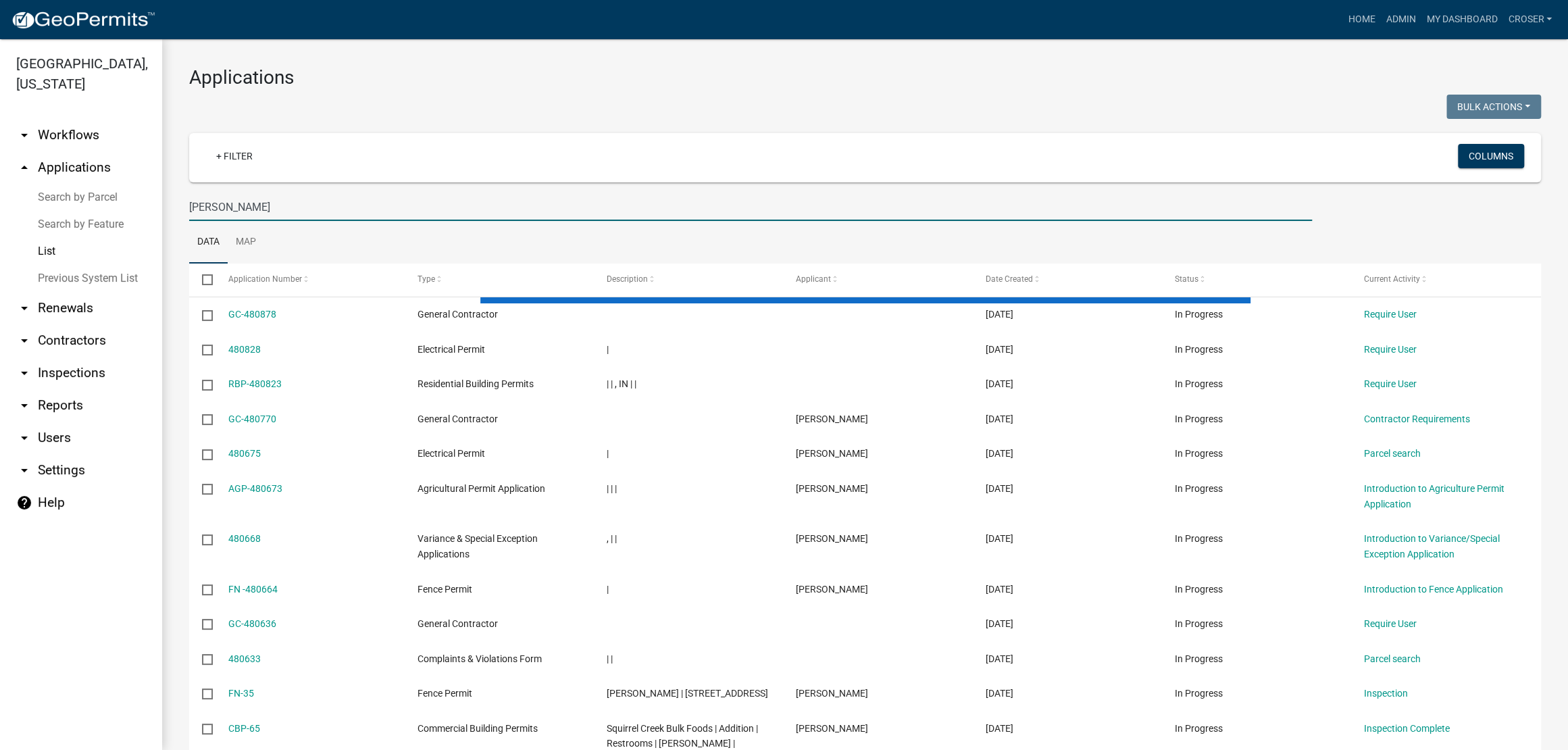
type input "[PERSON_NAME]"
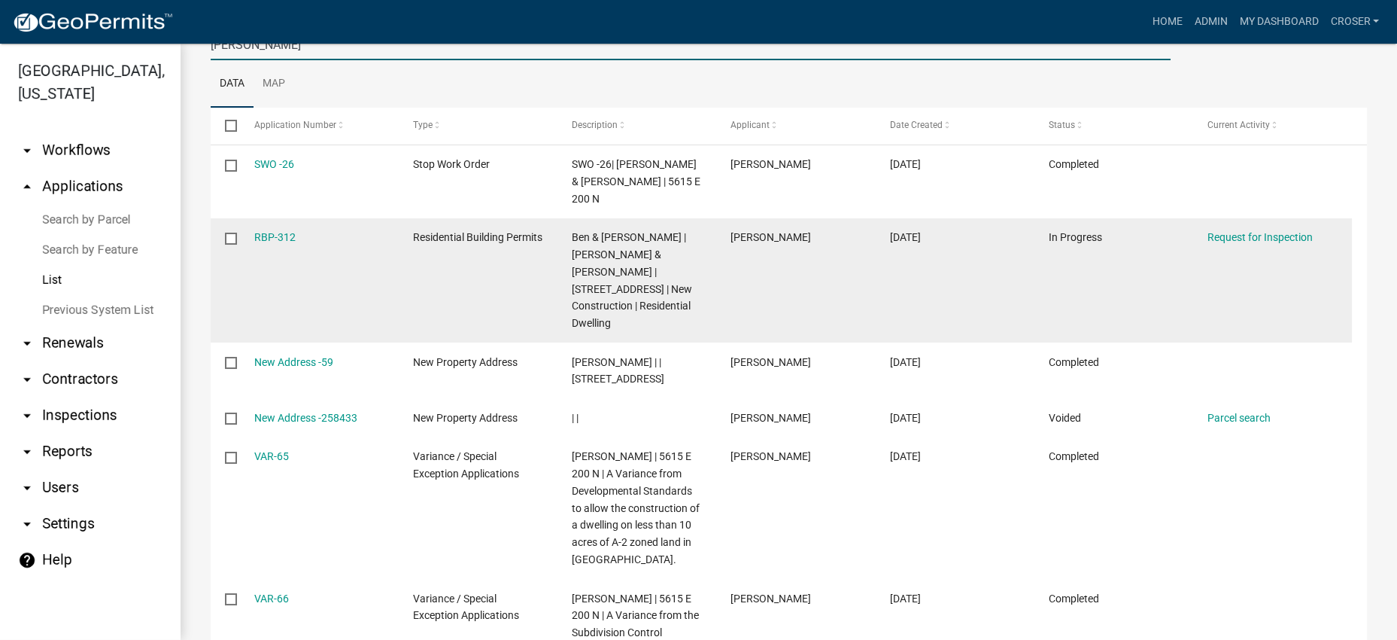
scroll to position [188, 0]
click at [287, 241] on link "RBP-312" at bounding box center [274, 235] width 41 height 12
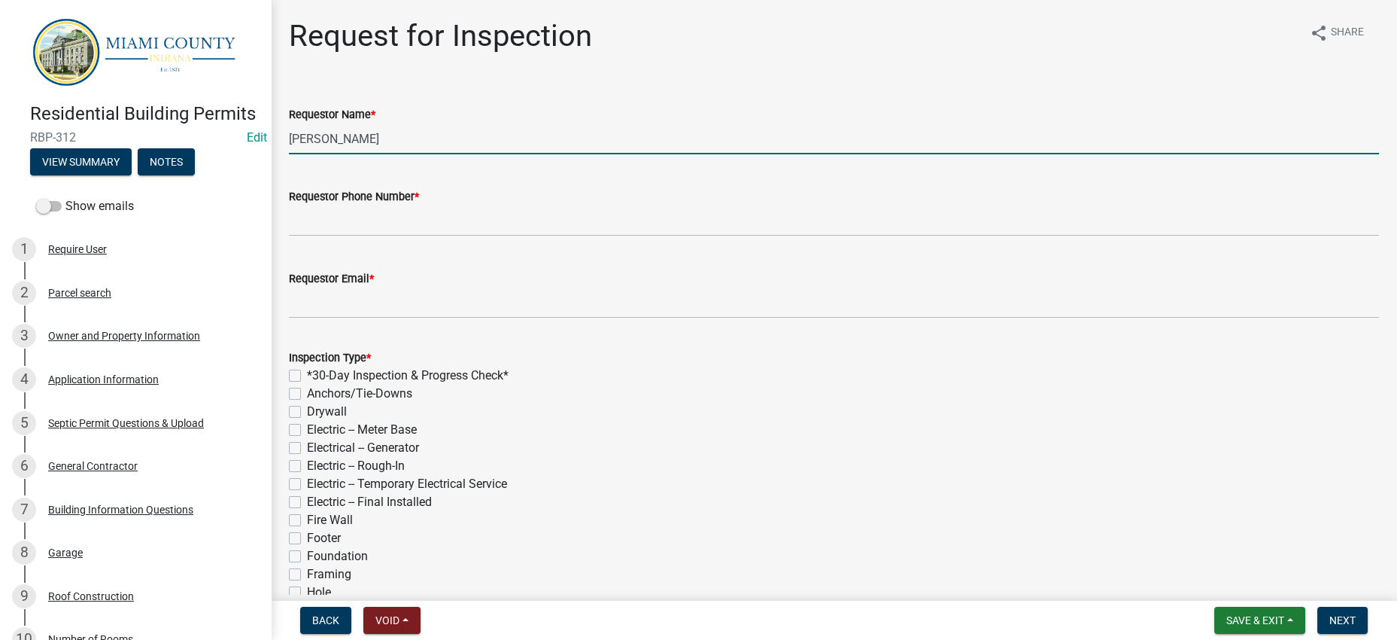
drag, startPoint x: 363, startPoint y: 171, endPoint x: 283, endPoint y: 178, distance: 80.1
click at [283, 154] on div "Requestor Name * [PERSON_NAME]" at bounding box center [834, 119] width 1113 height 70
type input "Ben & [PERSON_NAME]"
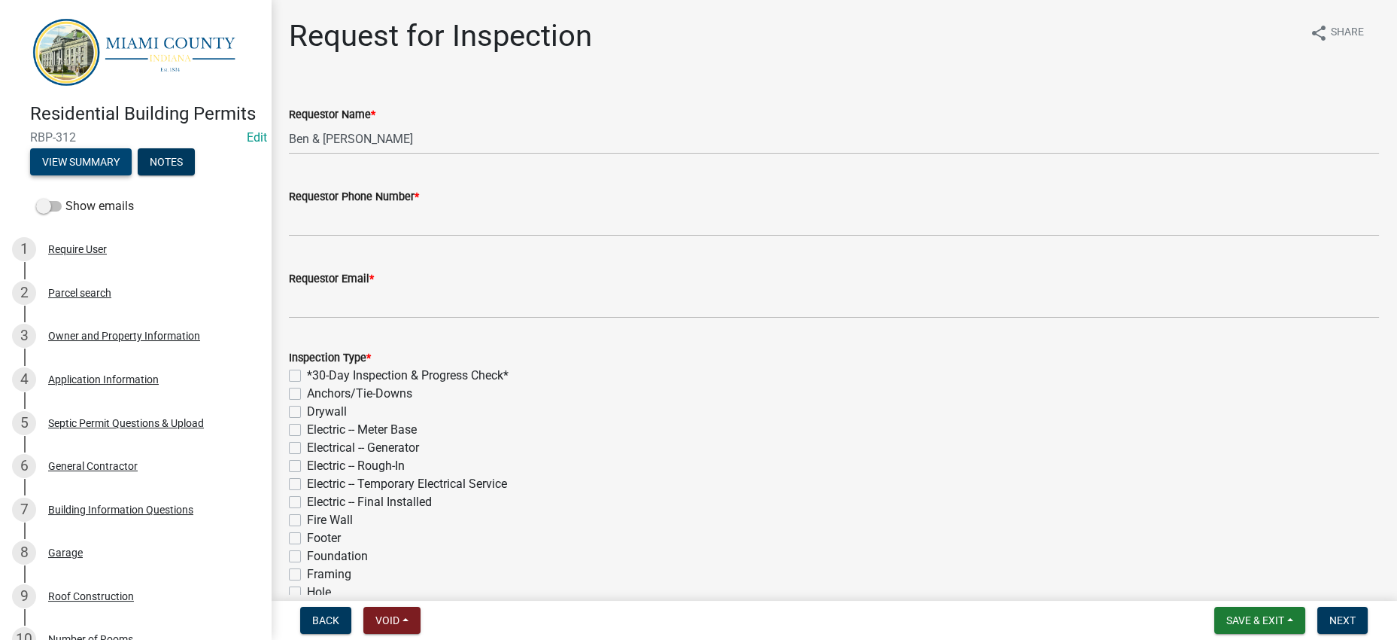
click at [132, 175] on button "View Summary" at bounding box center [81, 161] width 102 height 27
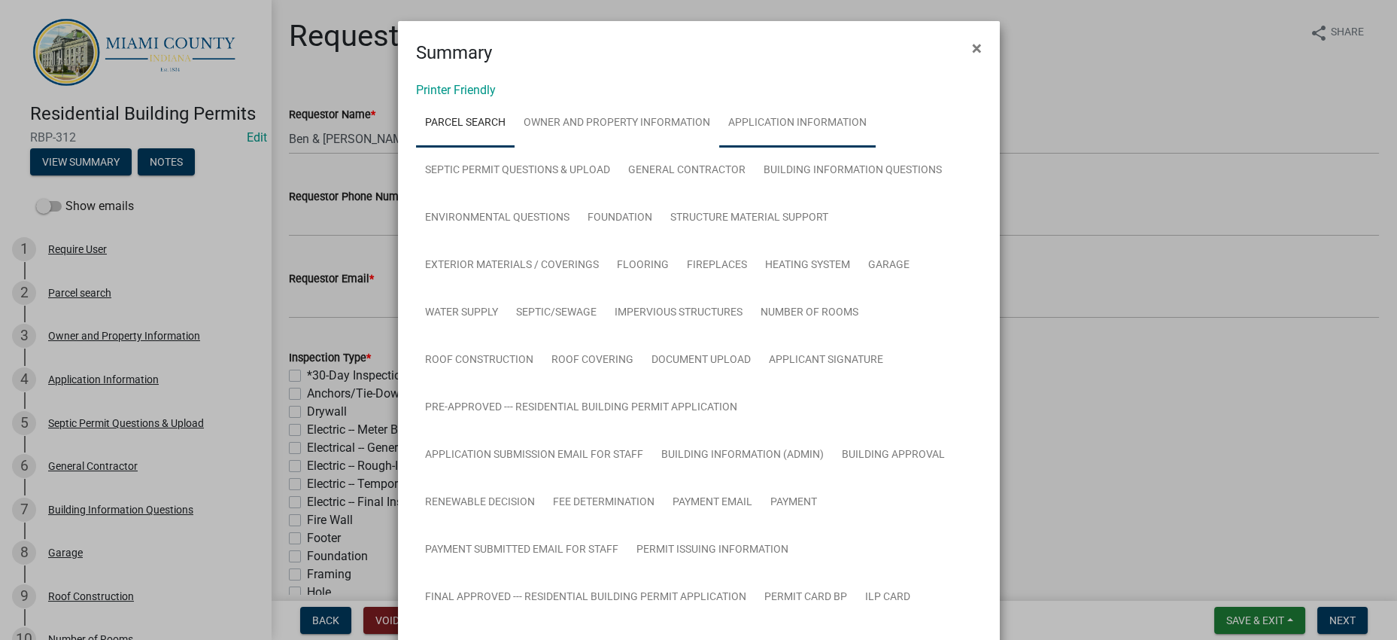
click at [719, 147] on link "Application Information" at bounding box center [797, 123] width 156 height 48
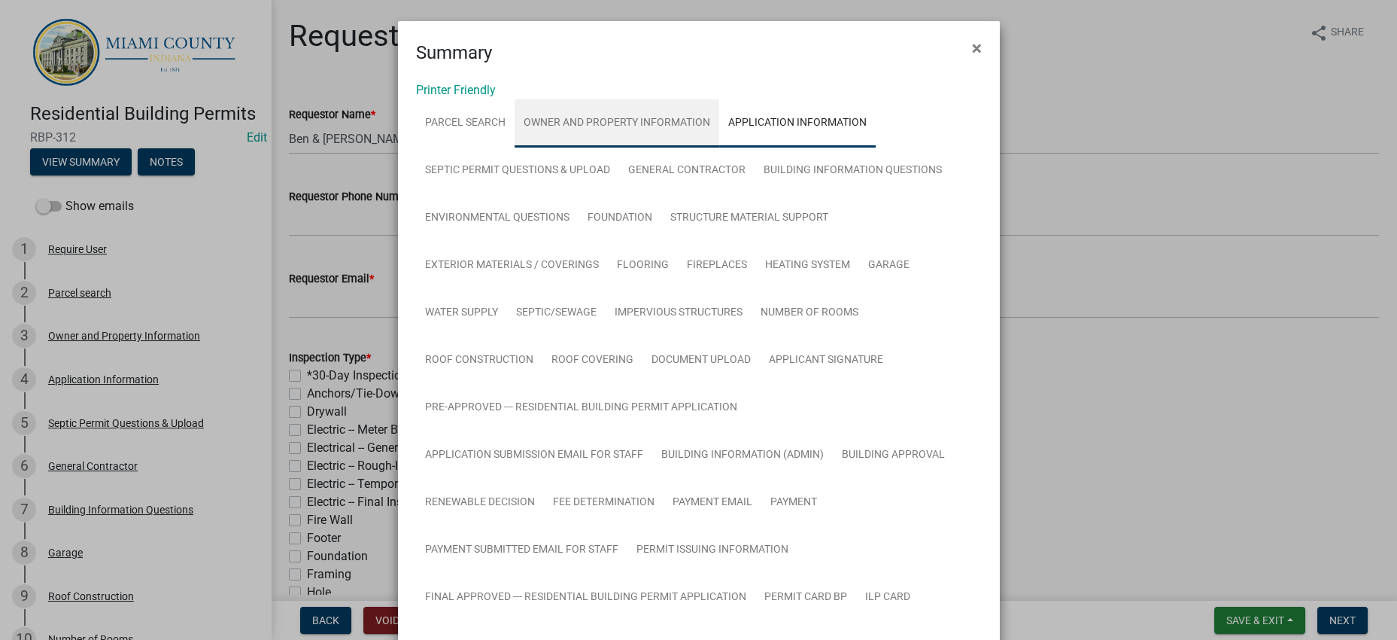
click at [682, 147] on link "Owner and Property Information" at bounding box center [617, 123] width 205 height 48
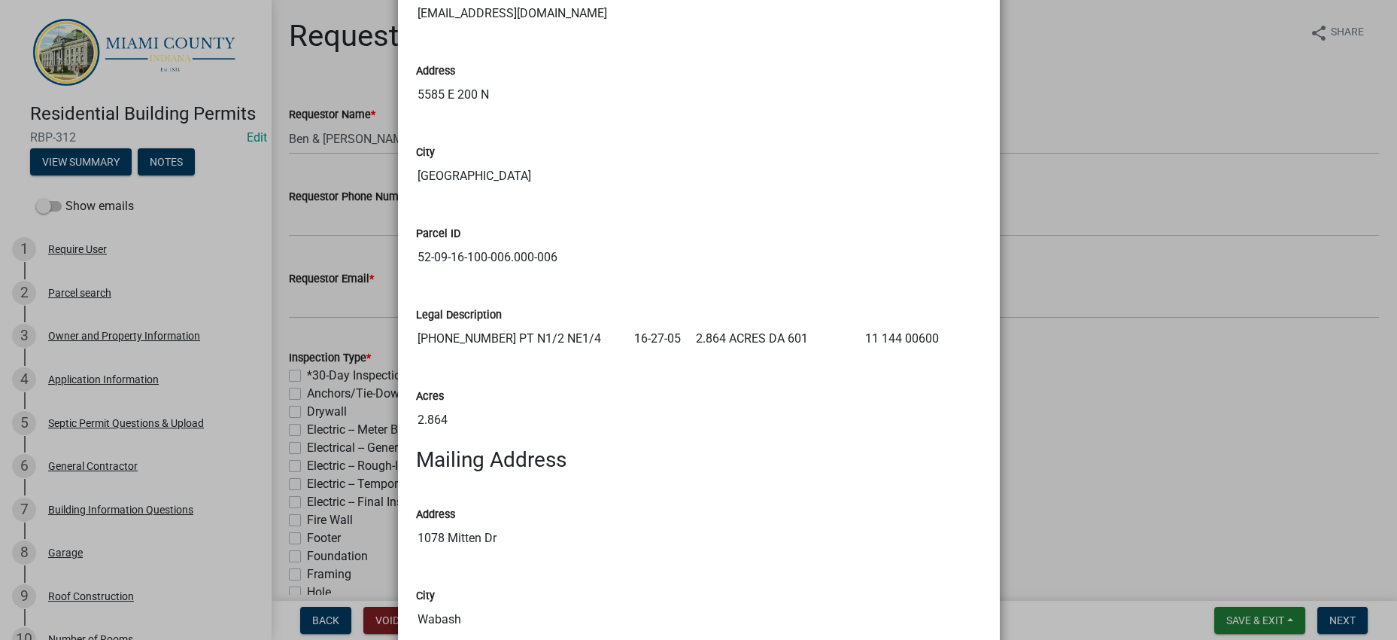
scroll to position [1598, 0]
drag, startPoint x: 511, startPoint y: 557, endPoint x: 407, endPoint y: 557, distance: 103.8
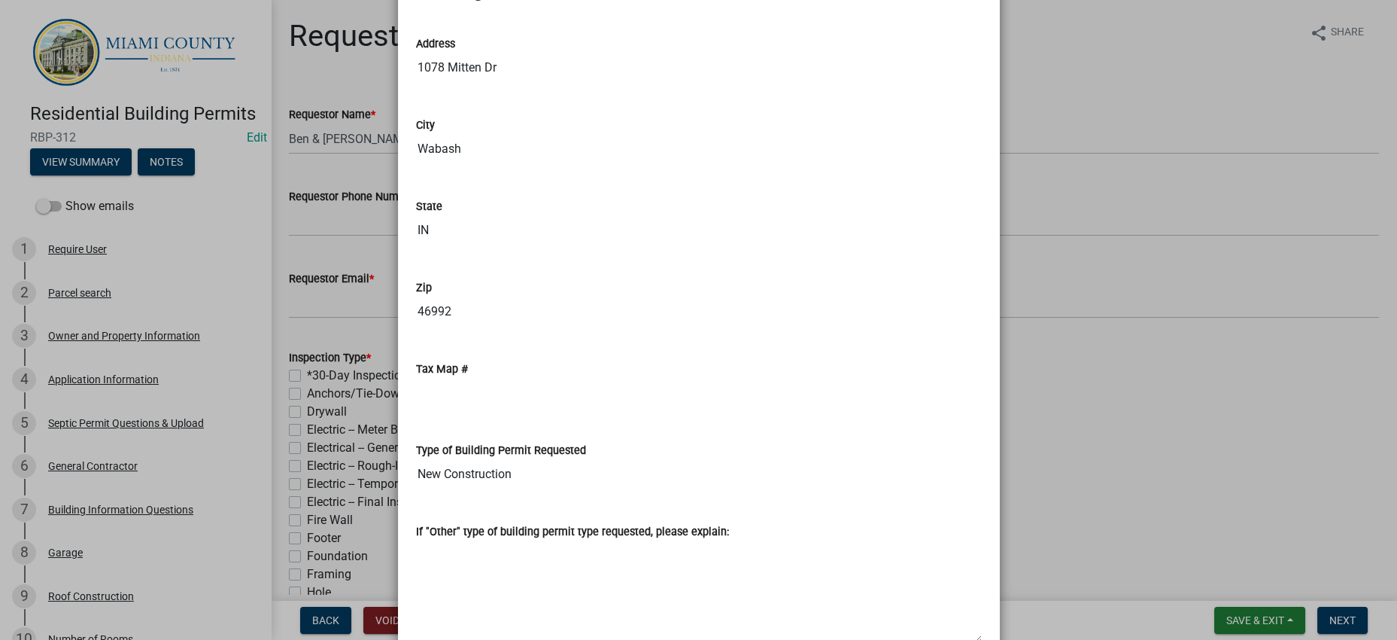
scroll to position [2068, 0]
drag, startPoint x: 625, startPoint y: 299, endPoint x: 351, endPoint y: 302, distance: 273.9
click at [351, 302] on ngb-modal-window "Summary × Printer Friendly Parcel search Owner and Property Information Applica…" at bounding box center [698, 320] width 1397 height 640
drag, startPoint x: 554, startPoint y: 86, endPoint x: 370, endPoint y: 87, distance: 183.6
click at [370, 87] on ngb-modal-window "Summary × Printer Friendly Parcel search Owner and Property Information Applica…" at bounding box center [698, 320] width 1397 height 640
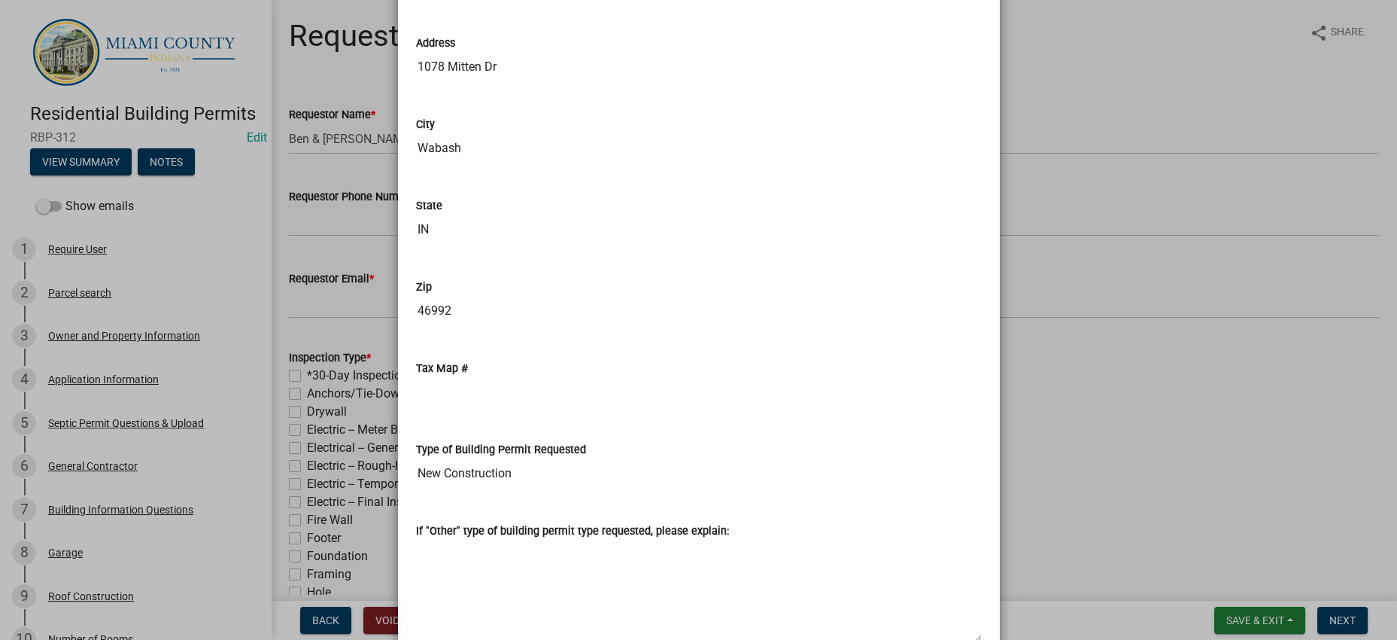
click at [1103, 451] on ngb-modal-window "Summary × Printer Friendly Parcel search Owner and Property Information Applica…" at bounding box center [698, 320] width 1397 height 640
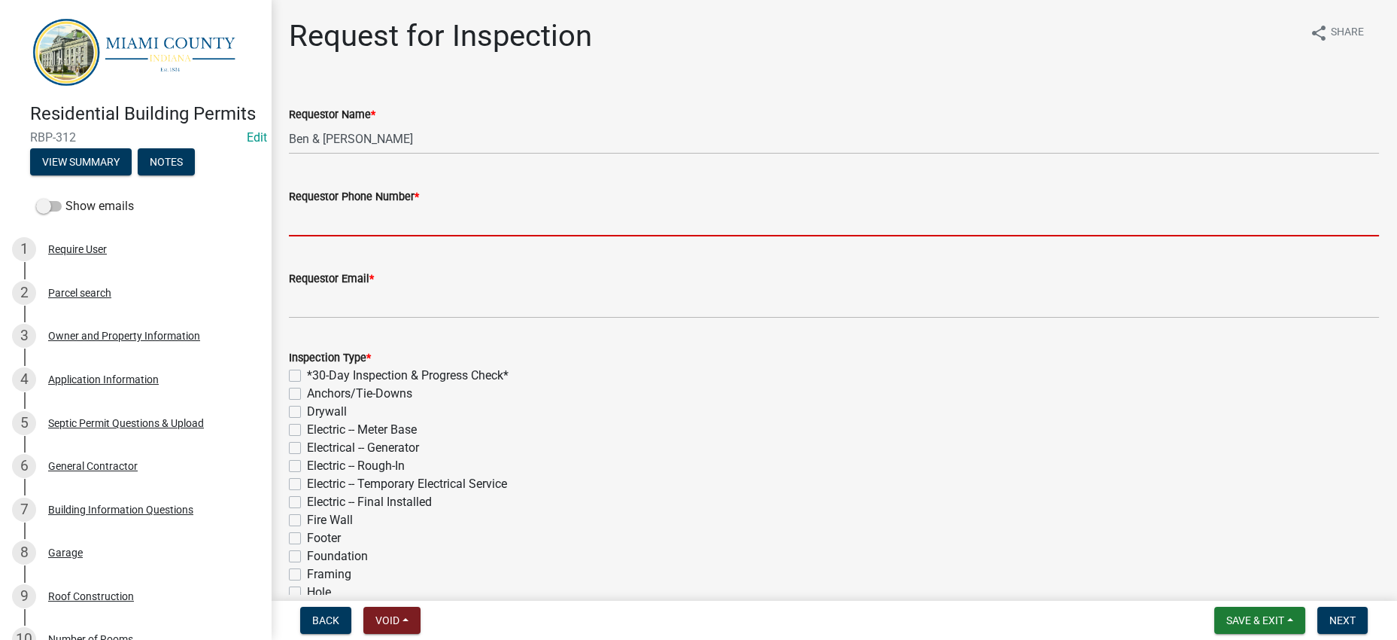
click at [402, 236] on input "Requestor Phone Number *" at bounding box center [834, 220] width 1090 height 31
paste input "[PHONE_NUMBER]"
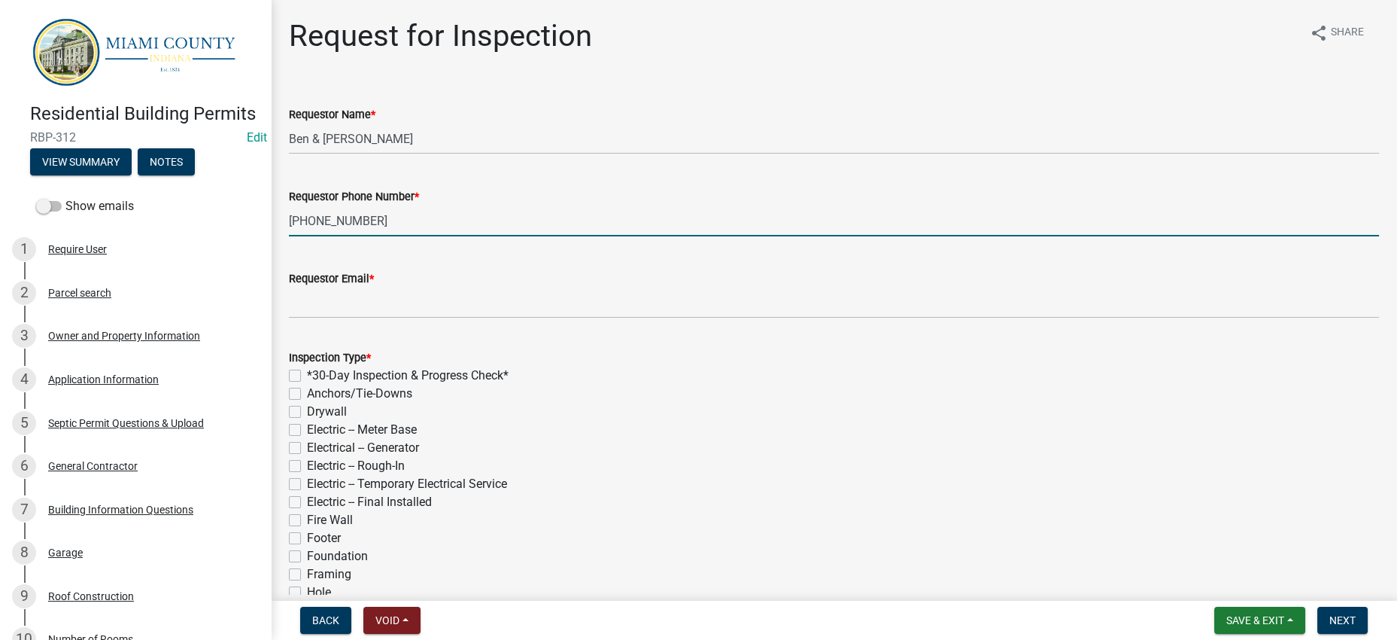
type input "[PHONE_NUMBER]"
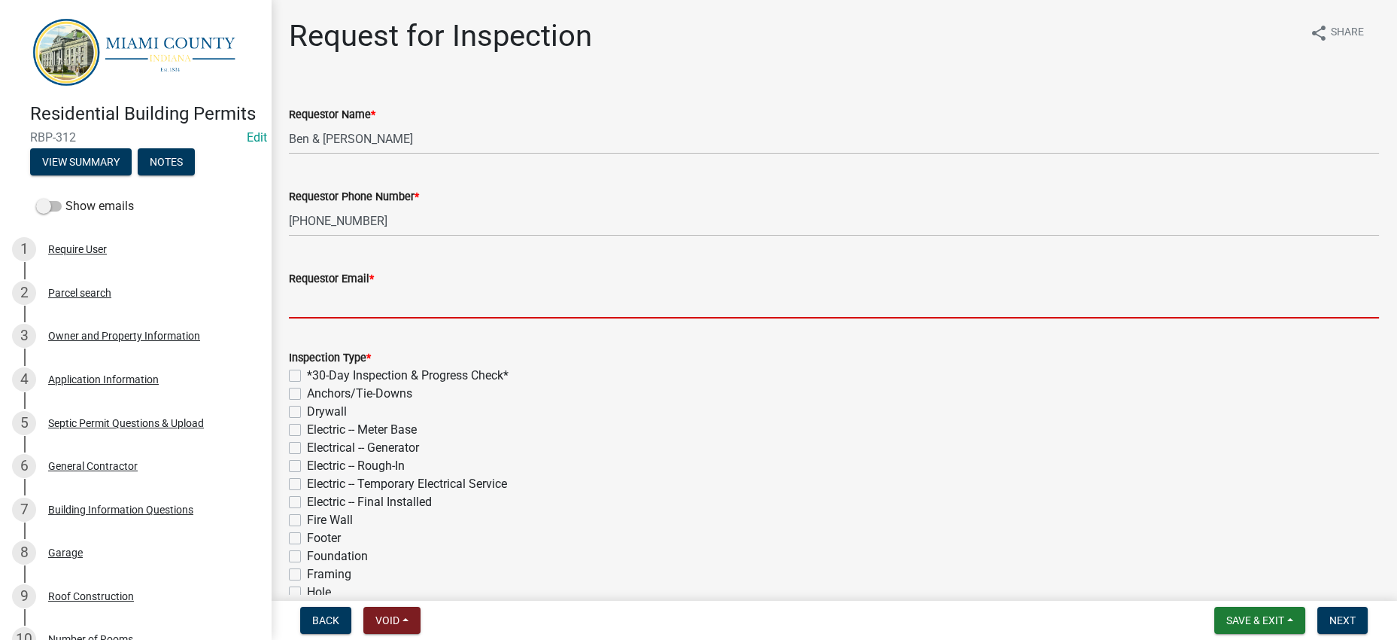
click at [509, 318] on input "Requestor Email *" at bounding box center [834, 302] width 1090 height 31
paste input "[EMAIL_ADDRESS][DOMAIN_NAME]"
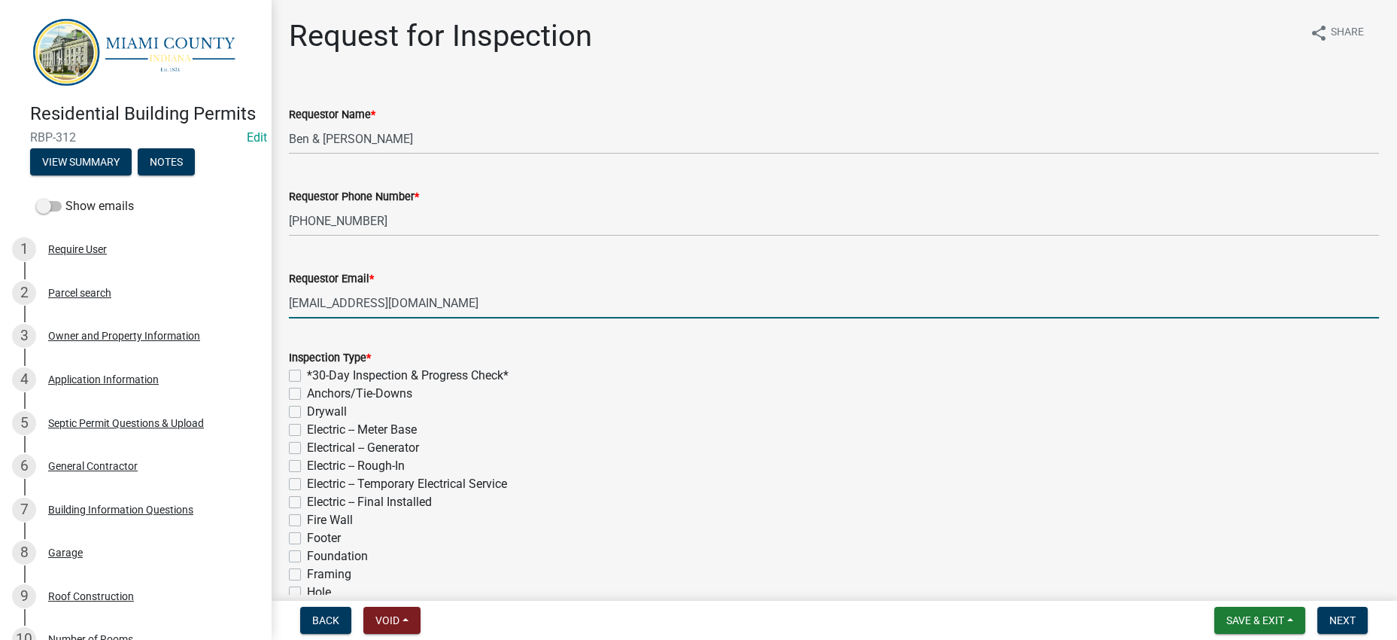
type input "[EMAIL_ADDRESS][DOMAIN_NAME]"
click at [792, 384] on div "*30-Day Inspection & Progress Check*" at bounding box center [834, 375] width 1090 height 18
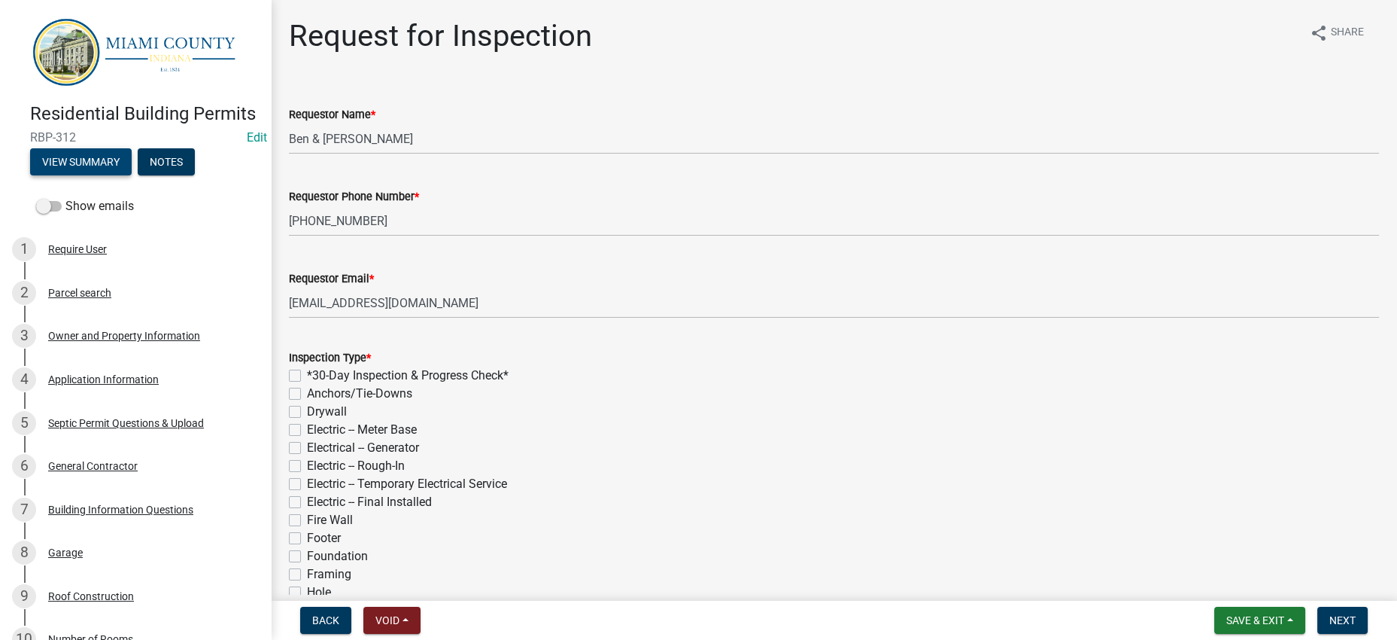
click at [107, 175] on button "View Summary" at bounding box center [81, 161] width 102 height 27
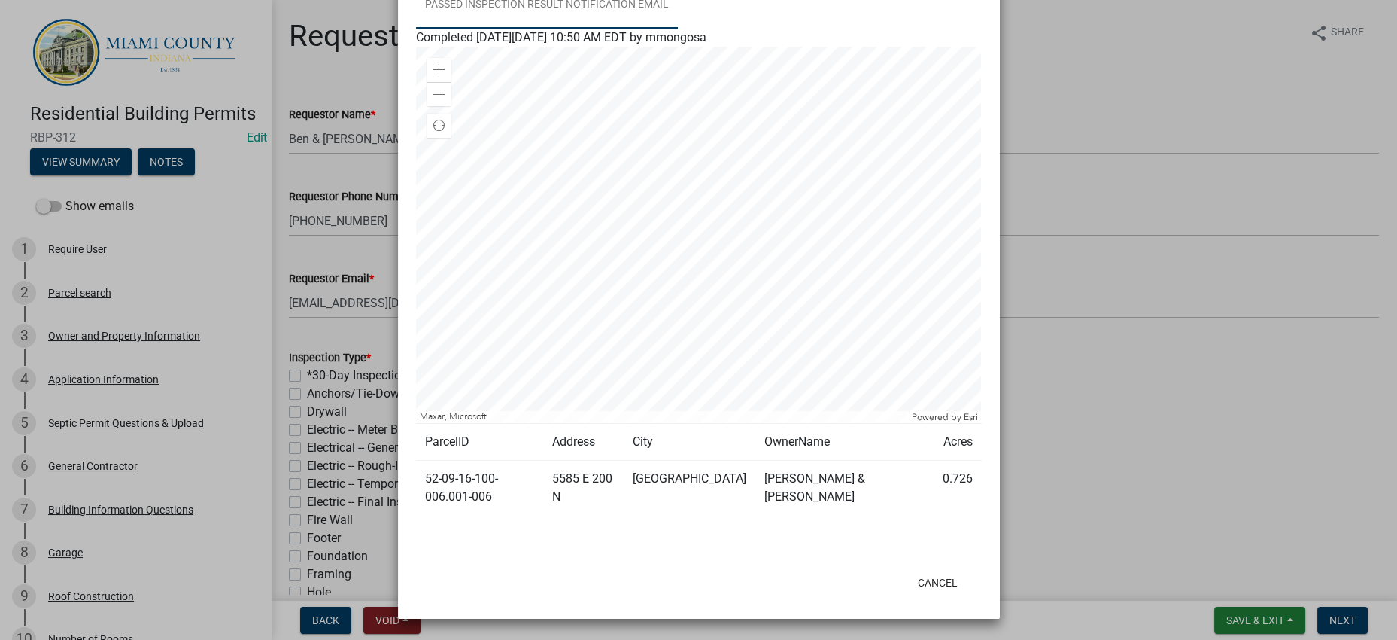
scroll to position [1317, 0]
click at [622, 29] on link "Passed Inspection Result Notification Email" at bounding box center [547, 5] width 262 height 48
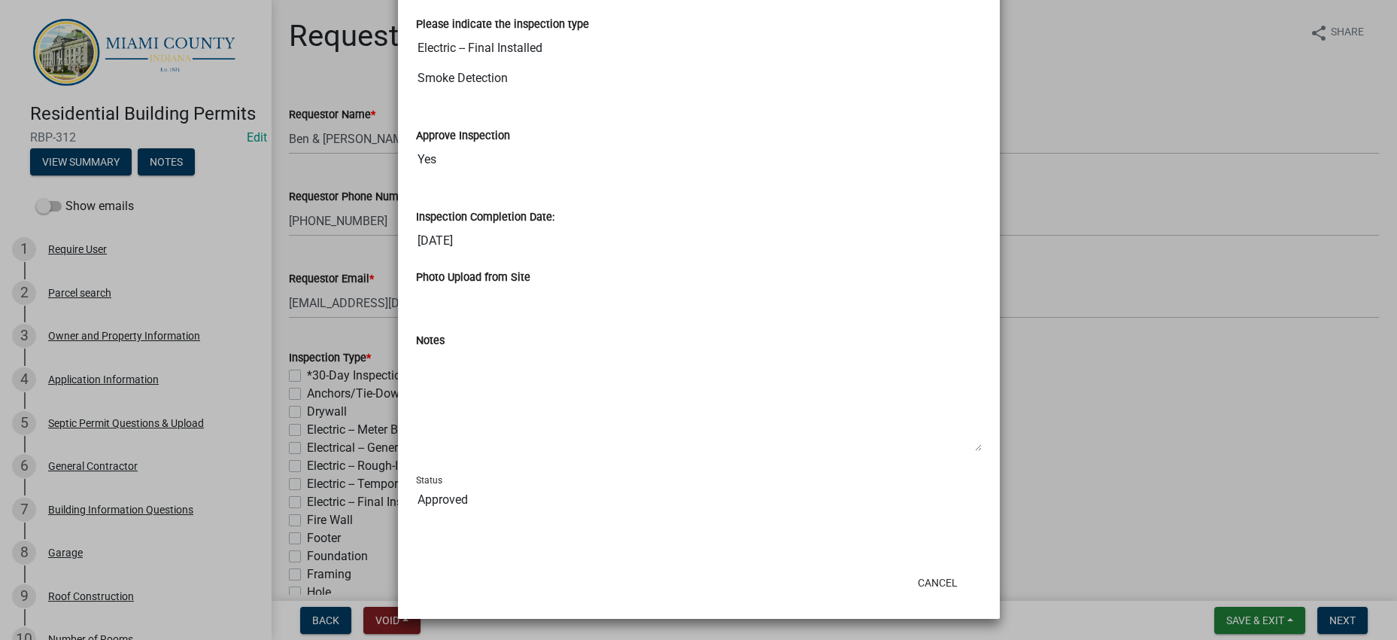
scroll to position [1356, 0]
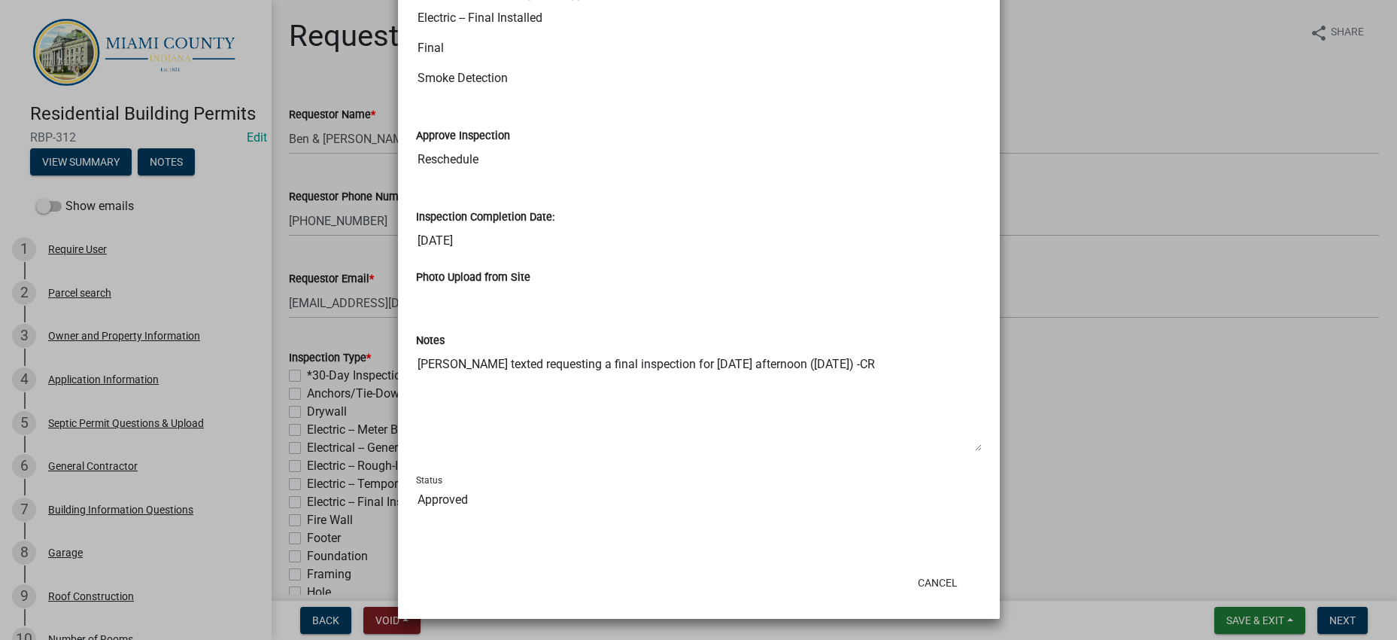
scroll to position [1910, 0]
click at [1132, 242] on ngb-modal-window "Summary × Printer Friendly Parcel search Owner and Property Information Applica…" at bounding box center [698, 320] width 1397 height 640
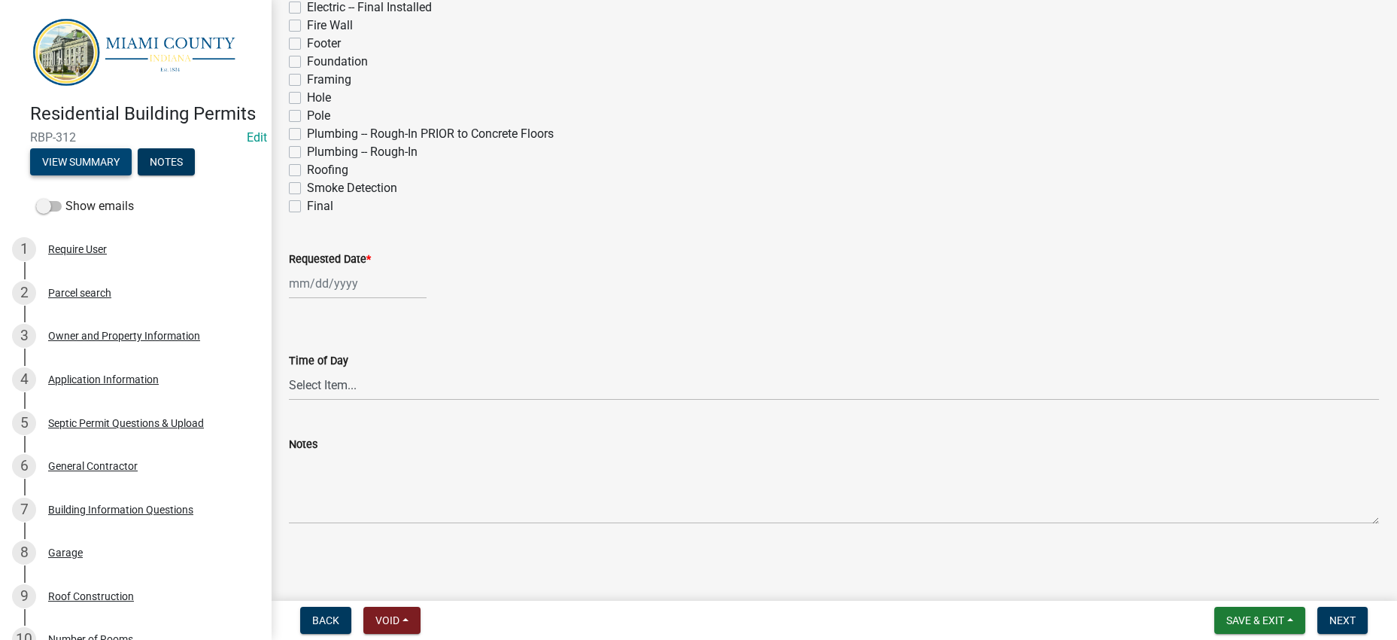
scroll to position [564, 0]
click at [307, 215] on label "Final" at bounding box center [320, 206] width 26 height 18
click at [307, 207] on input "Final" at bounding box center [312, 202] width 10 height 10
checkbox input "true"
checkbox input "false"
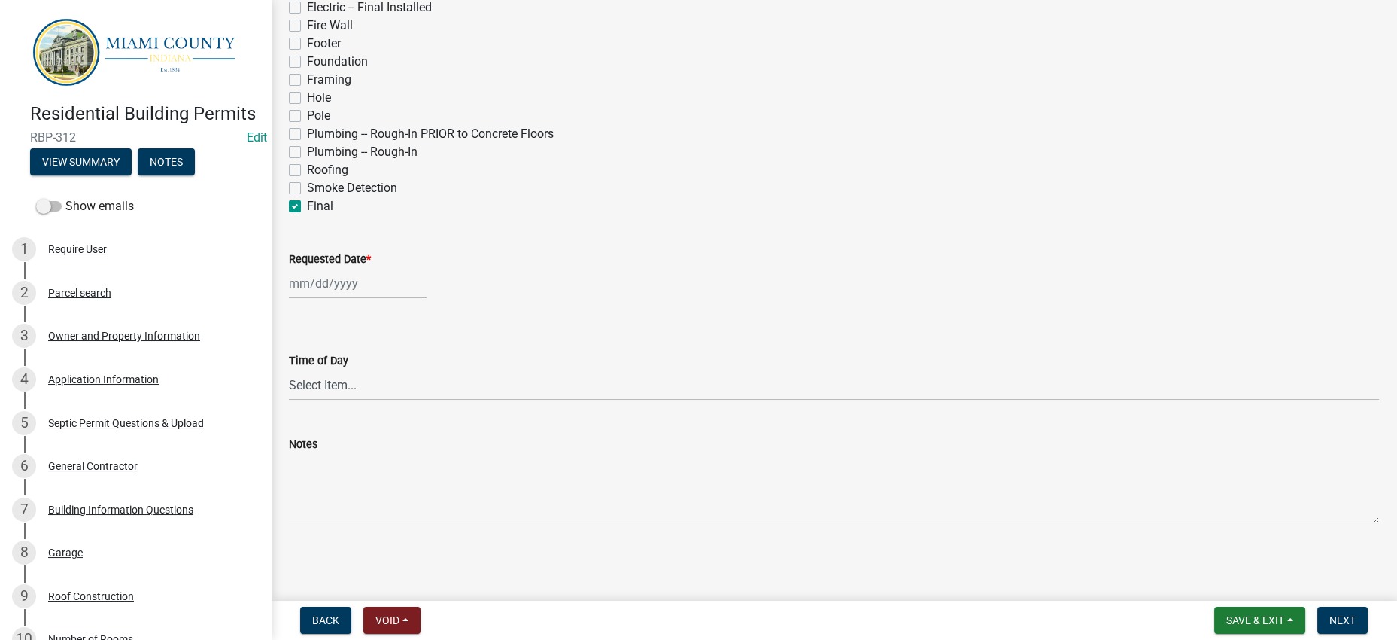
checkbox input "false"
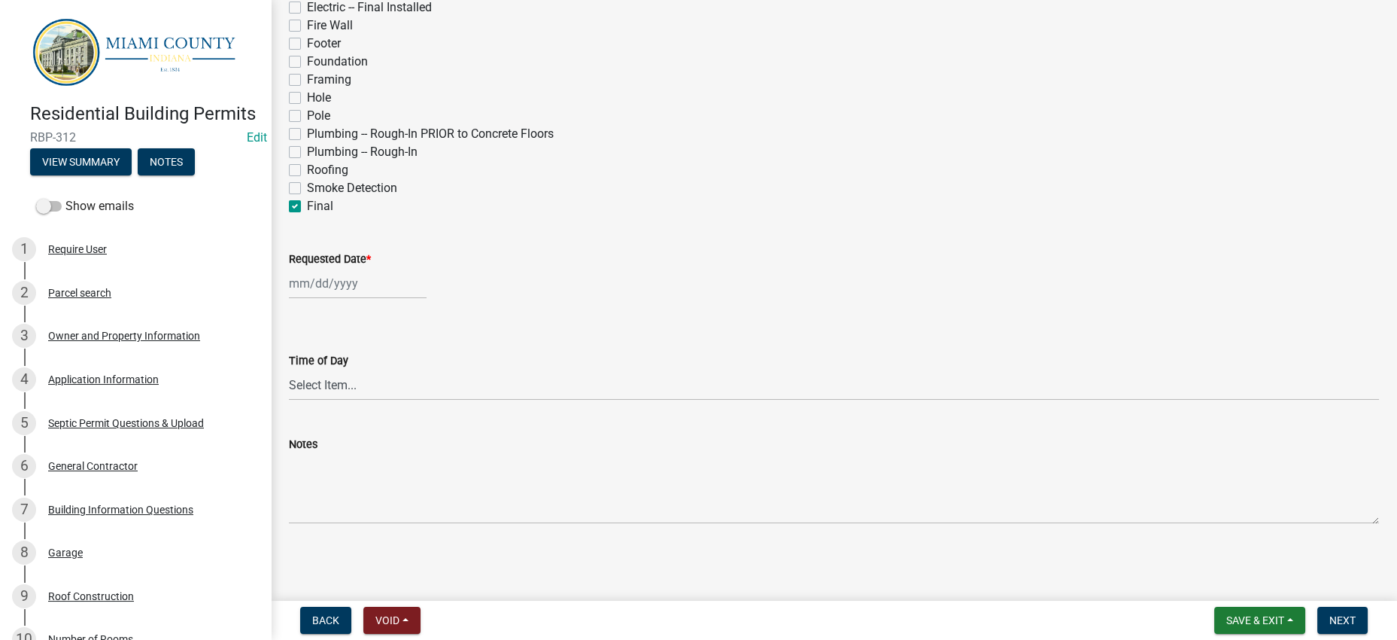
checkbox input "false"
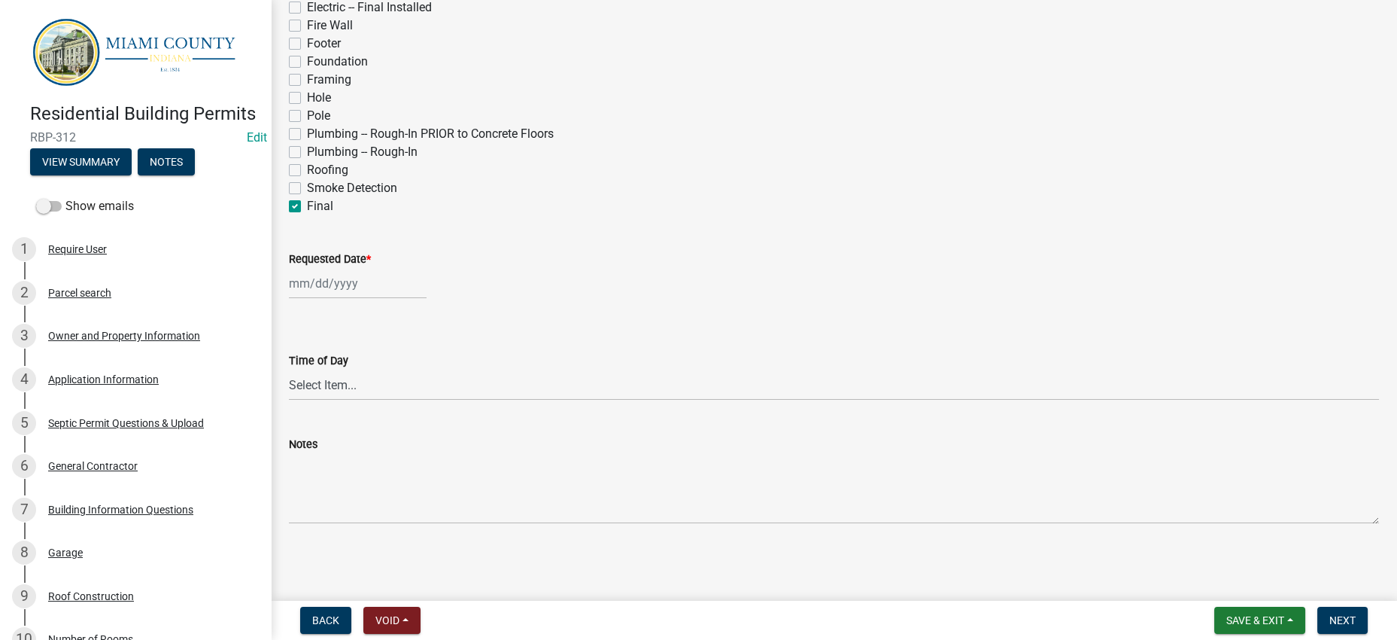
checkbox input "false"
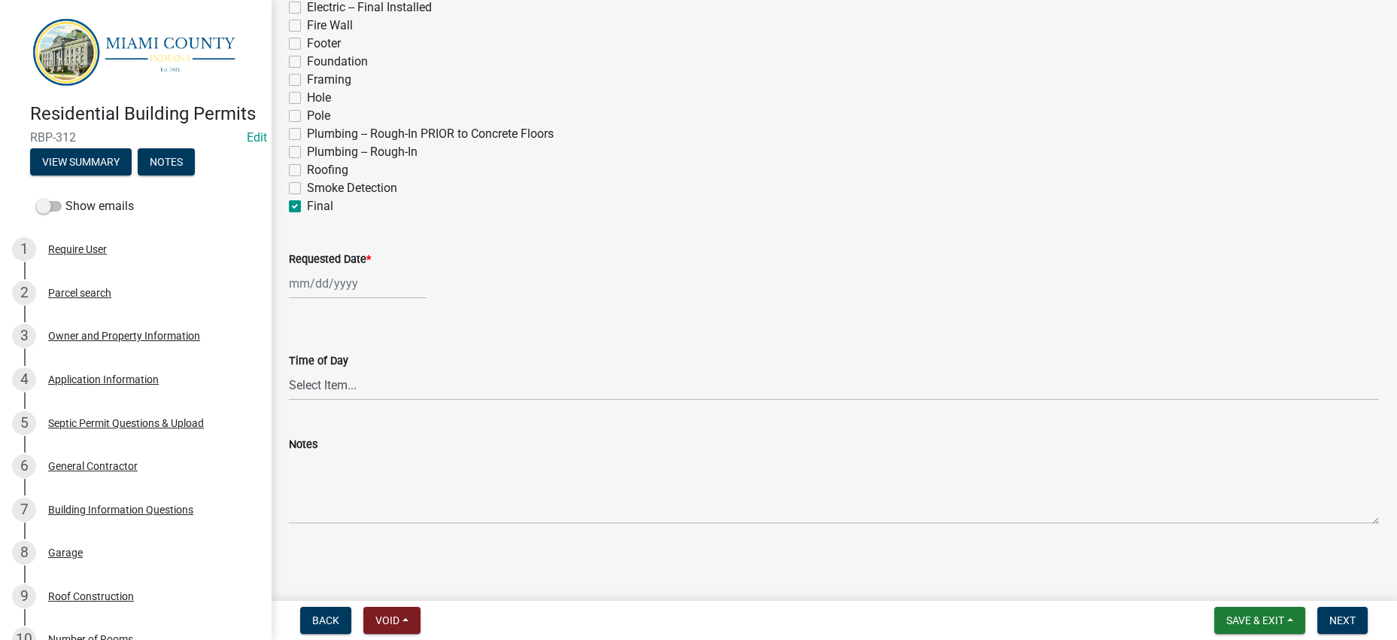
checkbox input "false"
checkbox input "true"
click at [361, 299] on div at bounding box center [358, 283] width 138 height 31
select select "9"
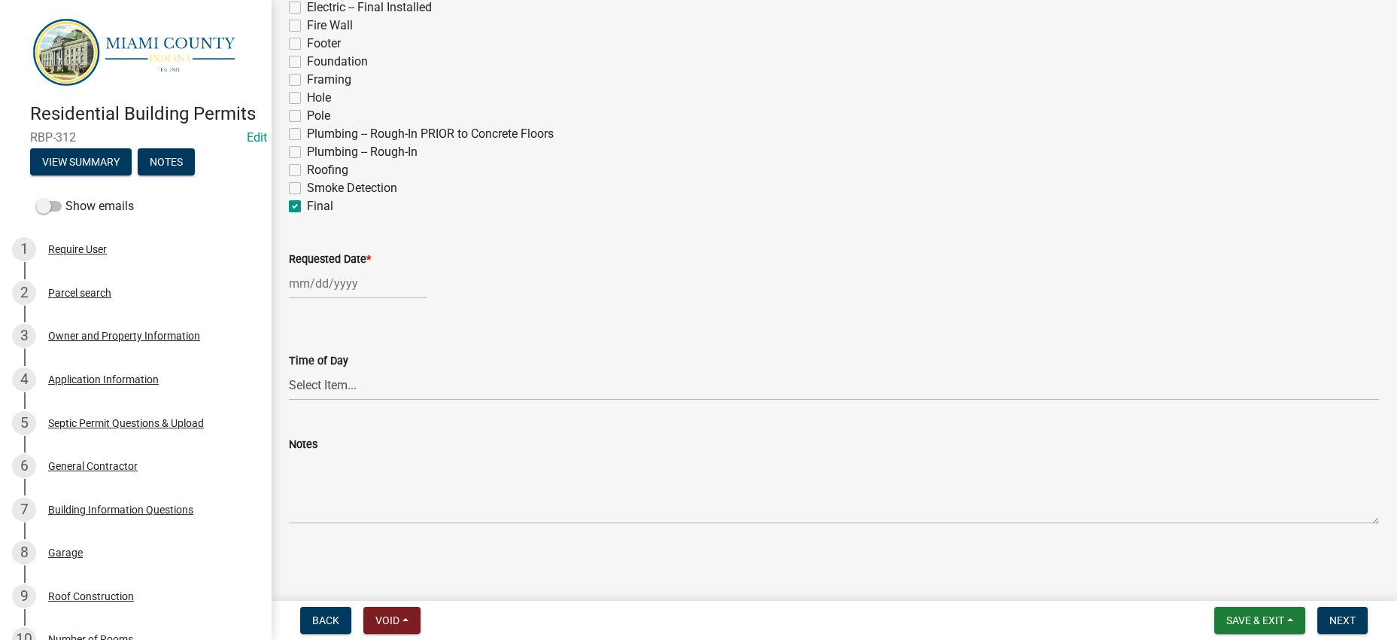
select select "2025"
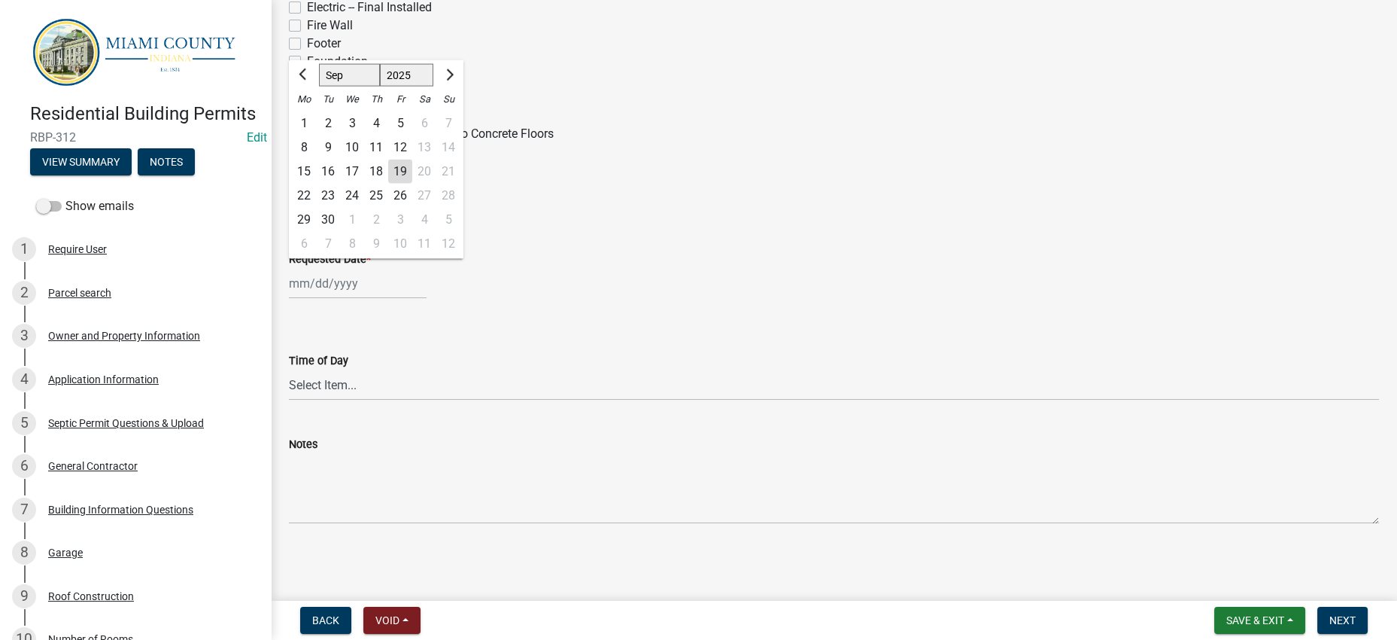
click at [388, 208] on div "25" at bounding box center [376, 196] width 24 height 24
type input "[DATE]"
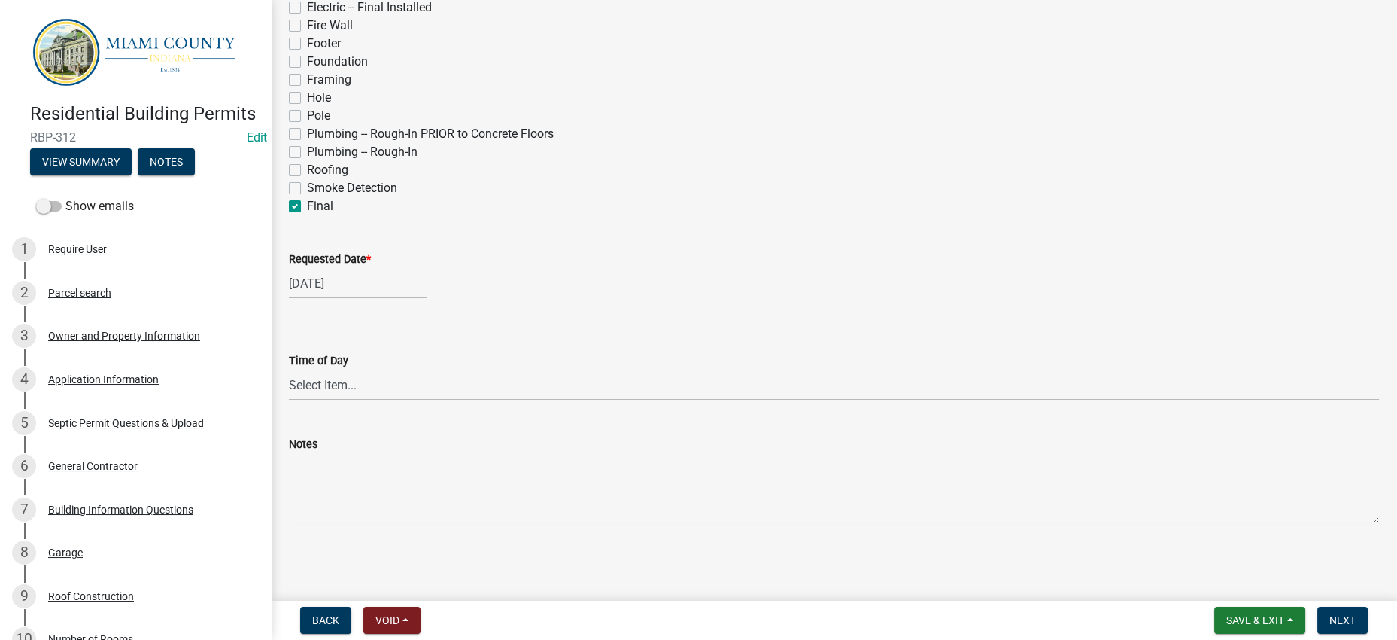
click at [730, 229] on wm-data-entity-input "Inspection Type * *30-Day Inspection & Progress Check* Anchors/Tie-Downs Drywal…" at bounding box center [834, 32] width 1090 height 393
click at [1329, 615] on span "Next" at bounding box center [1342, 620] width 26 height 12
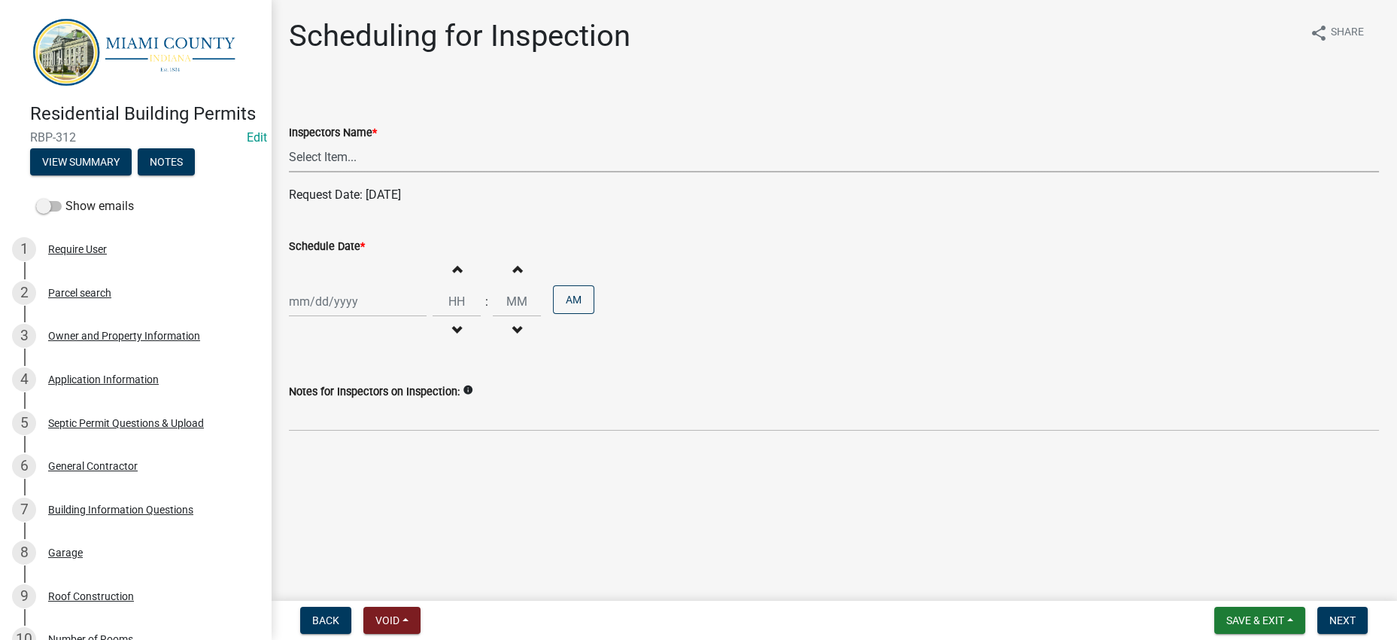
click at [347, 172] on select "Select Item... bmthomas ([PERSON_NAME]) croser ([PERSON_NAME]) [PERSON_NAME] ([…" at bounding box center [834, 156] width 1090 height 31
select select "25b75ae6-03c7-4280-9b34-fcf63005d5e5"
click at [293, 172] on select "Select Item... bmthomas ([PERSON_NAME]) croser ([PERSON_NAME]) [PERSON_NAME] ([…" at bounding box center [834, 156] width 1090 height 31
click at [381, 317] on div at bounding box center [358, 301] width 138 height 31
select select "9"
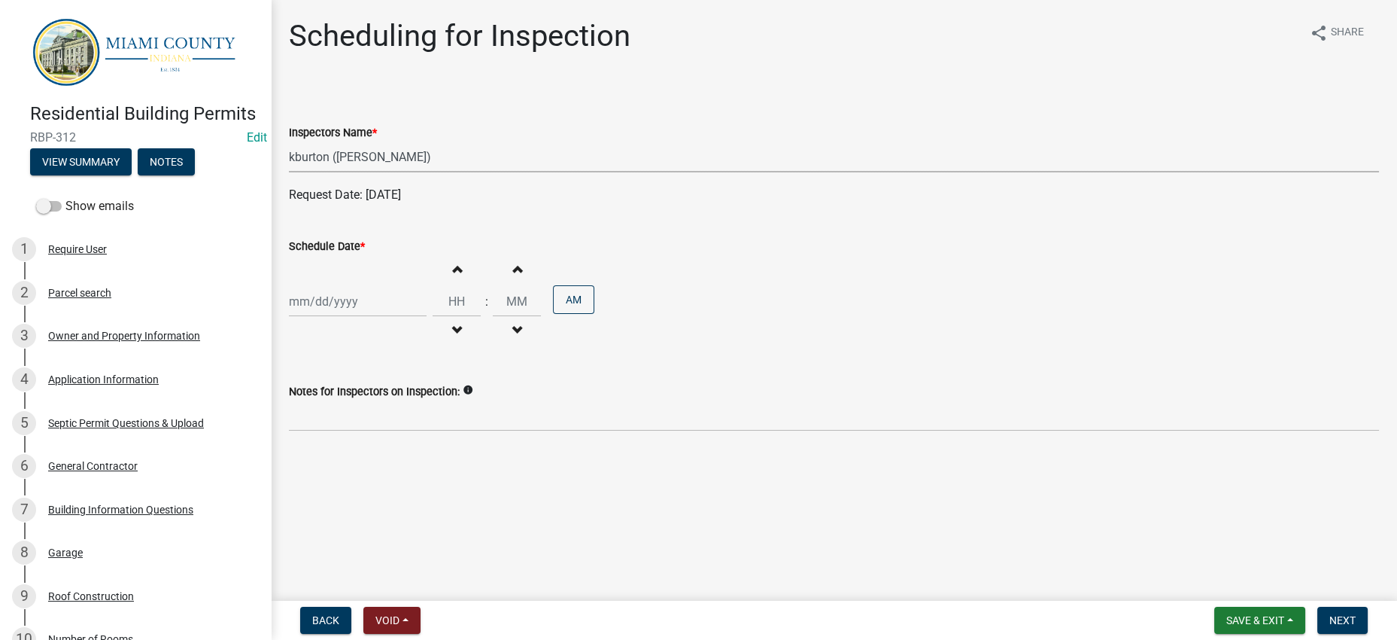
select select "2025"
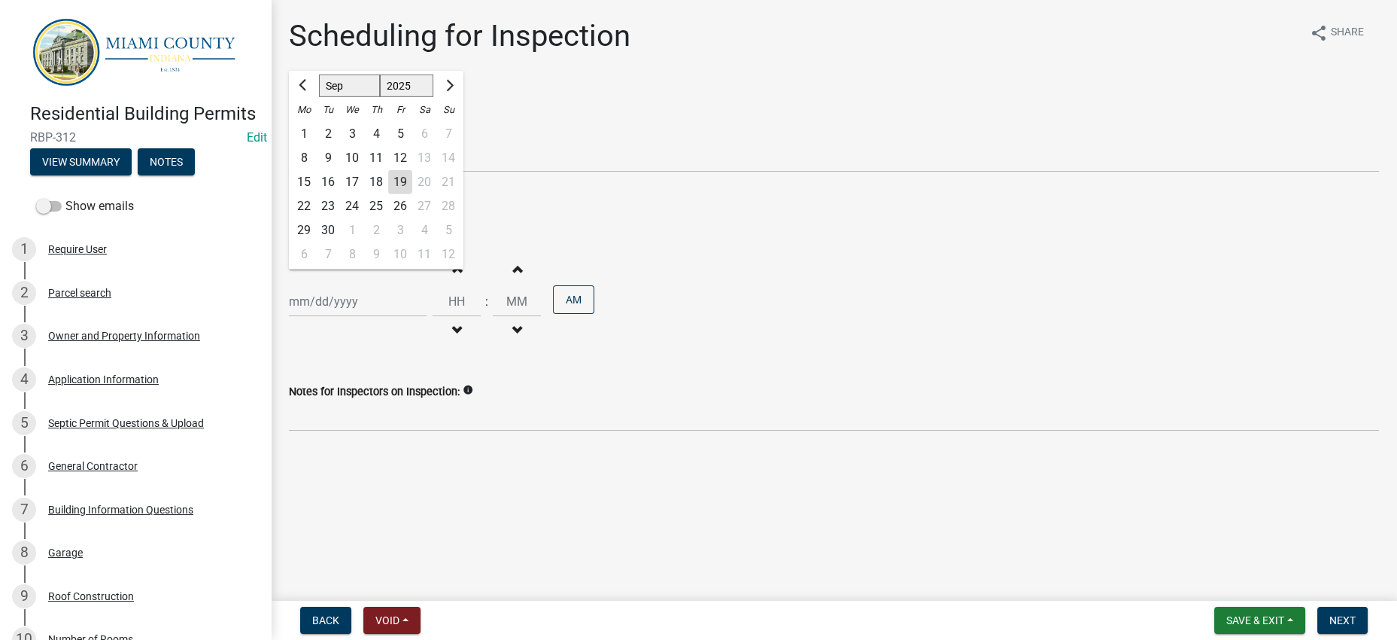
click at [388, 218] on div "25" at bounding box center [376, 206] width 24 height 24
type input "[DATE]"
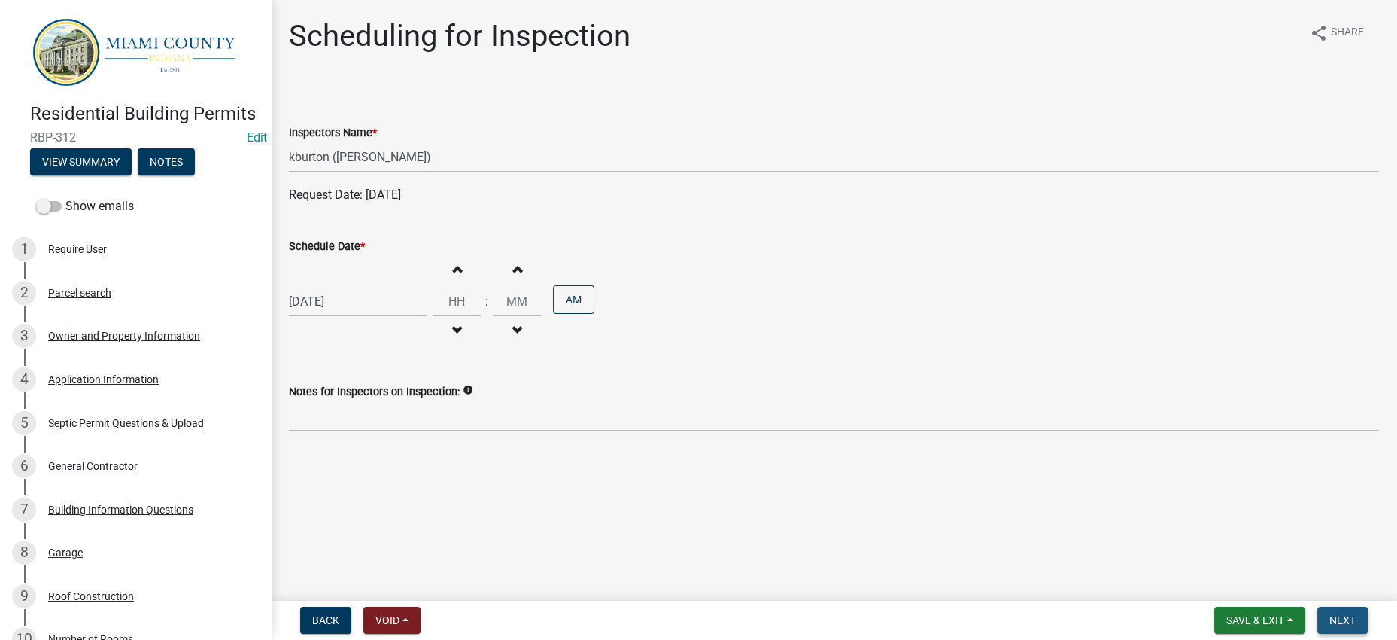
click at [1329, 615] on span "Next" at bounding box center [1342, 620] width 26 height 12
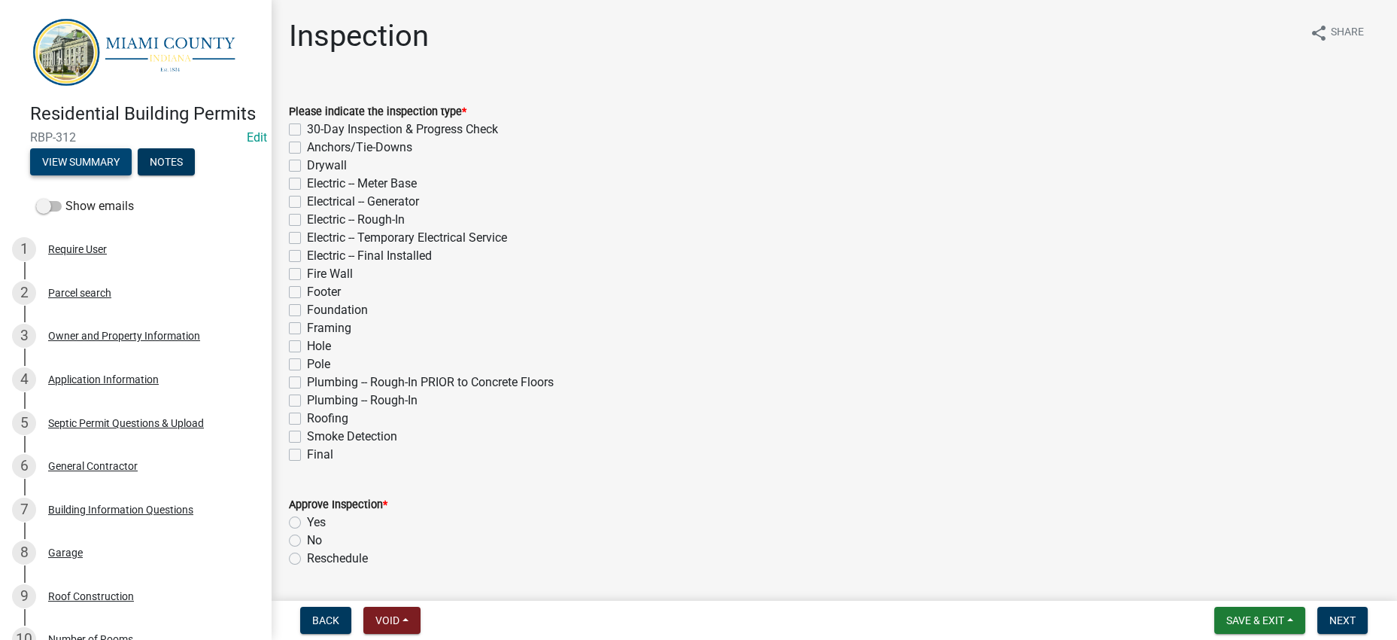
click at [132, 175] on button "View Summary" at bounding box center [81, 161] width 102 height 27
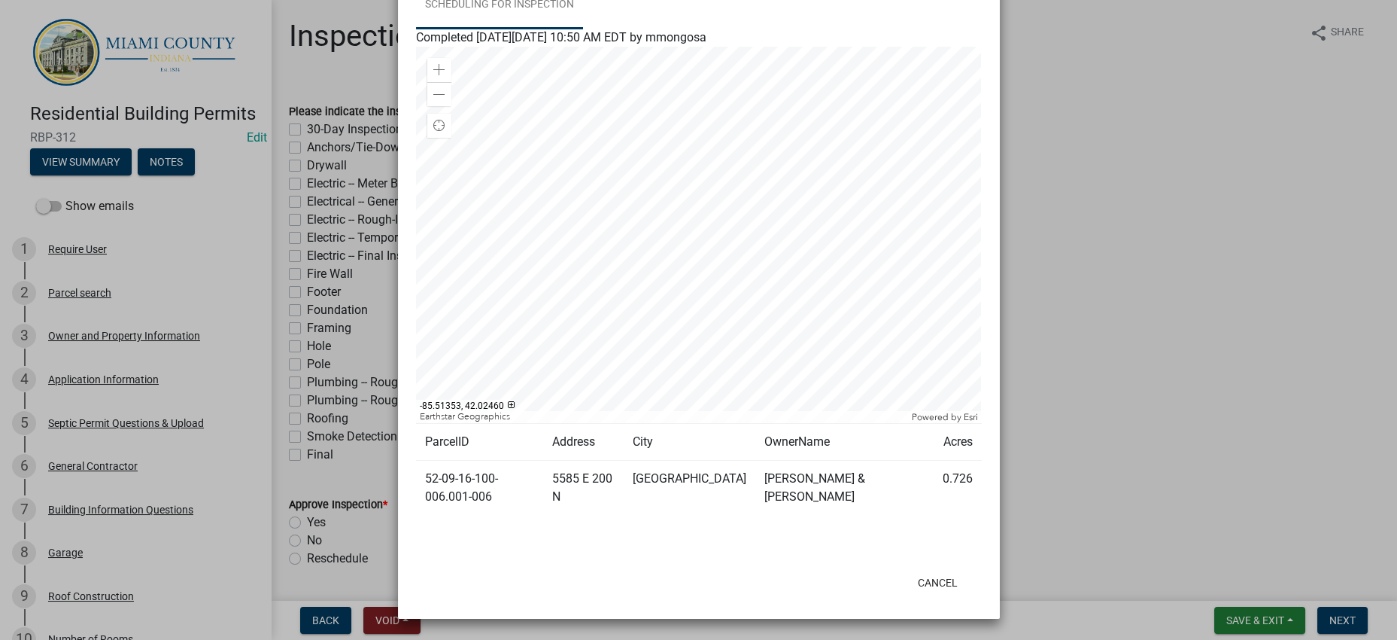
click at [583, 29] on link "Scheduling for Inspection" at bounding box center [499, 5] width 167 height 48
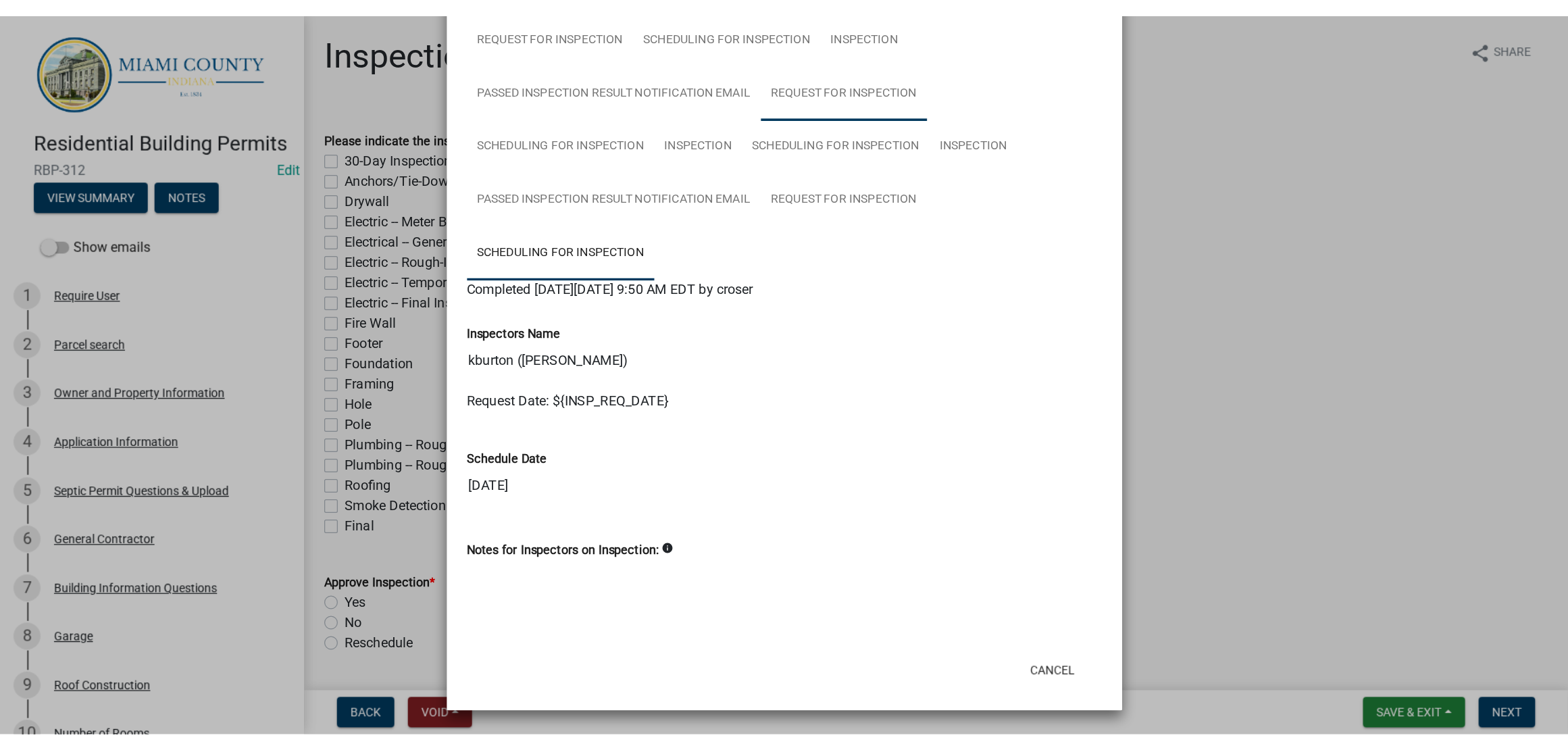
scroll to position [1469, 0]
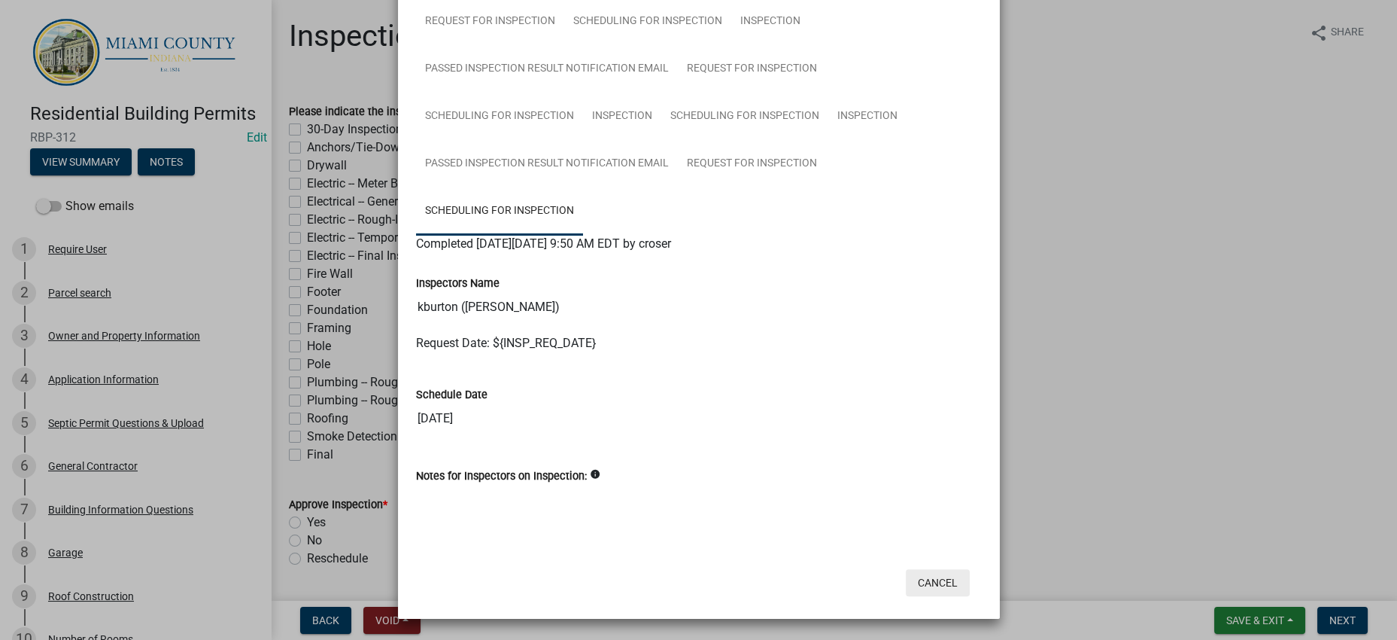
click at [913, 569] on button "Cancel" at bounding box center [938, 582] width 64 height 27
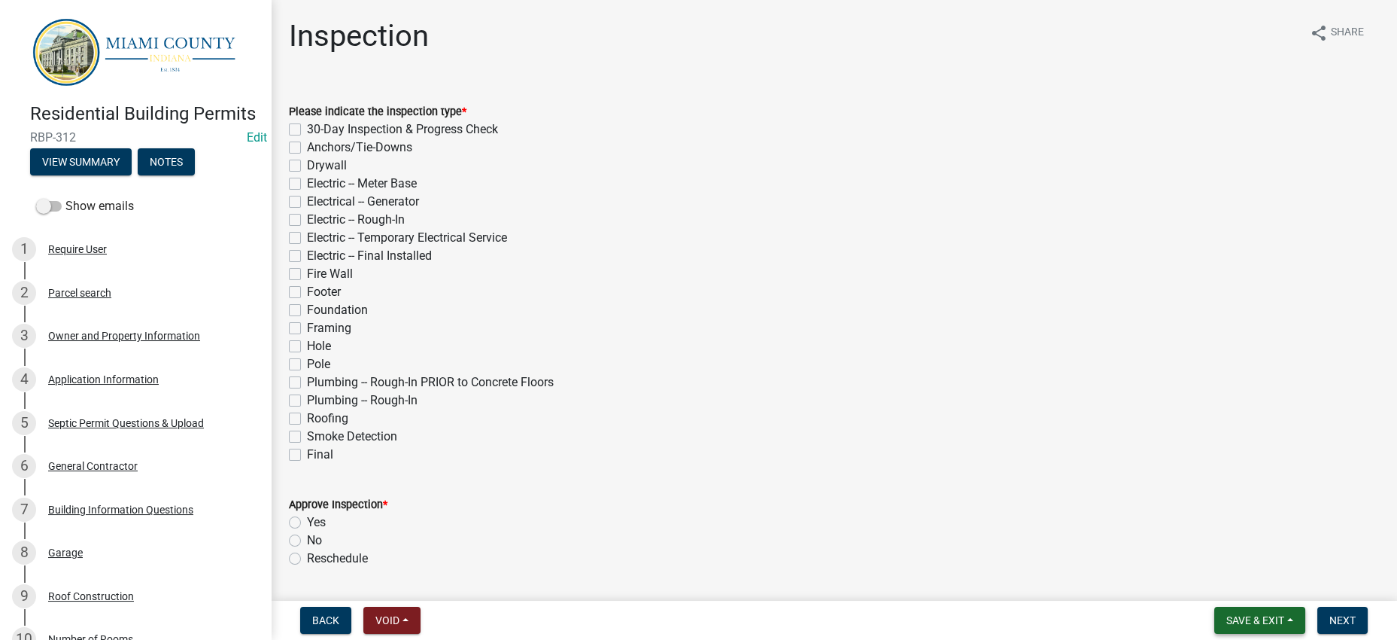
click at [1272, 618] on button "Save & Exit" at bounding box center [1259, 619] width 91 height 27
click at [1237, 577] on button "Save & Exit" at bounding box center [1245, 574] width 120 height 36
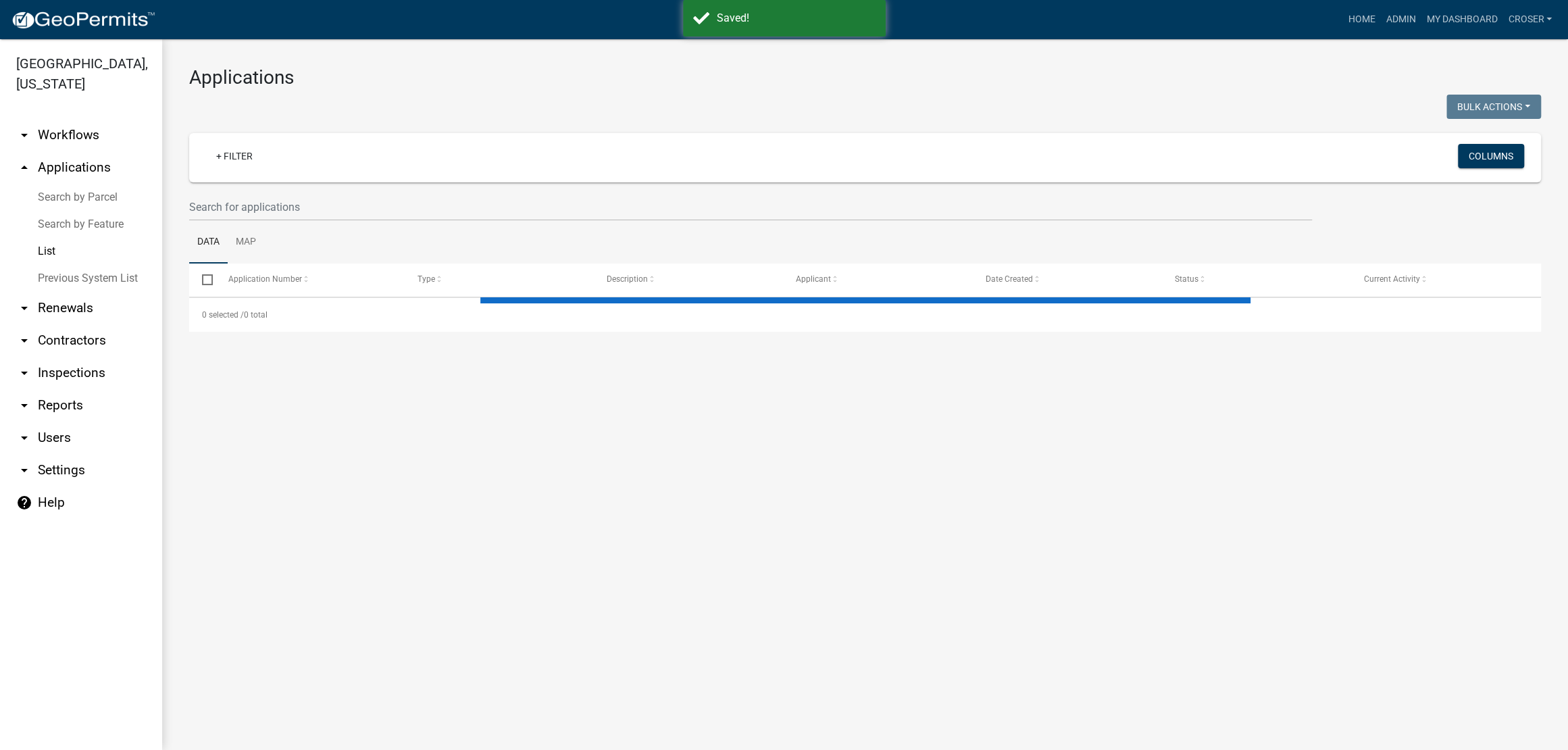
select select "3: 100"
